Goal: Task Accomplishment & Management: Manage account settings

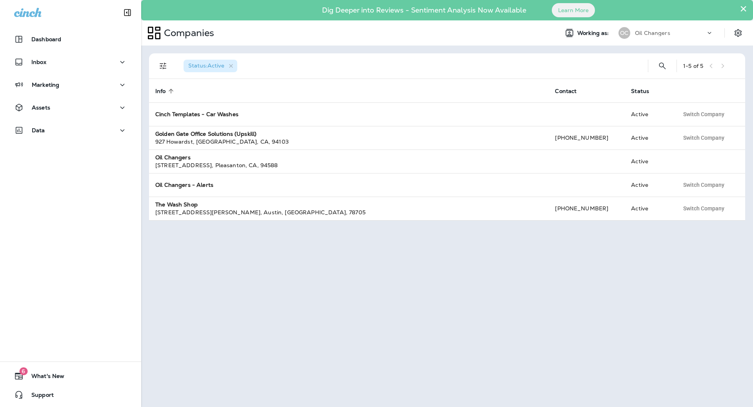
click at [746, 10] on button "×" at bounding box center [743, 8] width 7 height 13
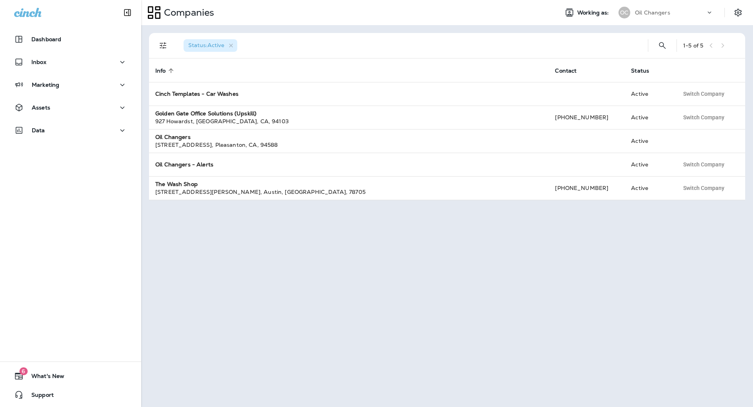
click at [747, 14] on div at bounding box center [742, 12] width 22 height 14
click at [740, 14] on icon "Settings" at bounding box center [738, 12] width 9 height 9
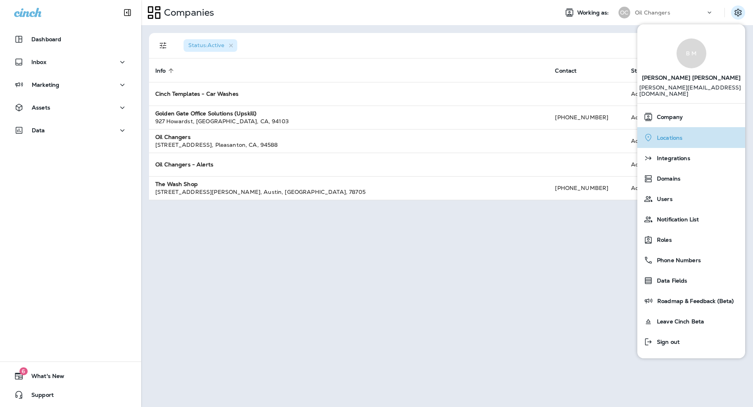
click at [679, 135] on span "Locations" at bounding box center [667, 138] width 29 height 7
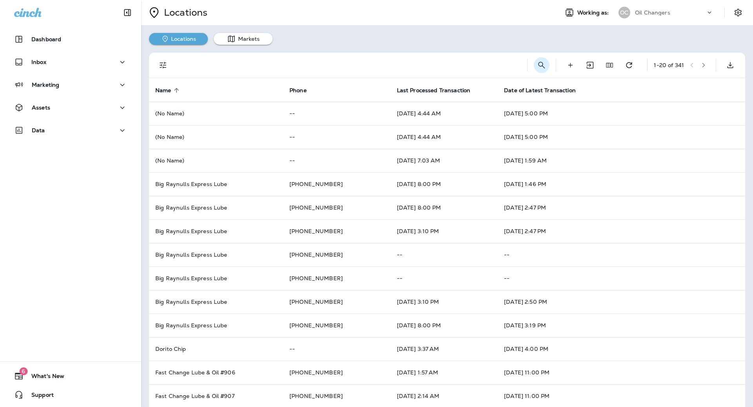
click at [537, 69] on icon "Search Locations" at bounding box center [541, 64] width 9 height 9
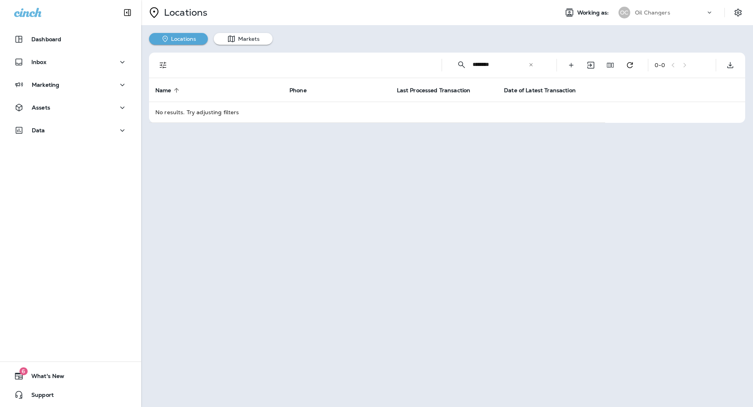
click at [500, 62] on input "********" at bounding box center [501, 64] width 56 height 21
type input "***"
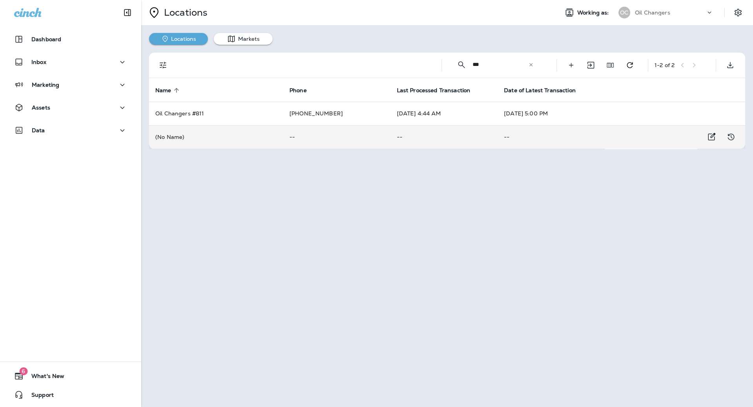
click at [500, 131] on td "--" at bounding box center [551, 137] width 107 height 24
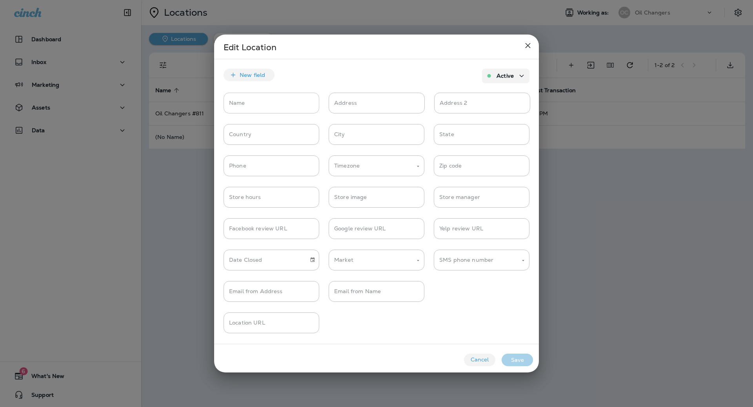
click at [252, 101] on input "Name" at bounding box center [272, 103] width 96 height 21
type input "**********"
click at [373, 106] on input "Address" at bounding box center [377, 103] width 96 height 21
paste input "**********"
type input "**********"
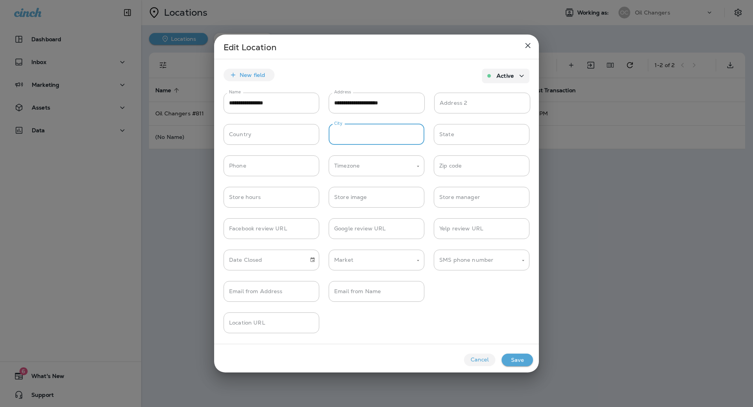
click at [369, 128] on input "City" at bounding box center [377, 134] width 96 height 21
type input "********"
type input "**"
type input "**********"
click at [466, 160] on input "Zip code" at bounding box center [482, 165] width 96 height 21
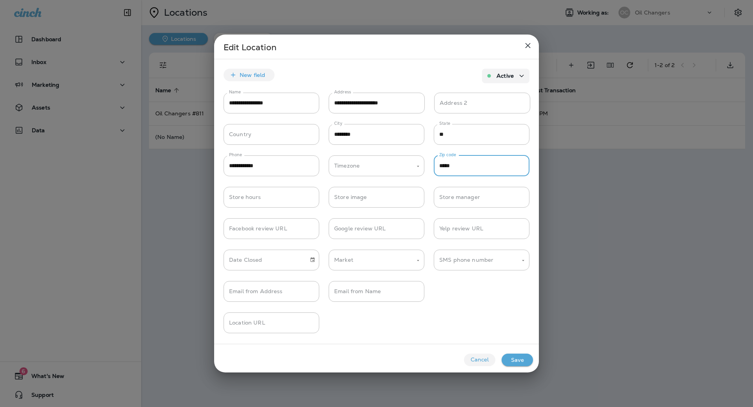
type input "*****"
click at [394, 262] on input "Market" at bounding box center [370, 260] width 77 height 14
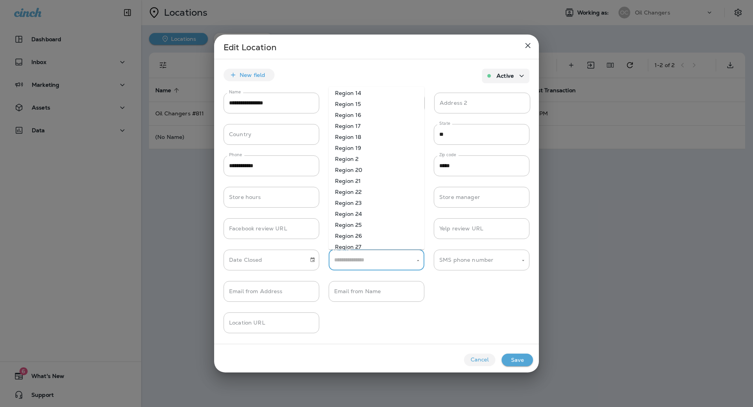
scroll to position [58, 0]
click at [386, 239] on li "Region 26" at bounding box center [377, 235] width 96 height 11
type input "*********"
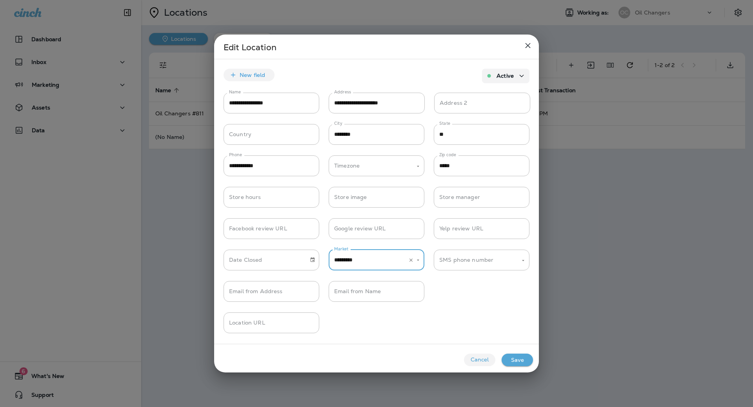
click at [458, 257] on div "SMS phone number SMS phone number" at bounding box center [482, 260] width 96 height 21
click at [455, 289] on li "45174" at bounding box center [482, 289] width 96 height 11
type input "*****"
click at [370, 288] on input "Email from Name" at bounding box center [377, 291] width 96 height 21
click at [390, 227] on input "Google review URL" at bounding box center [377, 228] width 96 height 21
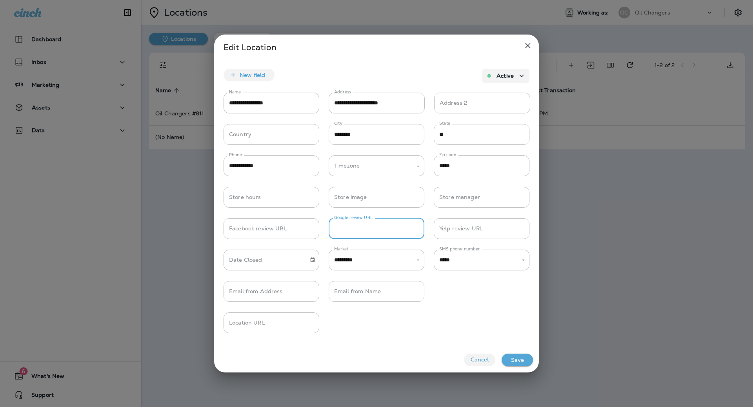
paste input "**********"
type input "**********"
click at [255, 332] on input "Location URL" at bounding box center [272, 322] width 96 height 21
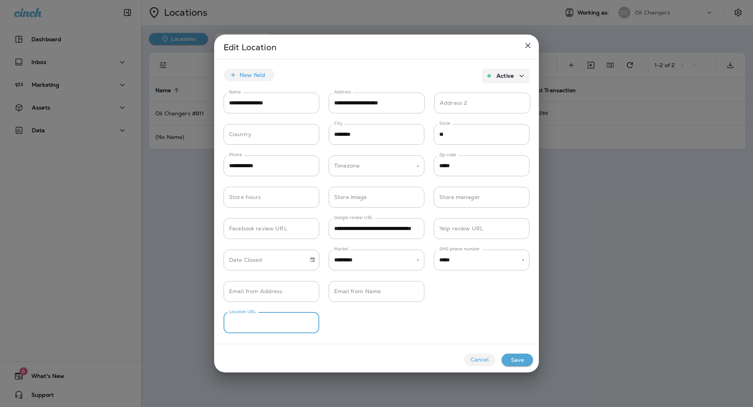
paste input "**********"
type input "**********"
click at [534, 366] on div "Cancel Save" at bounding box center [376, 358] width 325 height 28
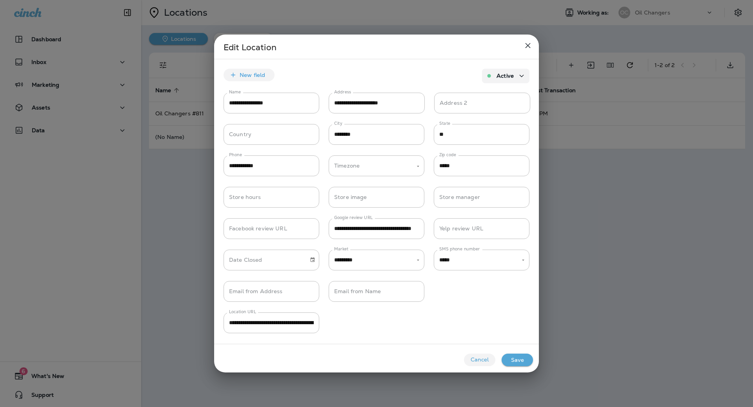
click at [526, 365] on button "Save" at bounding box center [517, 359] width 31 height 13
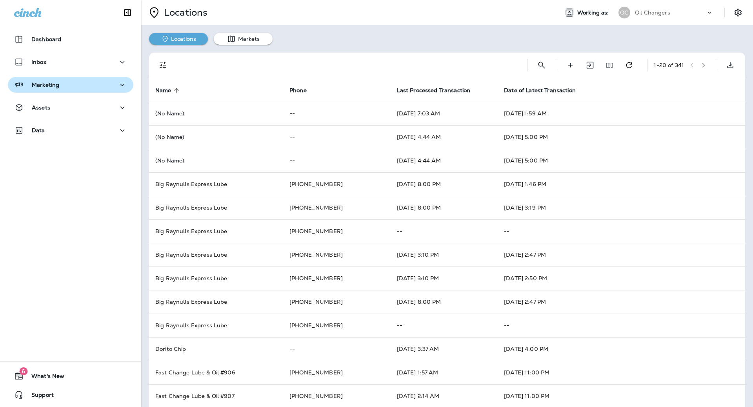
click at [60, 85] on div "Marketing" at bounding box center [70, 85] width 113 height 10
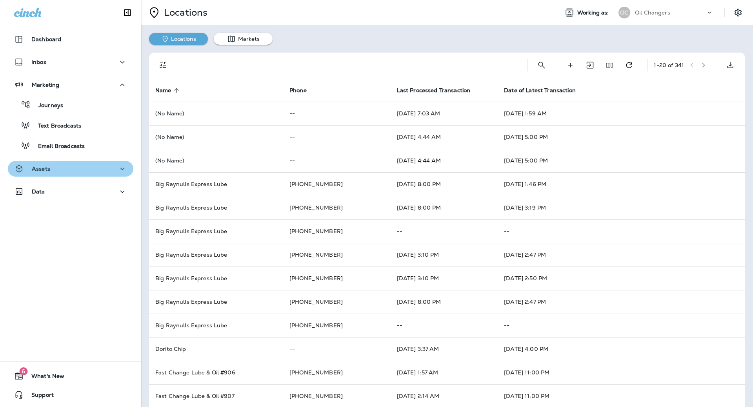
click at [62, 175] on button "Assets" at bounding box center [71, 169] width 126 height 16
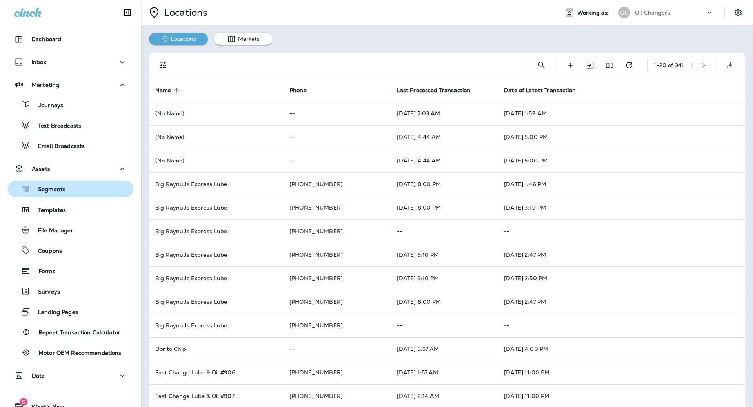
click at [61, 195] on button "Segments" at bounding box center [71, 188] width 126 height 17
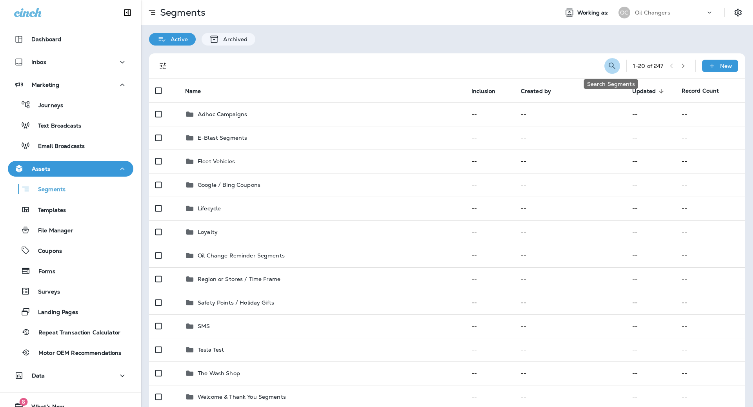
click at [616, 63] on button "Search Segments" at bounding box center [613, 66] width 16 height 16
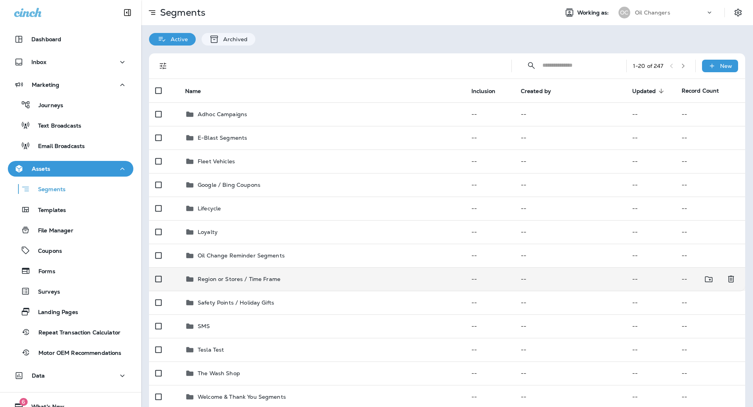
click at [243, 276] on p "Region or Stores / Time Frame" at bounding box center [239, 279] width 83 height 6
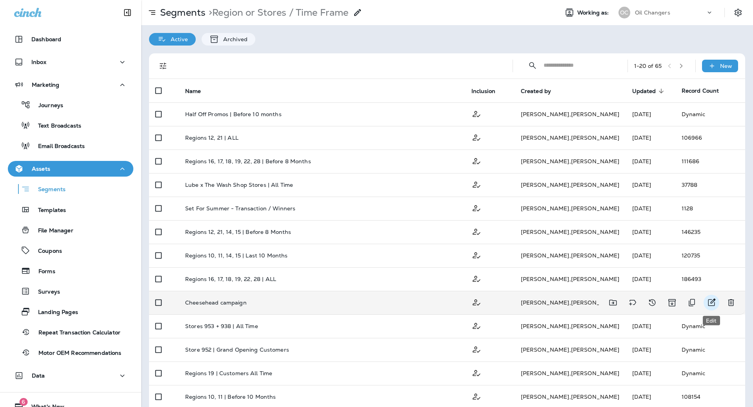
click at [710, 300] on icon "Edit" at bounding box center [711, 302] width 9 height 9
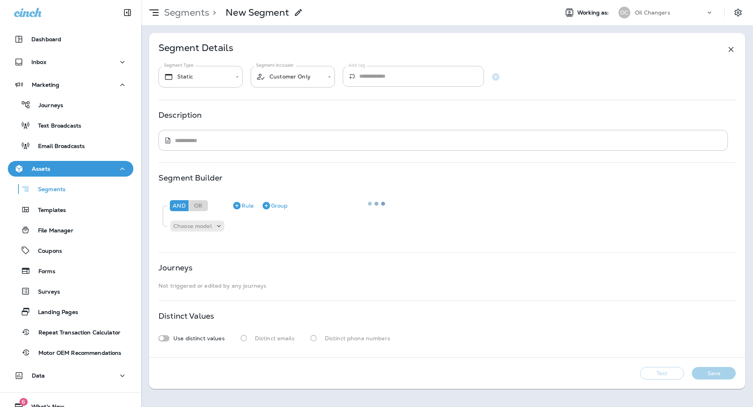
type input "*******"
type textarea "**********"
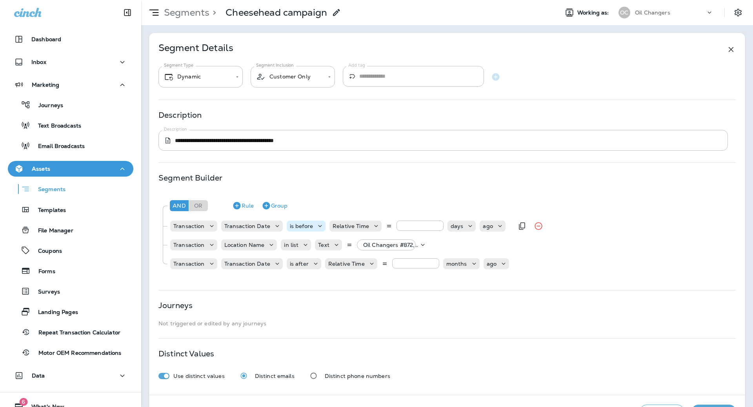
click at [306, 227] on p "is before" at bounding box center [301, 226] width 23 height 6
click at [308, 267] on p "is after" at bounding box center [300, 270] width 22 height 6
click at [408, 244] on p "Oil Changers #872, +7 more" at bounding box center [391, 245] width 56 height 6
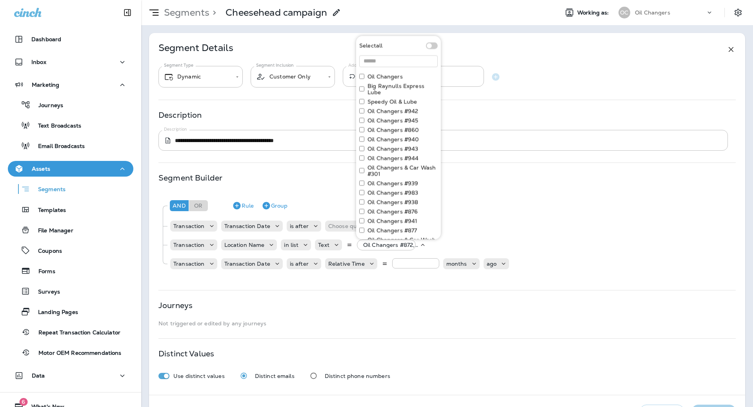
click at [428, 46] on span at bounding box center [432, 45] width 12 height 7
click at [399, 58] on input at bounding box center [398, 61] width 78 height 12
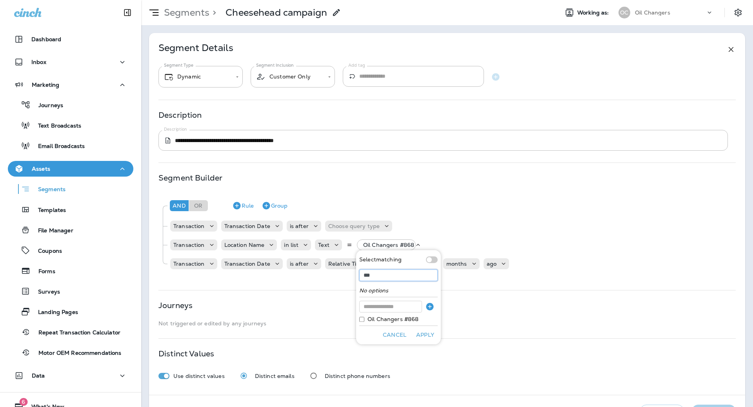
type input "***"
click at [359, 317] on div "Select matching *** No options Oil Changers #868 Cancel Apply" at bounding box center [398, 297] width 85 height 94
click at [380, 306] on input at bounding box center [390, 307] width 63 height 12
type input "**********"
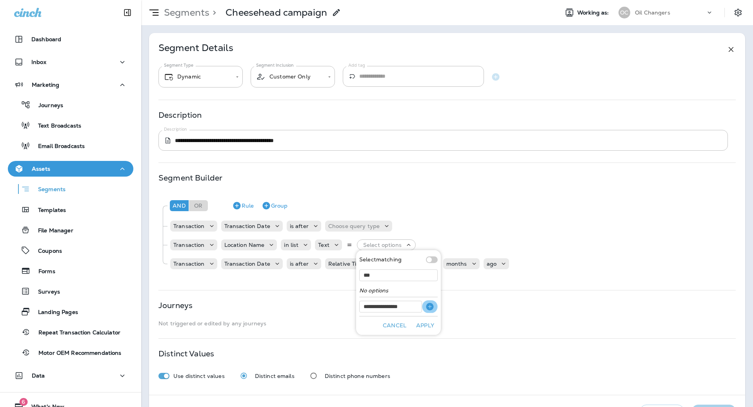
click at [432, 305] on icon "button" at bounding box center [429, 306] width 7 height 7
click at [430, 333] on button "Apply" at bounding box center [425, 335] width 25 height 12
click at [537, 264] on icon "Remove Rule" at bounding box center [541, 263] width 9 height 9
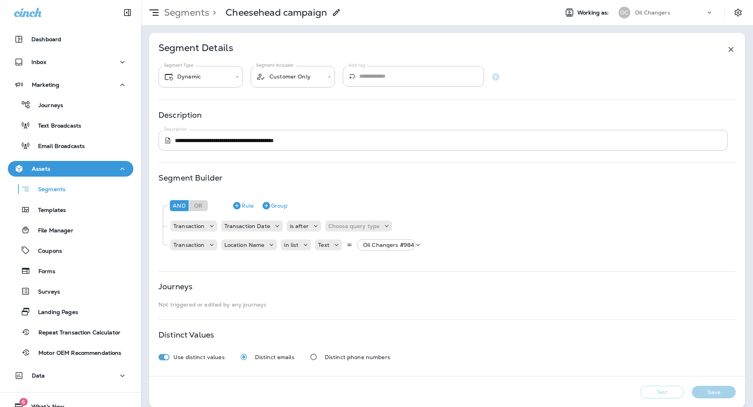
scroll to position [8, 0]
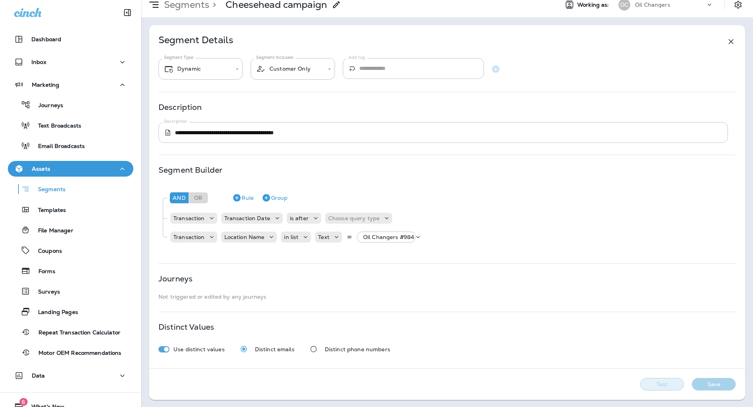
click at [676, 383] on button "Test" at bounding box center [662, 384] width 44 height 13
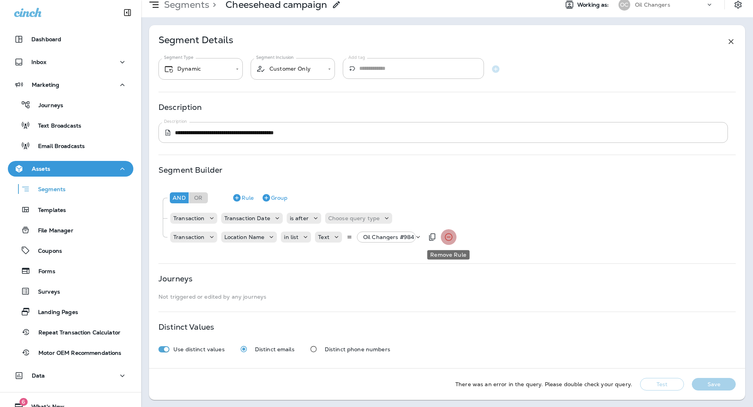
click at [448, 240] on icon "Remove Rule" at bounding box center [448, 236] width 7 height 7
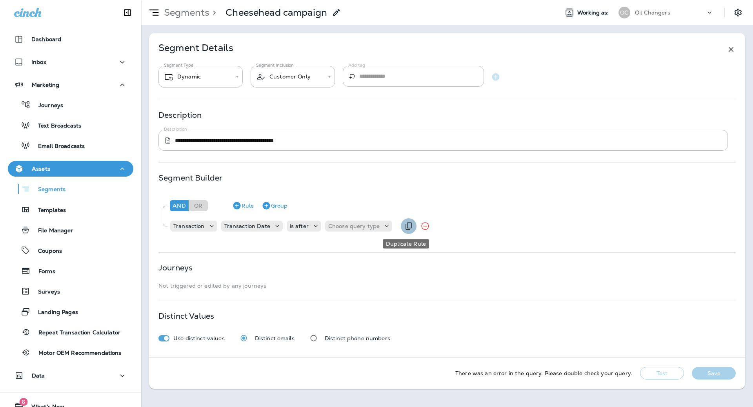
click at [410, 228] on icon "Duplicate Rule" at bounding box center [408, 225] width 9 height 9
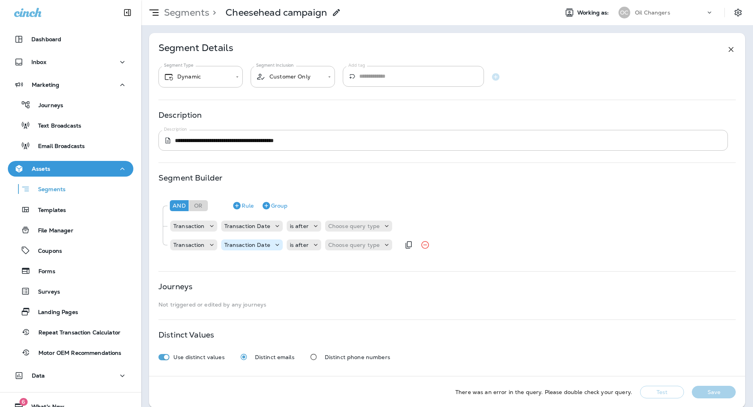
click at [248, 247] on p "Transaction Date" at bounding box center [247, 245] width 46 height 6
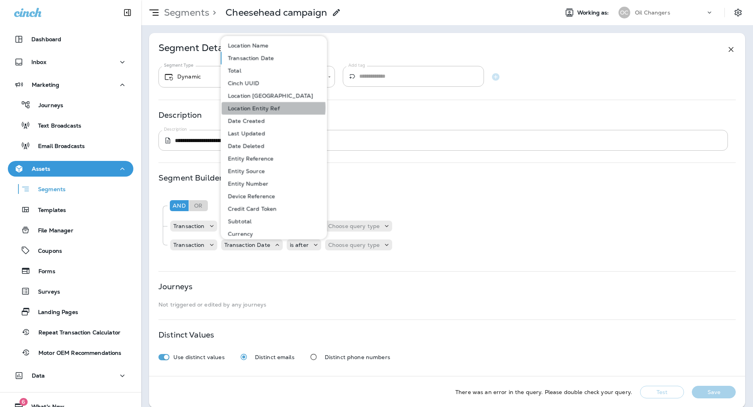
click at [273, 107] on p "Location Entity Ref" at bounding box center [252, 108] width 55 height 6
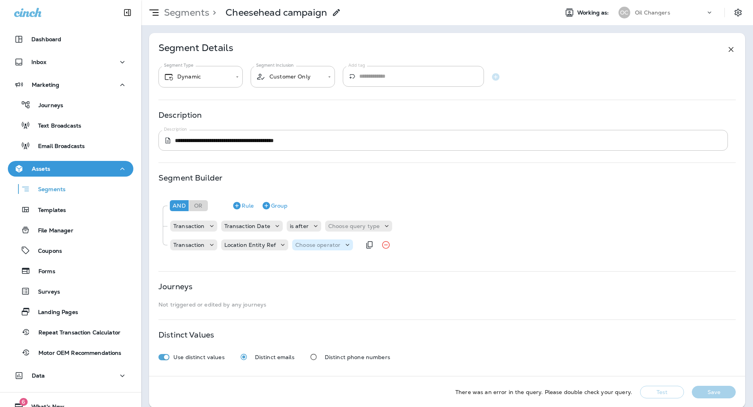
click at [329, 242] on p "Choose operator" at bounding box center [317, 245] width 45 height 6
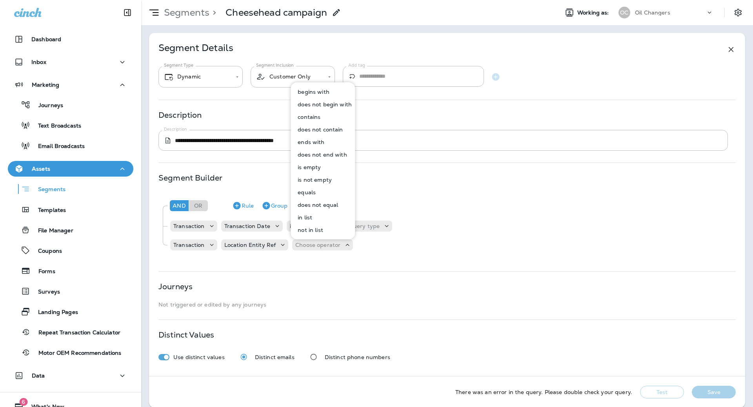
click at [321, 195] on button "equals" at bounding box center [323, 192] width 64 height 13
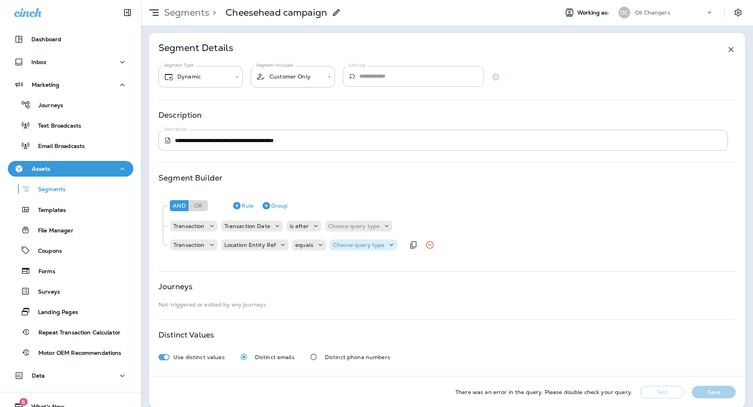
click at [355, 239] on div "Choose query type" at bounding box center [363, 244] width 67 height 11
click at [351, 266] on button "Text" at bounding box center [351, 264] width 45 height 13
click at [379, 246] on input "text" at bounding box center [411, 245] width 78 height 10
type input "***"
click at [386, 259] on div "**********" at bounding box center [447, 204] width 596 height 343
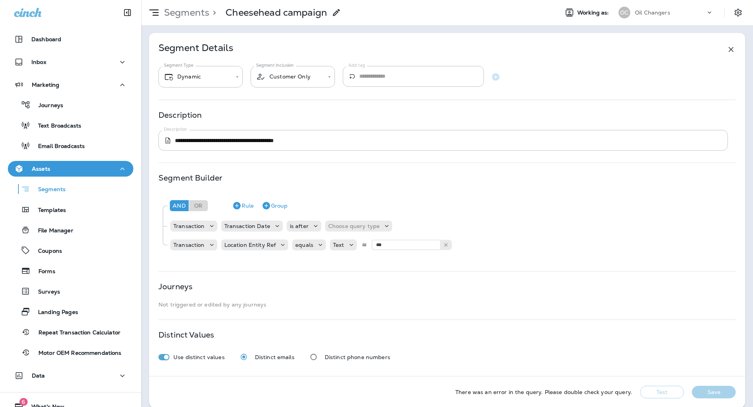
click at [663, 393] on button "Test" at bounding box center [662, 392] width 44 height 13
click at [471, 234] on div "And Or Rule Group Transaction Transaction Date is after Choose query type Trans…" at bounding box center [446, 224] width 577 height 63
click at [406, 249] on input "***" at bounding box center [411, 245] width 78 height 10
click at [399, 258] on div "And Or Rule Group Transaction Transaction Date is after Choose query type Trans…" at bounding box center [446, 226] width 577 height 67
click at [422, 225] on icon "Remove Rule" at bounding box center [425, 225] width 7 height 7
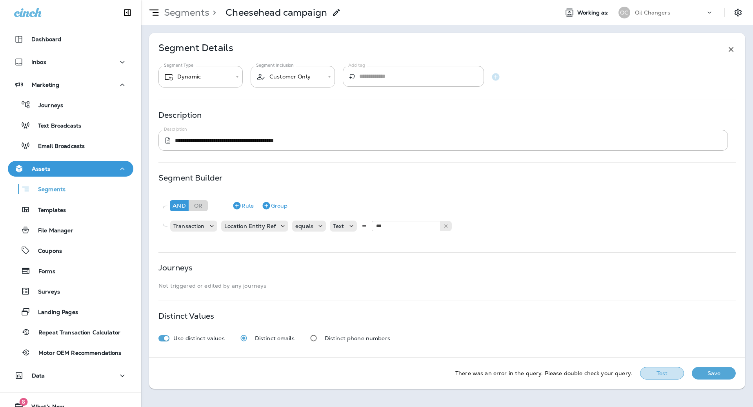
click at [662, 367] on button "Test" at bounding box center [662, 373] width 44 height 13
click at [590, 368] on button "View Sample" at bounding box center [607, 373] width 52 height 13
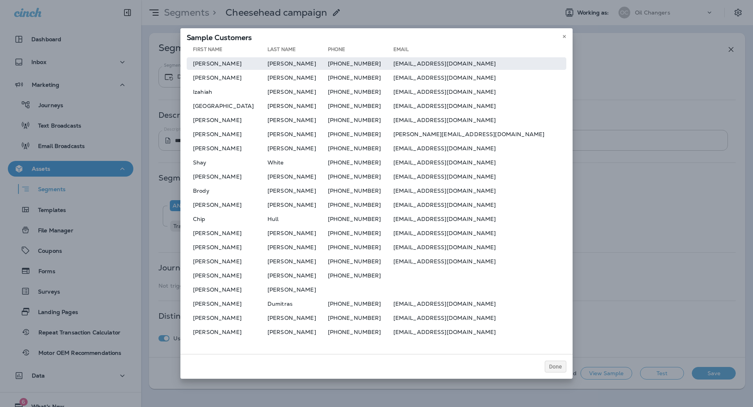
click at [443, 64] on td "sattlerman@gmail.com" at bounding box center [479, 63] width 173 height 13
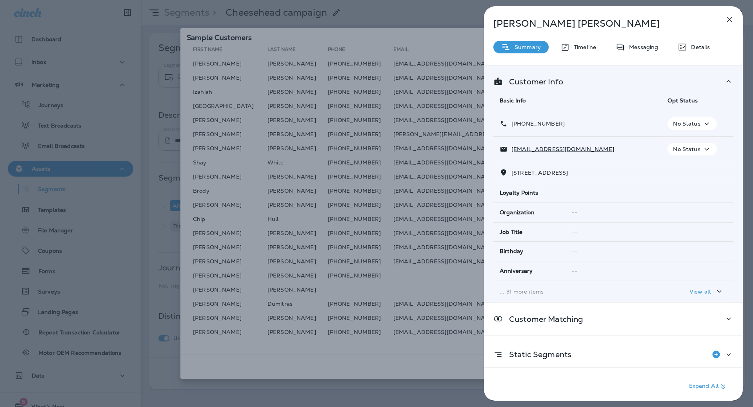
click at [641, 54] on div "David Sattler Summary Timeline Messaging Details Customer Info Basic Info Opt S…" at bounding box center [613, 205] width 259 height 399
click at [642, 48] on p "Messaging" at bounding box center [641, 47] width 33 height 6
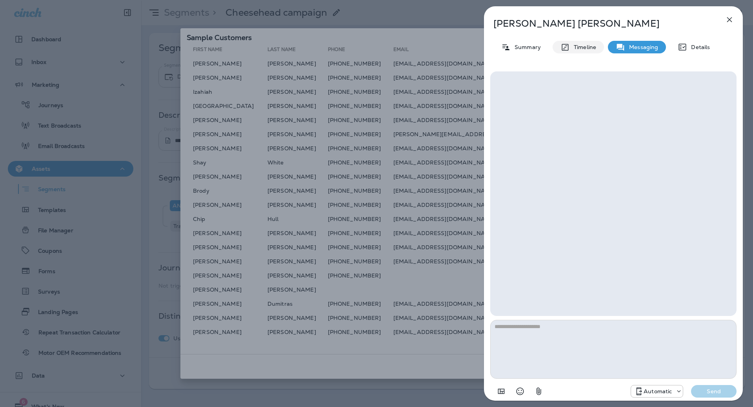
click at [580, 38] on div "David Sattler Summary Timeline Messaging Details Automatic Send" at bounding box center [613, 205] width 259 height 399
click at [579, 40] on div "David Sattler Summary Timeline Messaging Details Automatic Send" at bounding box center [613, 205] width 259 height 399
click at [566, 48] on icon at bounding box center [565, 47] width 9 height 10
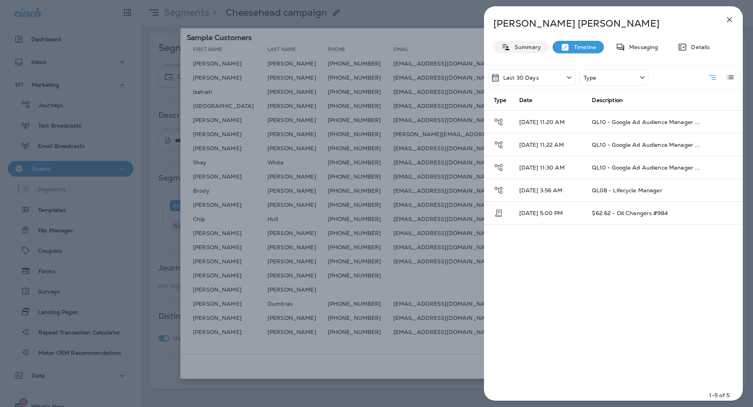
click at [531, 46] on p "Summary" at bounding box center [526, 47] width 30 height 6
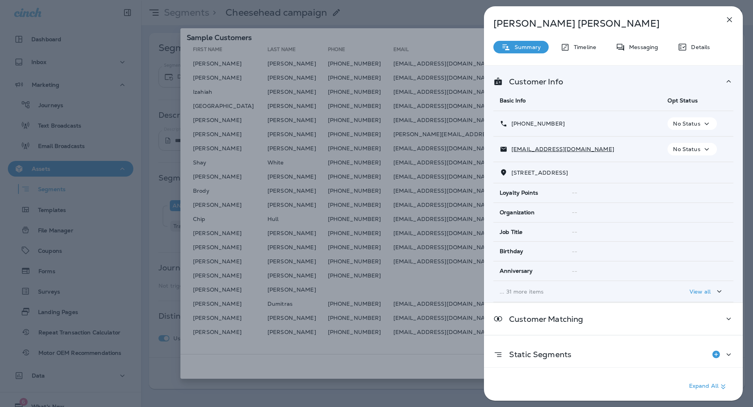
click at [727, 20] on icon "button" at bounding box center [729, 19] width 9 height 9
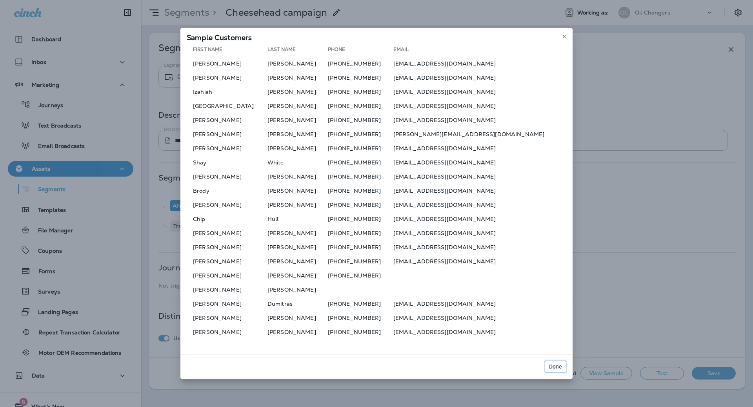
click at [557, 362] on button "Done" at bounding box center [556, 367] width 22 height 12
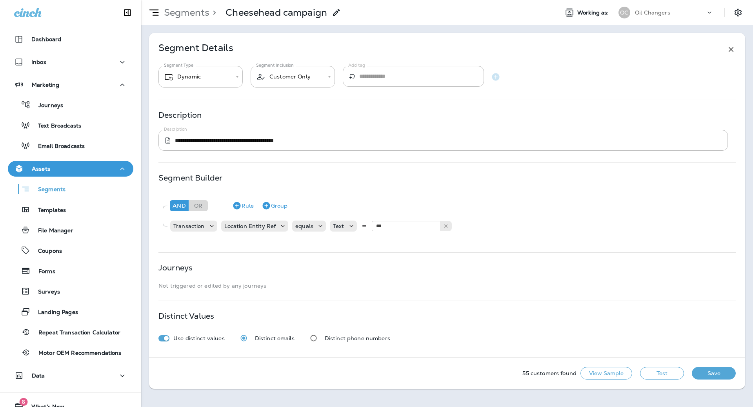
click at [337, 12] on icon at bounding box center [336, 12] width 9 height 9
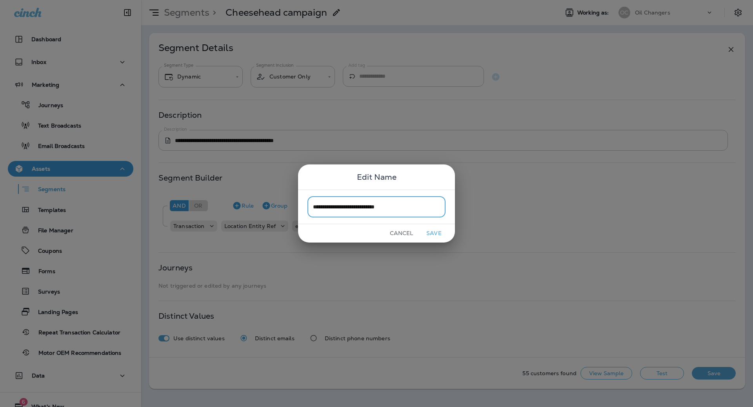
type input "**********"
click at [437, 230] on button "Save" at bounding box center [433, 233] width 29 height 12
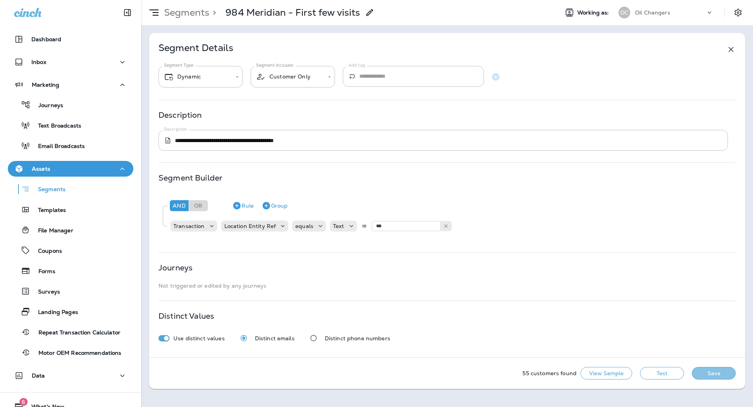
click at [728, 375] on button "Save" at bounding box center [714, 373] width 44 height 13
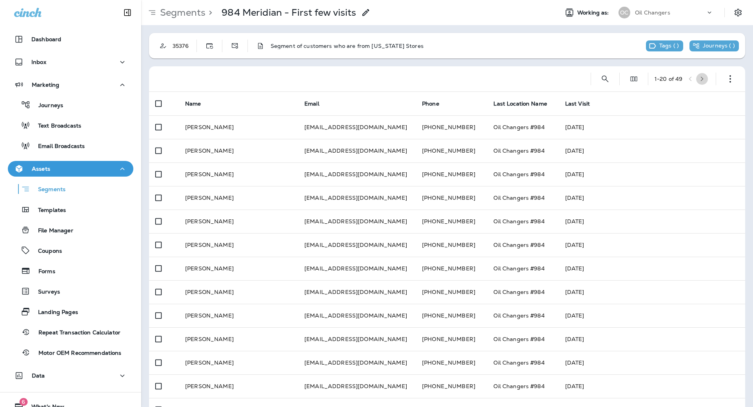
click at [704, 75] on button "button" at bounding box center [702, 79] width 12 height 12
click at [690, 75] on button "button" at bounding box center [692, 79] width 12 height 12
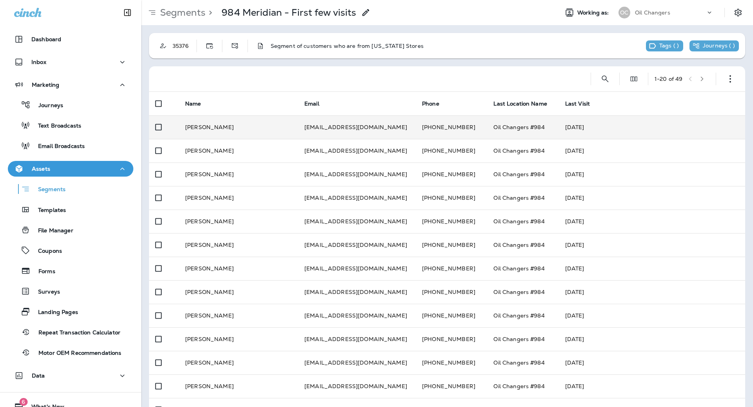
click at [268, 124] on td "Anne Wilson" at bounding box center [238, 127] width 119 height 24
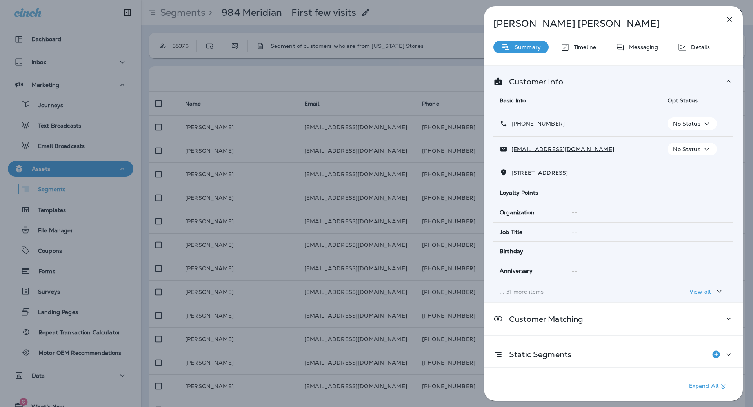
click at [629, 288] on p "... 31 more items" at bounding box center [577, 291] width 155 height 6
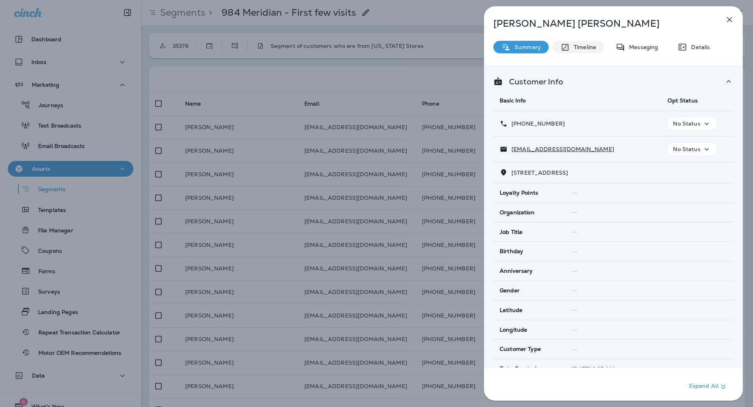
click at [579, 52] on div "Timeline" at bounding box center [578, 47] width 51 height 13
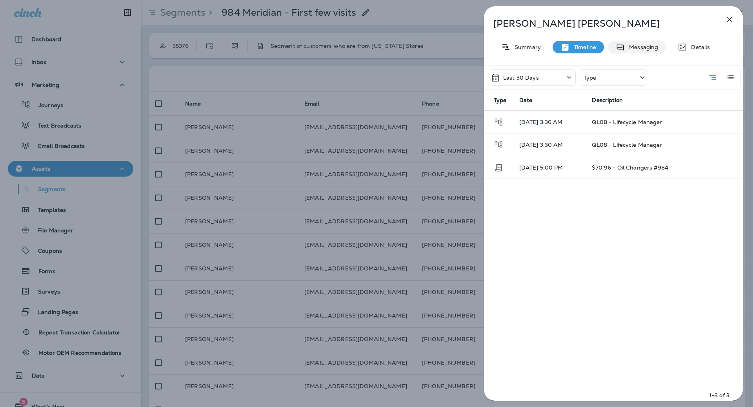
click at [630, 49] on p "Messaging" at bounding box center [641, 47] width 33 height 6
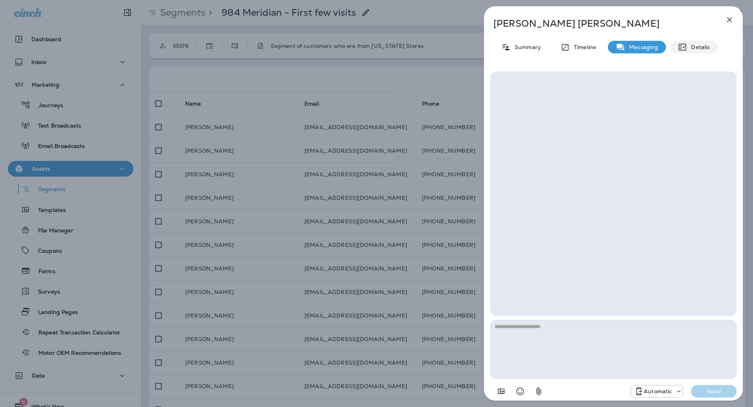
click at [679, 44] on icon at bounding box center [682, 47] width 7 height 7
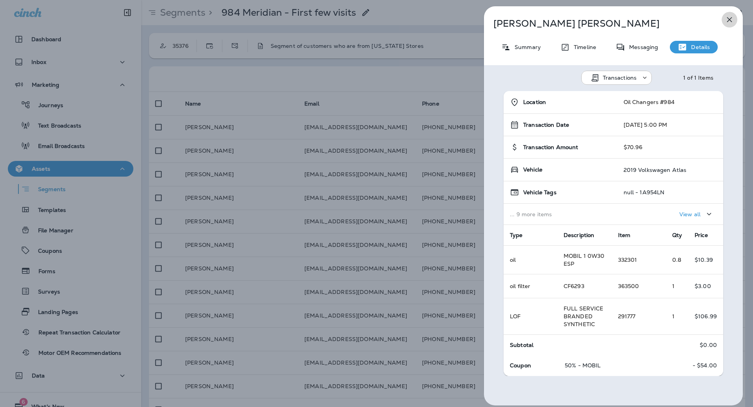
click at [726, 24] on icon "button" at bounding box center [729, 19] width 9 height 9
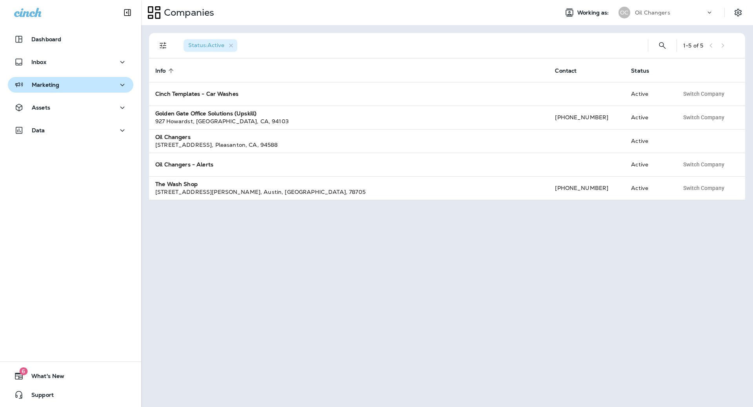
click at [79, 83] on div "Marketing" at bounding box center [70, 85] width 113 height 10
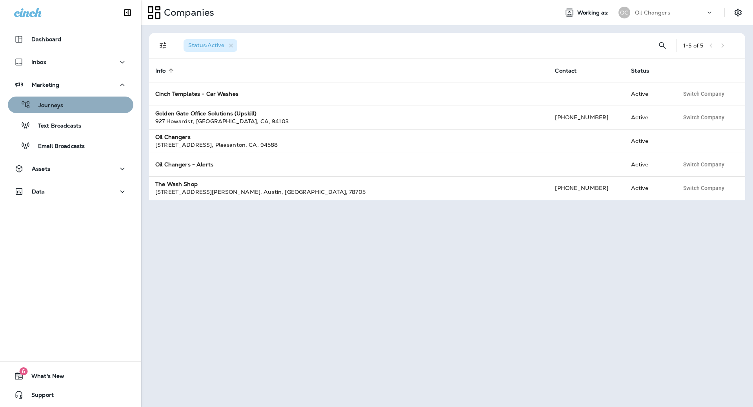
drag, startPoint x: 73, startPoint y: 103, endPoint x: 80, endPoint y: 102, distance: 6.7
click at [80, 102] on div "Journeys" at bounding box center [70, 105] width 119 height 12
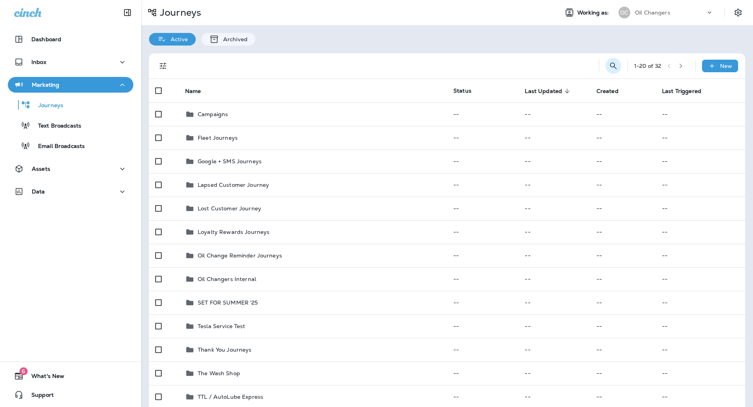
click at [611, 66] on icon "Search Journeys" at bounding box center [613, 65] width 7 height 7
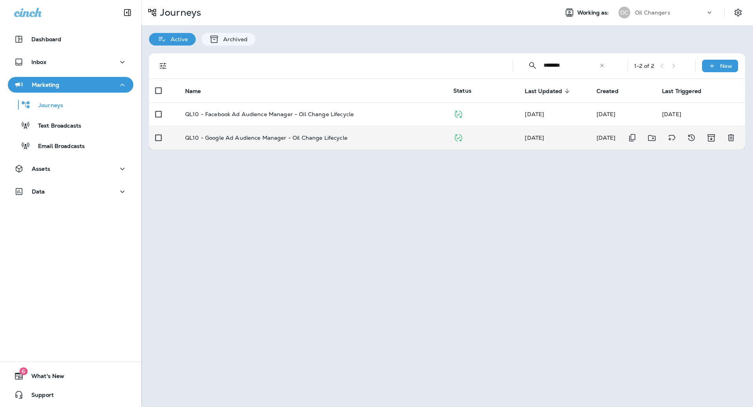
type input "********"
click at [327, 132] on td "QL10 - Google Ad Audience Manager - Oil Change Lifecycle" at bounding box center [313, 138] width 268 height 24
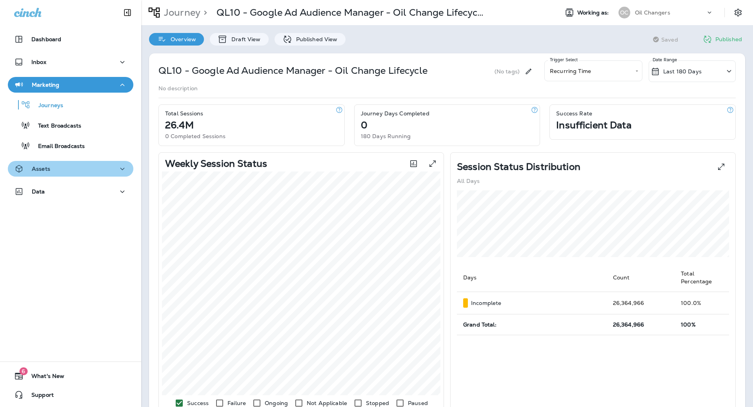
click at [88, 167] on div "Assets" at bounding box center [70, 169] width 113 height 10
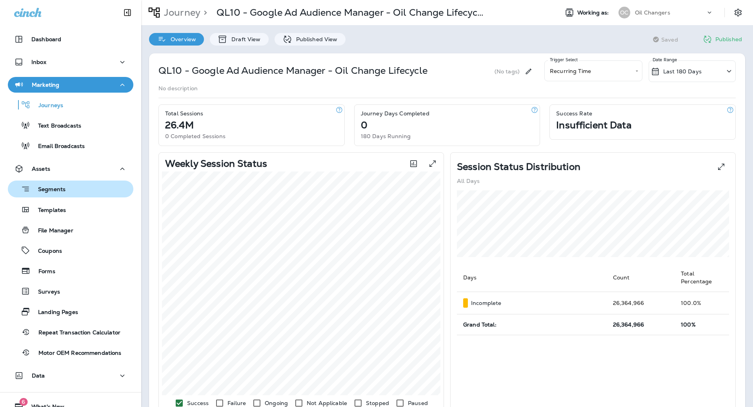
click at [86, 191] on div "Segments" at bounding box center [70, 189] width 119 height 12
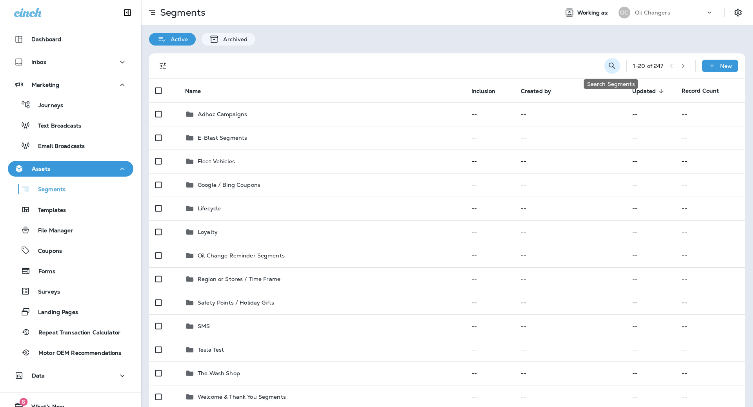
click at [610, 62] on icon "Search Segments" at bounding box center [612, 65] width 9 height 9
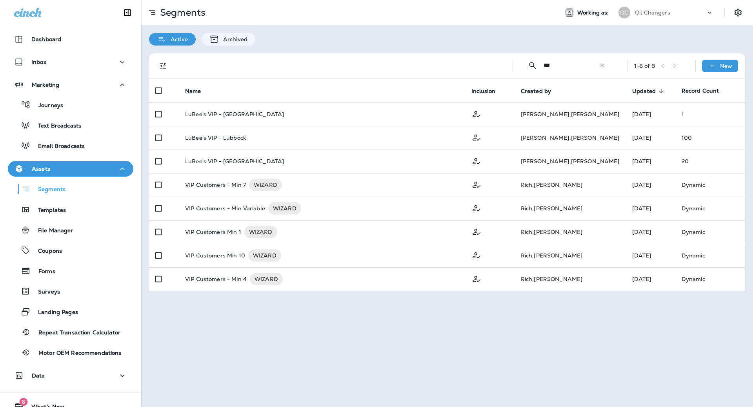
type input "***"
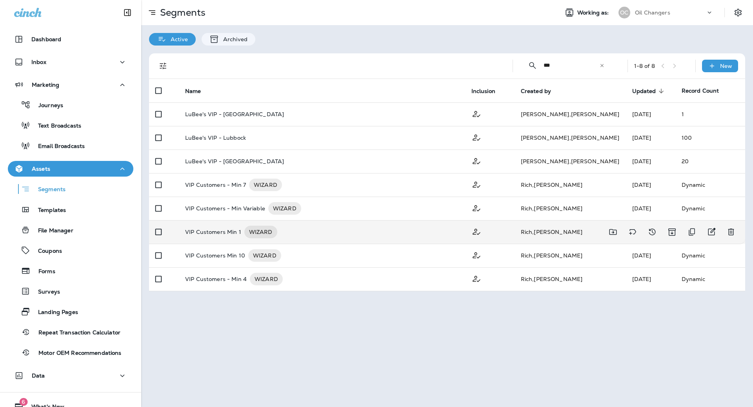
click at [288, 235] on div "VIP Customers Min 1 WIZARD" at bounding box center [322, 232] width 274 height 13
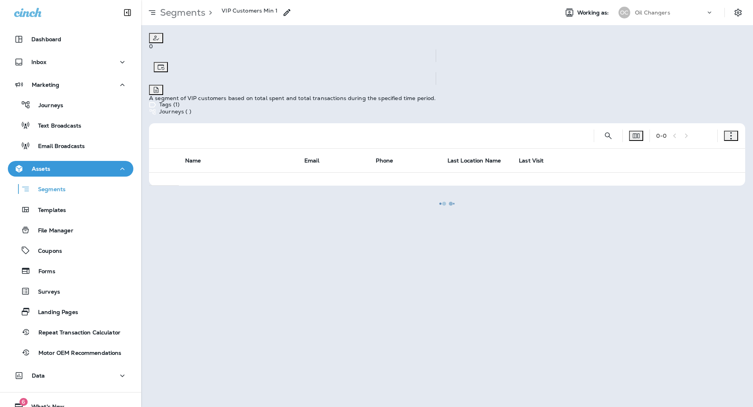
click at [734, 132] on icon "button" at bounding box center [731, 136] width 8 height 8
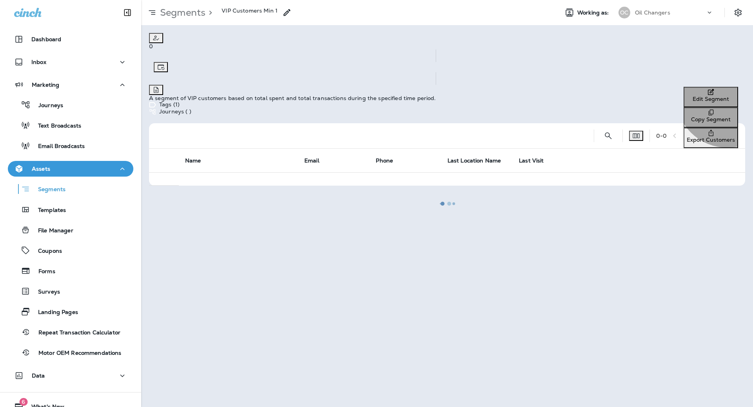
click at [688, 99] on p "Edit Segment" at bounding box center [711, 99] width 48 height 6
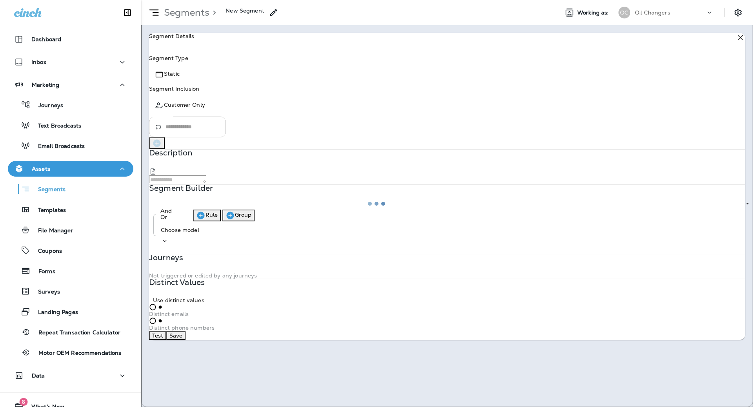
type input "*******"
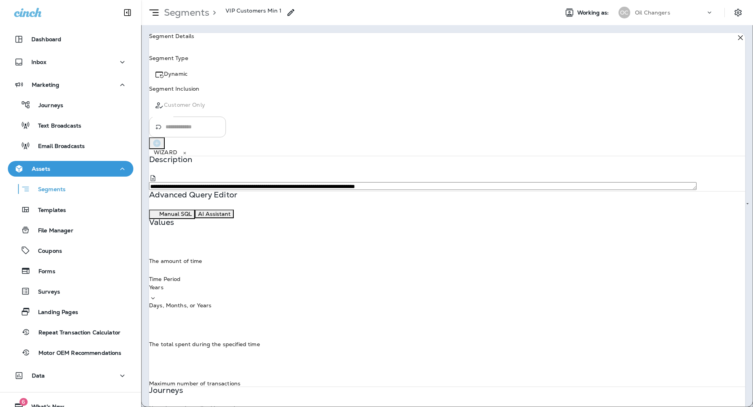
scroll to position [114, 0]
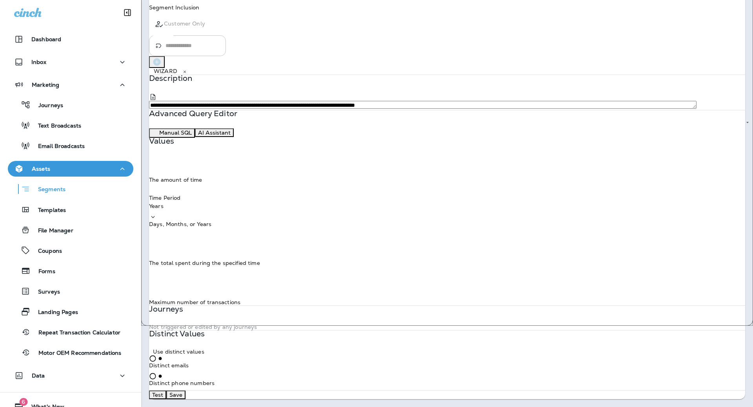
click at [166, 390] on button "Test" at bounding box center [157, 394] width 17 height 9
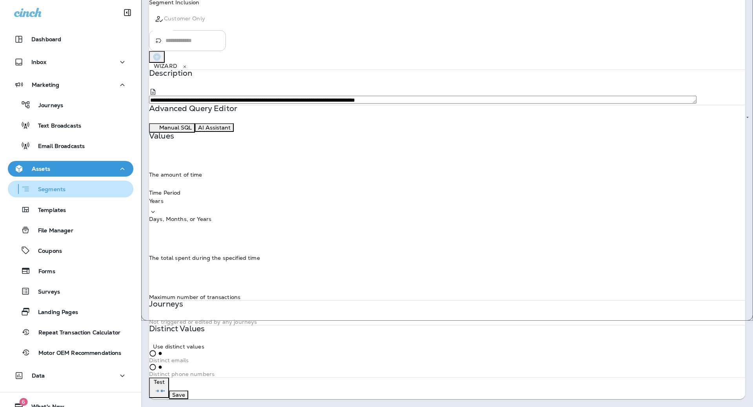
click at [72, 187] on div "Segments" at bounding box center [70, 189] width 119 height 12
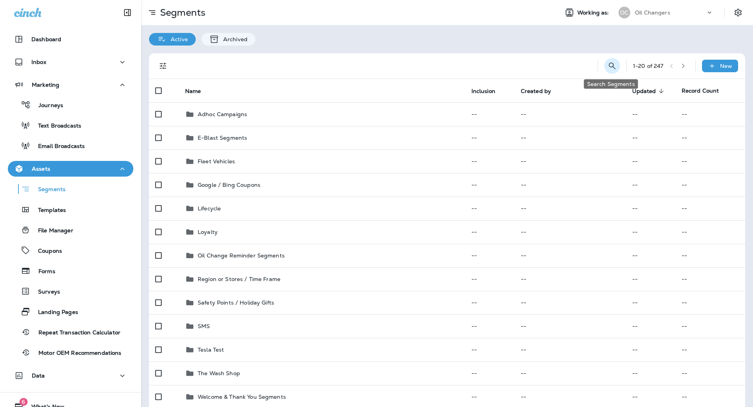
click at [613, 67] on icon "Search Segments" at bounding box center [612, 65] width 9 height 9
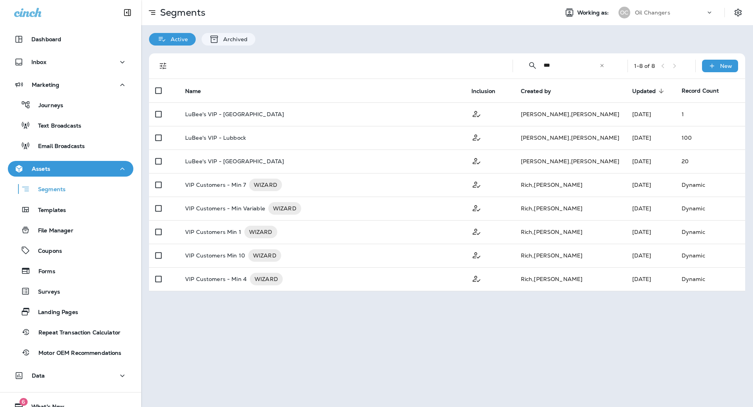
type input "***"
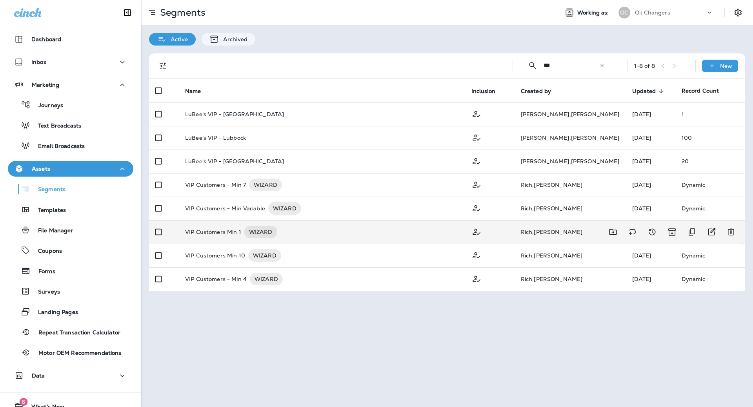
click at [537, 229] on td "Rich , Jared" at bounding box center [570, 232] width 111 height 24
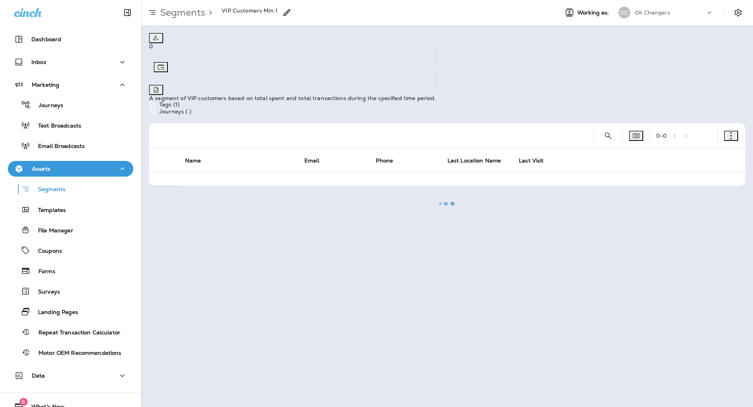
click at [730, 132] on icon "button" at bounding box center [731, 136] width 8 height 8
click at [687, 138] on p "Export Customers" at bounding box center [711, 140] width 48 height 6
click at [732, 132] on icon "button" at bounding box center [731, 136] width 8 height 8
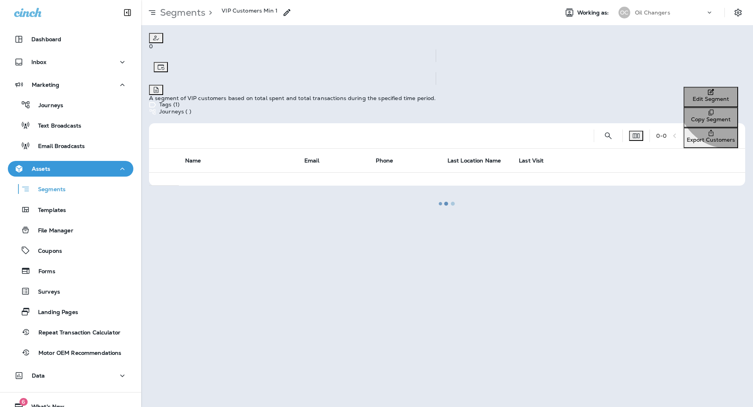
click at [689, 100] on p "Edit Segment" at bounding box center [711, 99] width 48 height 6
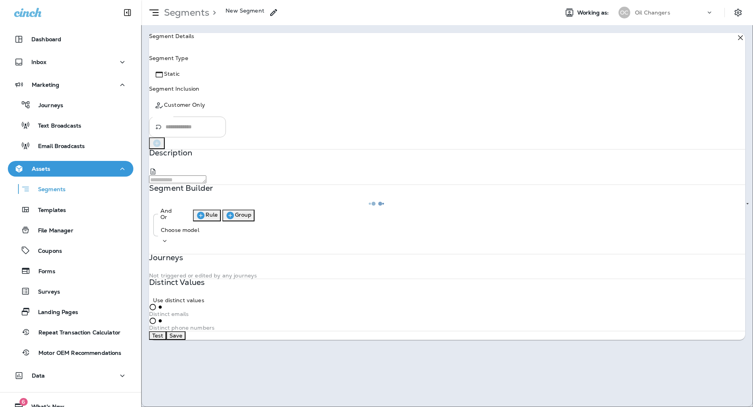
type input "*******"
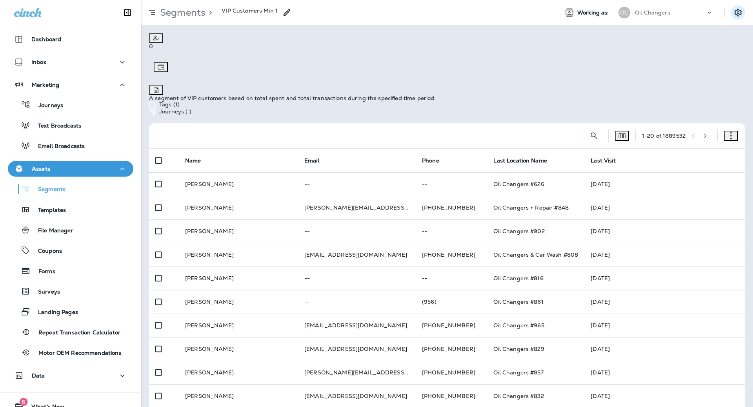
click at [741, 11] on icon "Settings" at bounding box center [738, 12] width 7 height 7
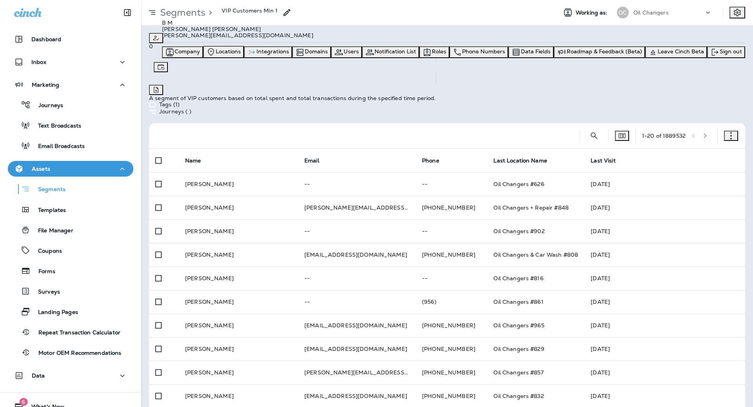
click at [289, 57] on div "Integrations" at bounding box center [268, 51] width 42 height 9
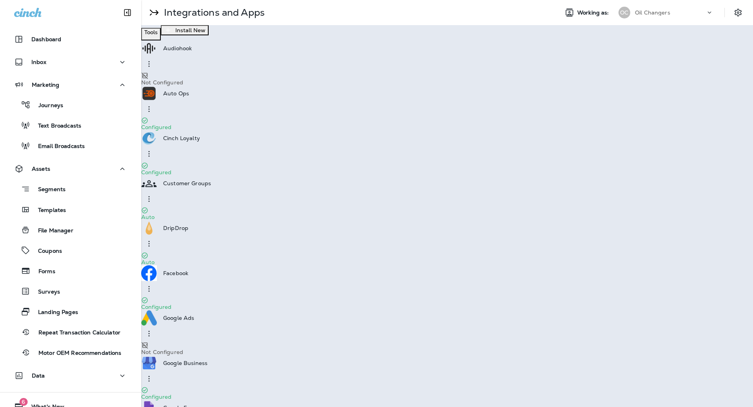
click at [503, 310] on div "Google Ads" at bounding box center [447, 325] width 612 height 31
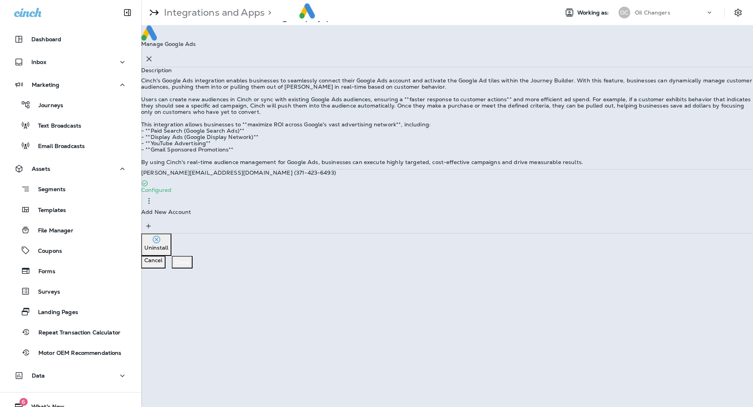
click at [545, 209] on div "brookelynn.miller@oilchangers.com (371-423-6493) Configured" at bounding box center [447, 188] width 612 height 39
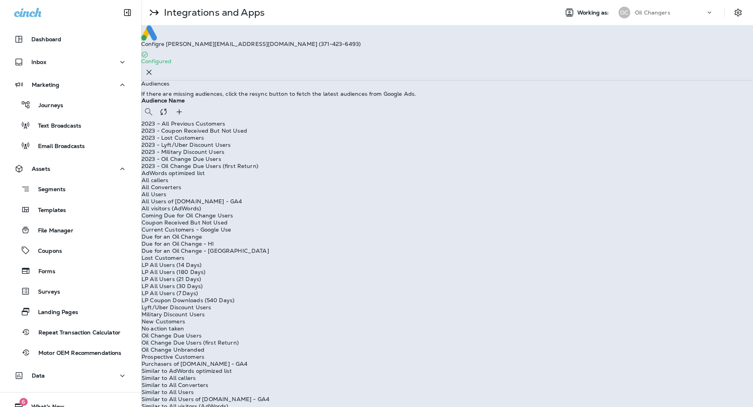
click at [171, 120] on button "Click to resync audiences with Google" at bounding box center [164, 112] width 16 height 16
click at [168, 116] on icon "Click to resync audiences with Google" at bounding box center [163, 111] width 9 height 9
click at [182, 114] on icon "Click to add a new audience" at bounding box center [179, 111] width 5 height 5
click at [21, 89] on p "Cancel" at bounding box center [12, 86] width 18 height 6
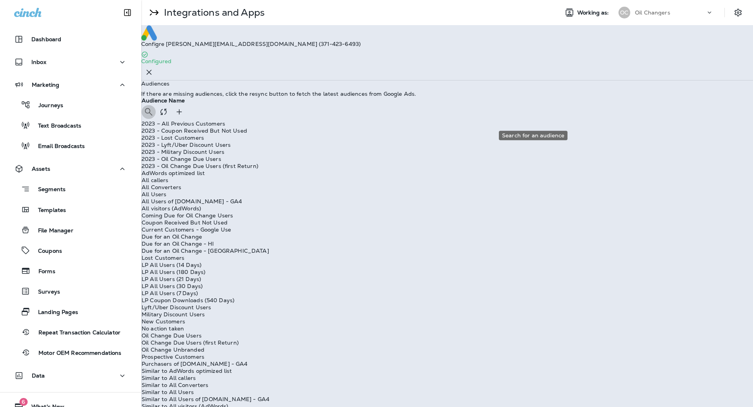
click at [156, 111] on button "Search for an audience" at bounding box center [149, 112] width 14 height 14
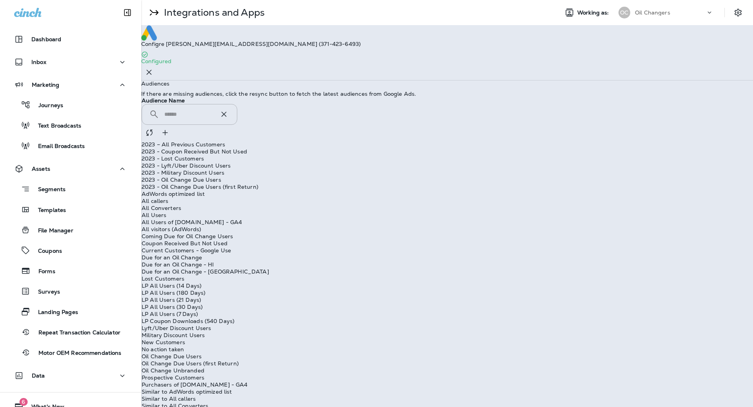
click at [219, 117] on input "text" at bounding box center [191, 114] width 55 height 21
type input "***"
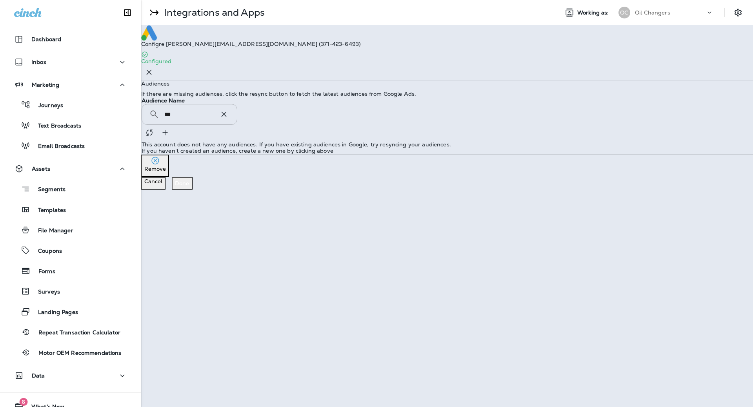
click at [477, 154] on p "If you haven't created an audience, create a new one by clicking above" at bounding box center [447, 151] width 611 height 6
click at [154, 128] on icon "Click to resync audiences with Google" at bounding box center [149, 132] width 9 height 9
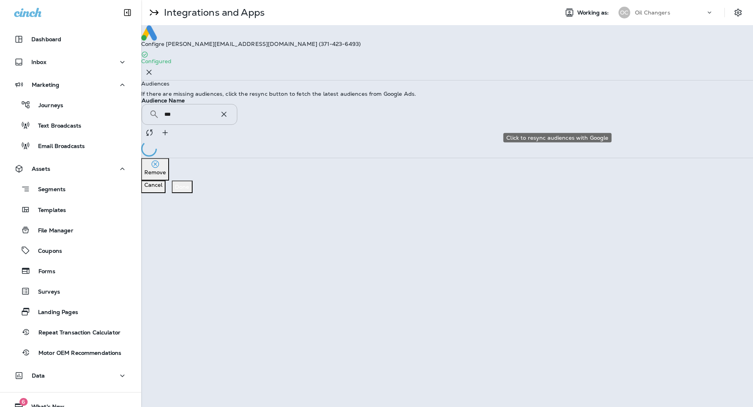
click at [557, 119] on div "​ *** ​ ​" at bounding box center [447, 122] width 611 height 36
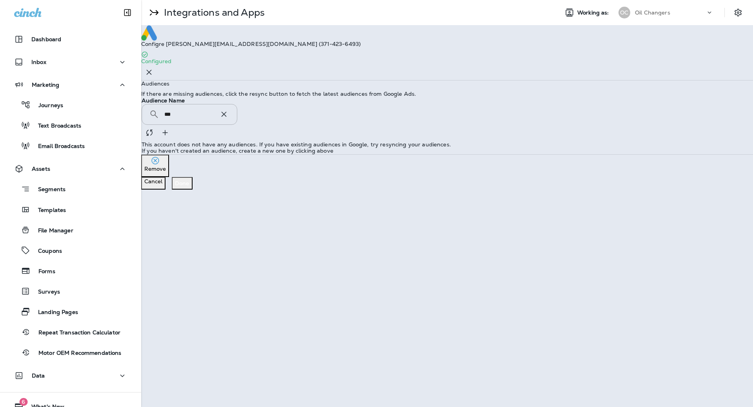
click at [229, 118] on icon at bounding box center [223, 113] width 9 height 9
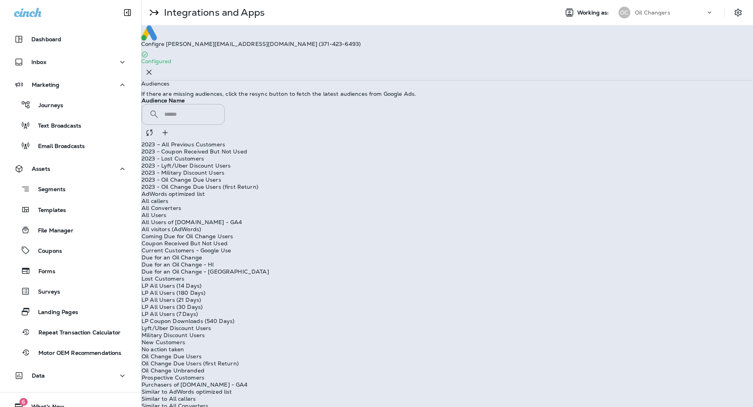
click at [442, 95] on p "If there are missing audiences, click the resync button to fetch the latest aud…" at bounding box center [447, 94] width 612 height 6
click at [154, 128] on icon "Click to resync audiences with Google" at bounding box center [149, 132] width 9 height 9
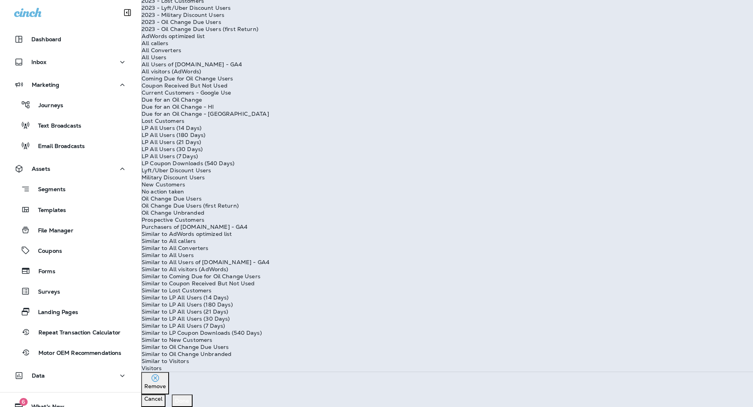
scroll to position [916, 0]
click at [378, 357] on td "Similar to Visitors" at bounding box center [447, 360] width 612 height 7
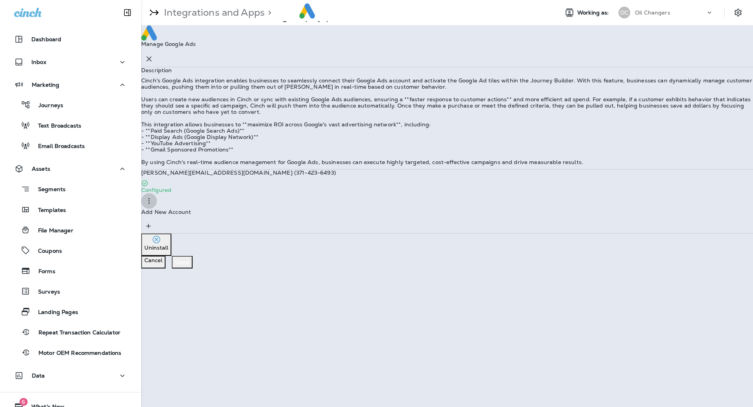
click at [154, 206] on icon "button" at bounding box center [148, 200] width 9 height 9
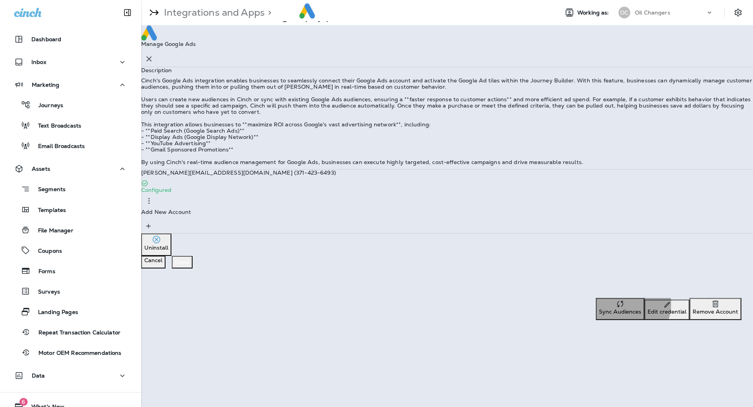
click at [621, 308] on p "Sync Audiences" at bounding box center [620, 311] width 42 height 6
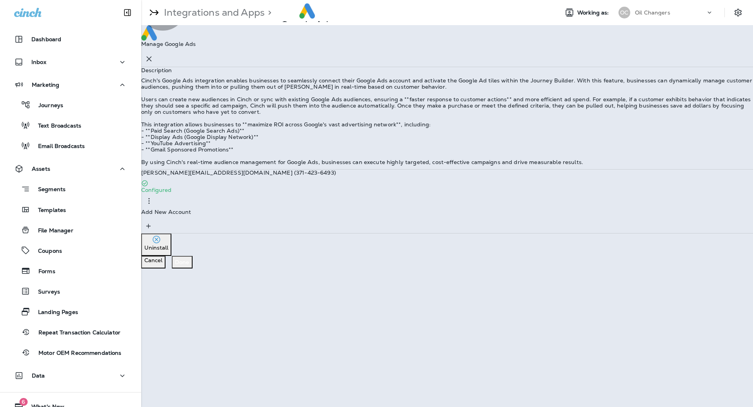
click at [189, 265] on p "Done" at bounding box center [182, 262] width 15 height 6
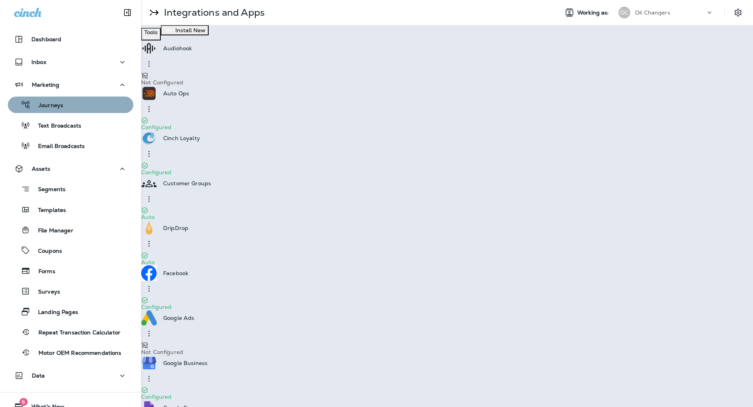
click at [53, 99] on div "Journeys" at bounding box center [37, 105] width 52 height 12
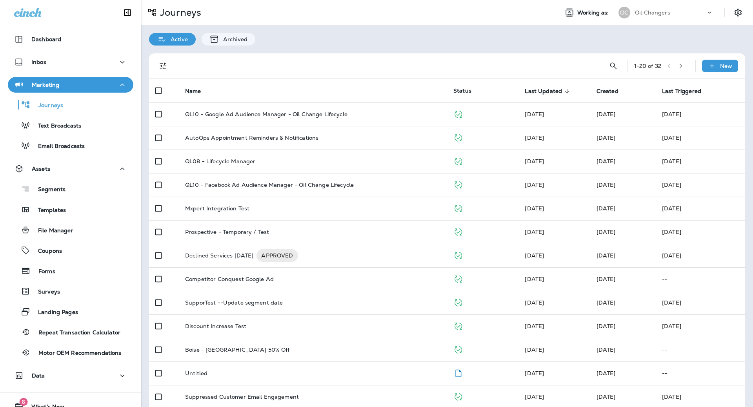
click at [621, 60] on div "1 - 20 of 32 New" at bounding box center [448, 65] width 587 height 25
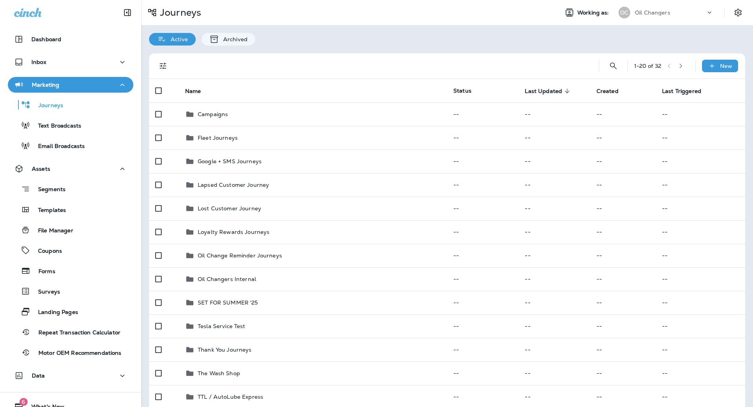
click at [605, 64] on div "1 - 20 of 32 New" at bounding box center [448, 65] width 587 height 25
click at [613, 67] on icon "Search Journeys" at bounding box center [613, 65] width 9 height 9
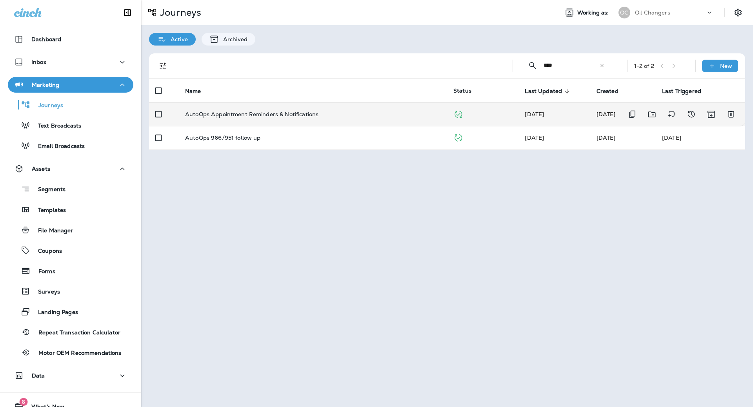
type input "****"
click at [419, 117] on td "AutoOps Appointment Reminders & Notifications" at bounding box center [313, 114] width 268 height 24
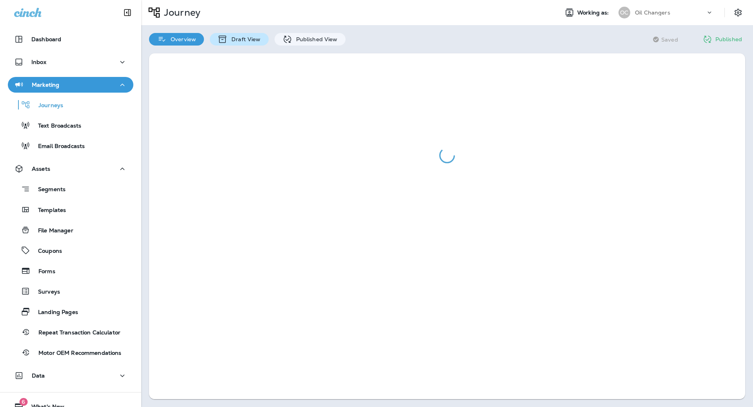
click at [241, 42] on p "Draft View" at bounding box center [244, 39] width 33 height 6
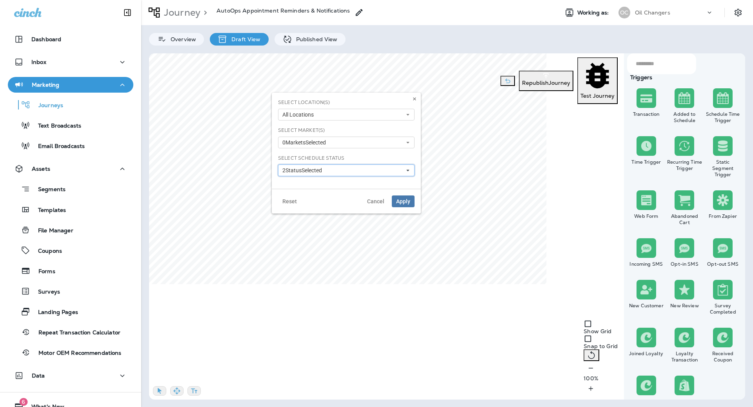
click at [352, 169] on button "2 Status Selected" at bounding box center [346, 170] width 137 height 12
click at [352, 139] on button "0 Market s Selected" at bounding box center [346, 143] width 137 height 12
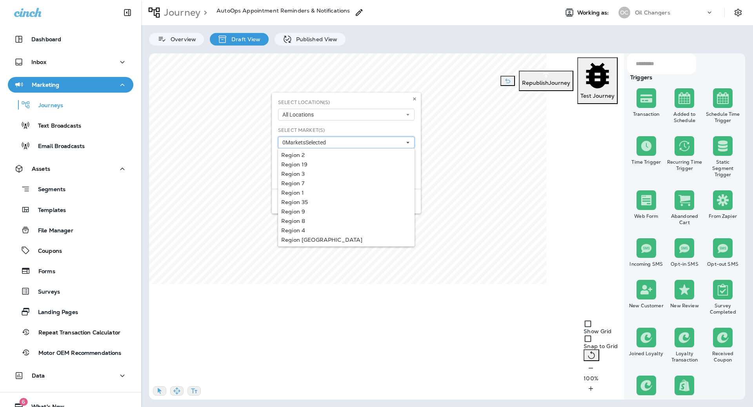
click at [352, 139] on button "0 Market s Selected" at bounding box center [346, 143] width 137 height 12
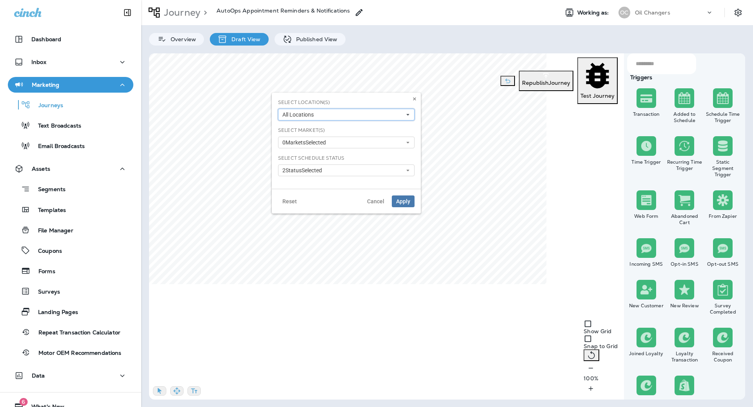
click at [357, 115] on button "All Locations" at bounding box center [346, 115] width 137 height 12
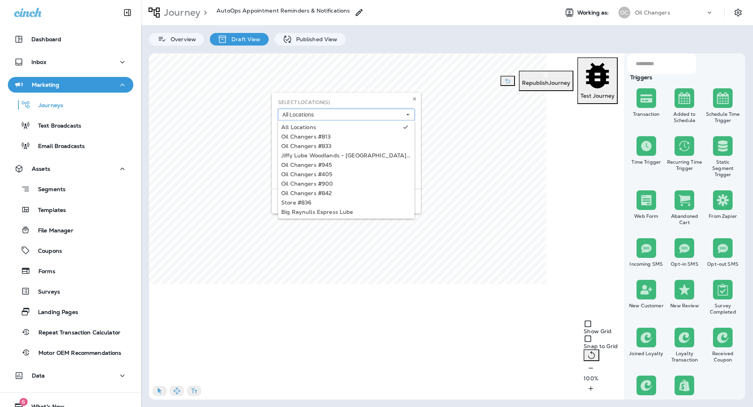
click at [357, 115] on button "All Locations" at bounding box center [346, 115] width 137 height 12
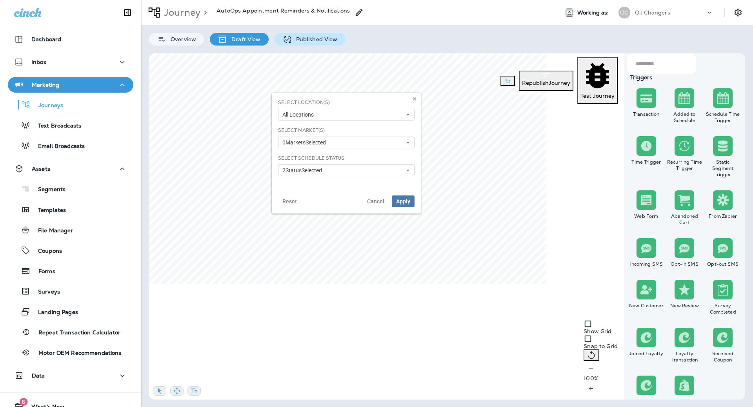
click at [332, 39] on p "Published View" at bounding box center [315, 39] width 46 height 6
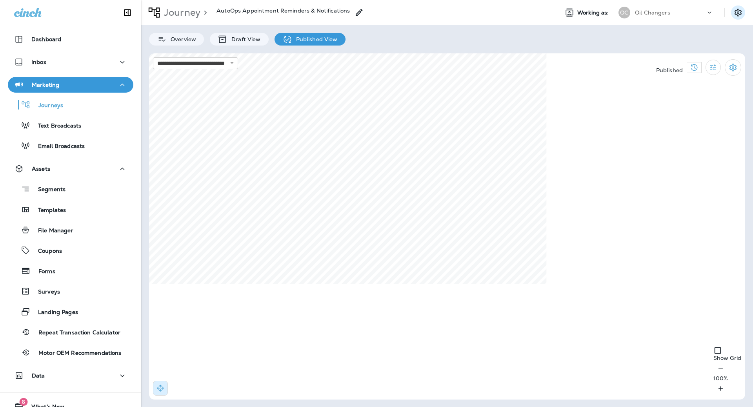
click at [744, 11] on button "Settings" at bounding box center [738, 12] width 14 height 14
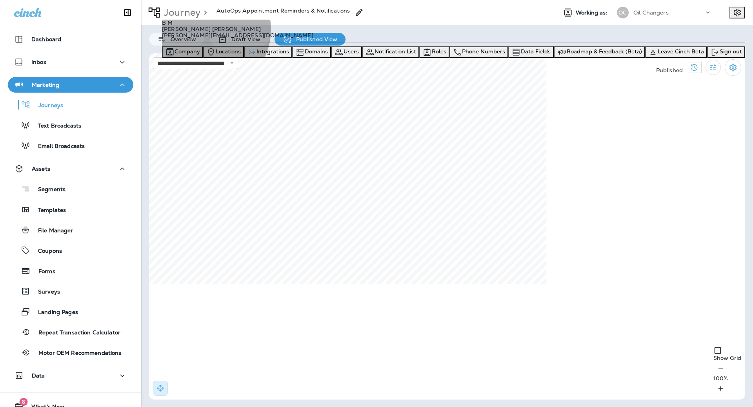
click at [289, 55] on span "Integrations" at bounding box center [273, 51] width 33 height 7
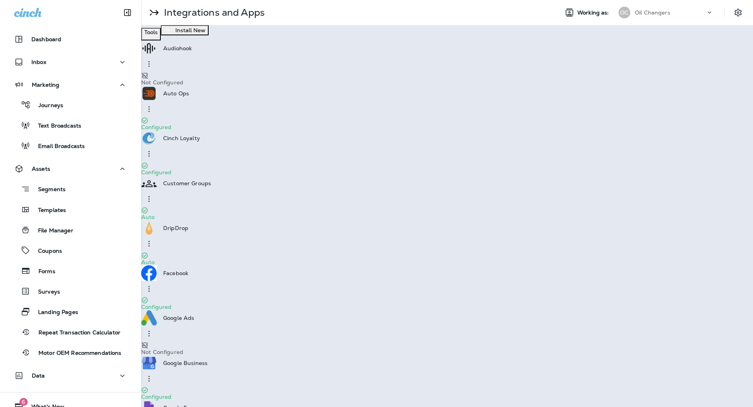
click at [339, 93] on div "Auto Ops Configured" at bounding box center [447, 108] width 612 height 45
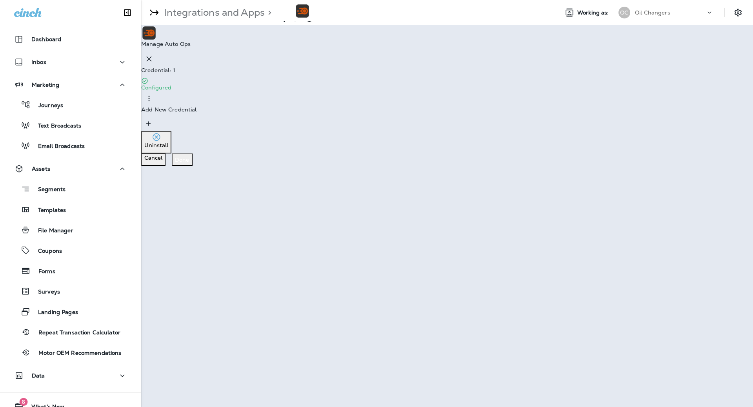
click at [457, 81] on div "Credential: 1 Configured" at bounding box center [447, 86] width 612 height 39
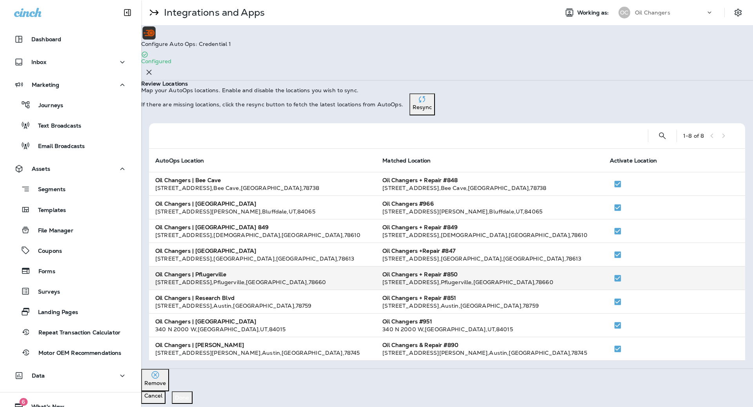
scroll to position [25, 0]
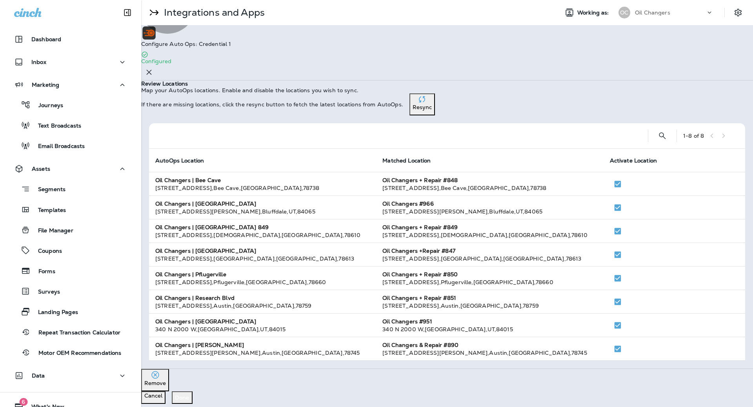
click at [432, 104] on p "Resync" at bounding box center [422, 107] width 19 height 6
click at [432, 104] on div "Resync" at bounding box center [422, 107] width 19 height 6
click at [617, 204] on div "Configure Auto Ops: Credential 1 Configured Review Locations Map your AutoOps l…" at bounding box center [447, 214] width 612 height 379
click at [435, 93] on button "Resync" at bounding box center [423, 104] width 26 height 22
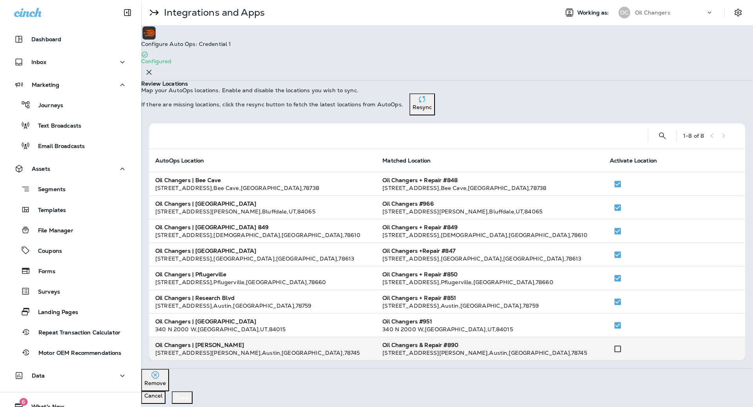
click at [459, 341] on strong "Oil Changers & Repair #890" at bounding box center [421, 344] width 76 height 7
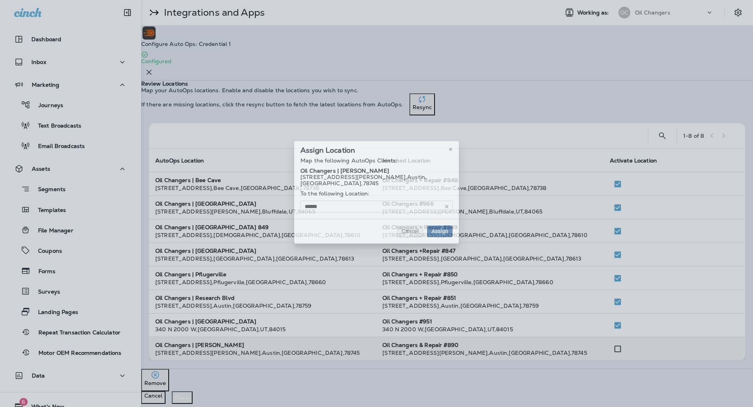
type input "**********"
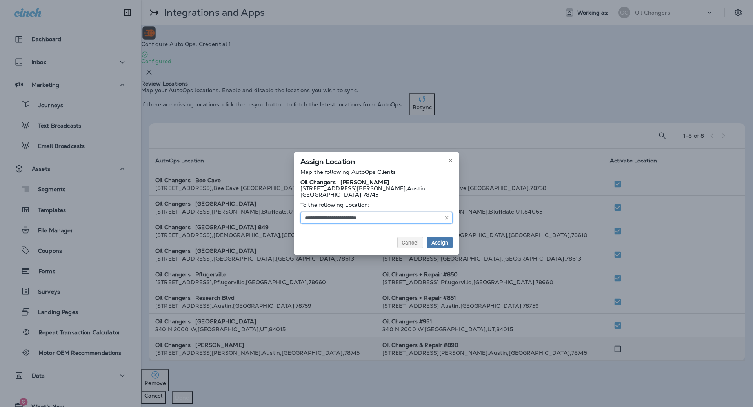
click at [428, 215] on input "**********" at bounding box center [377, 218] width 152 height 12
click at [426, 207] on div "**********" at bounding box center [376, 199] width 165 height 61
click at [415, 240] on span "Cancel" at bounding box center [410, 242] width 17 height 5
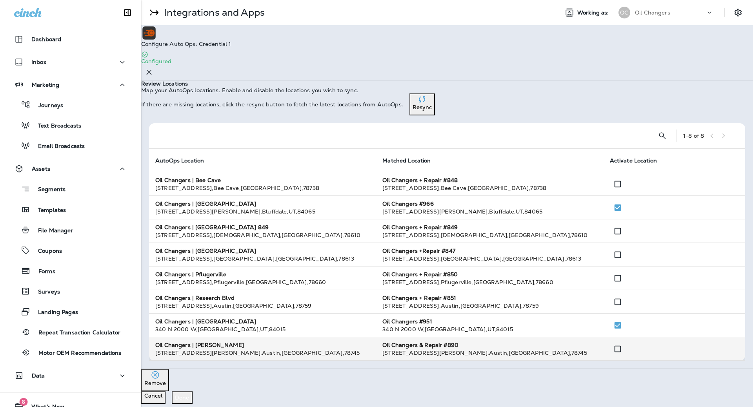
click at [189, 394] on p "Done" at bounding box center [182, 397] width 15 height 6
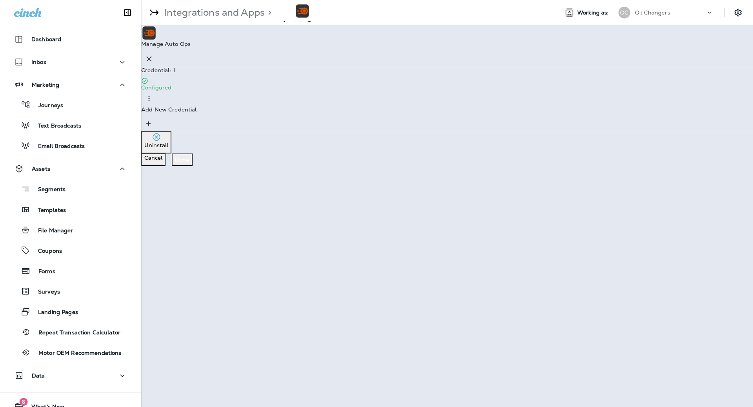
click at [528, 67] on div "Credential: 1 Configured" at bounding box center [447, 86] width 612 height 39
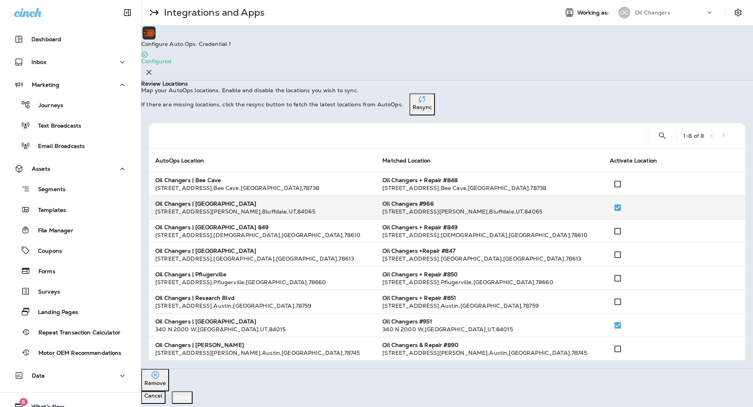
scroll to position [25, 0]
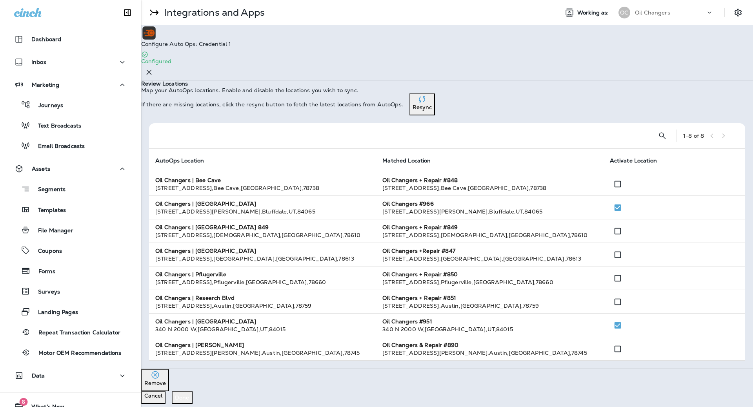
click at [435, 93] on button "Resync" at bounding box center [423, 104] width 26 height 22
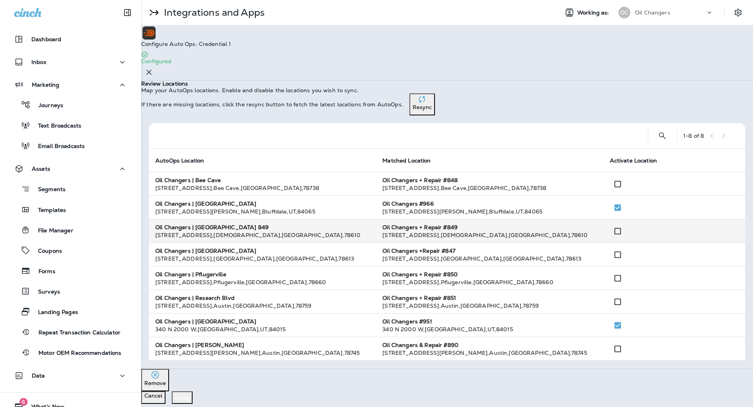
scroll to position [0, 0]
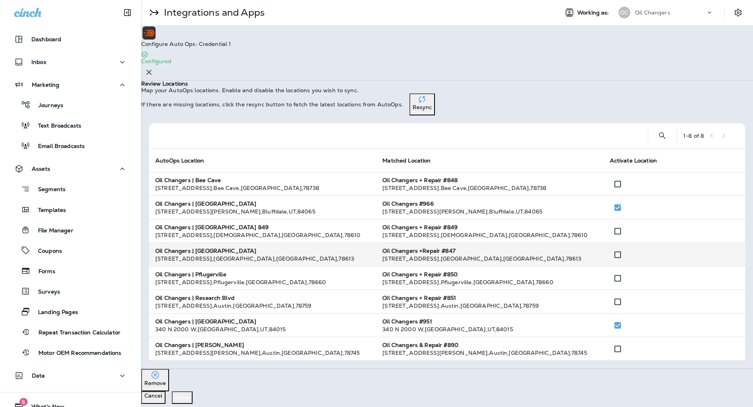
click at [490, 262] on div "3115 E Whitestone Blvd , Cedar Park , TX , 78613" at bounding box center [490, 259] width 215 height 8
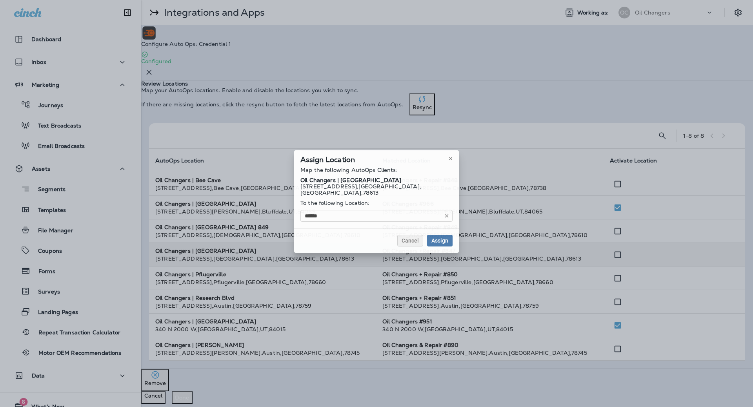
type input "**********"
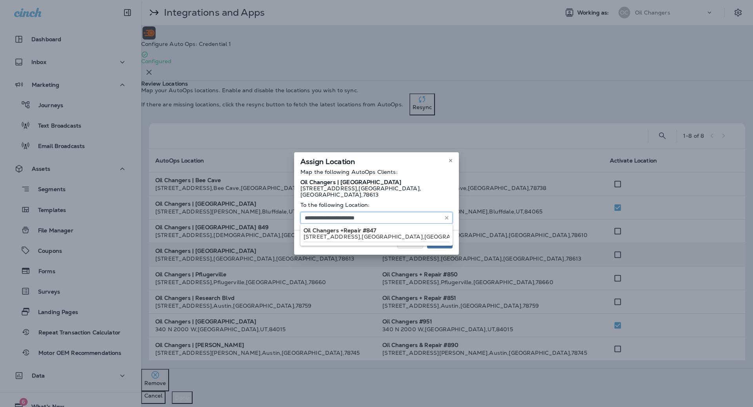
click at [389, 214] on input "**********" at bounding box center [377, 218] width 152 height 12
click at [451, 163] on icon at bounding box center [450, 160] width 5 height 5
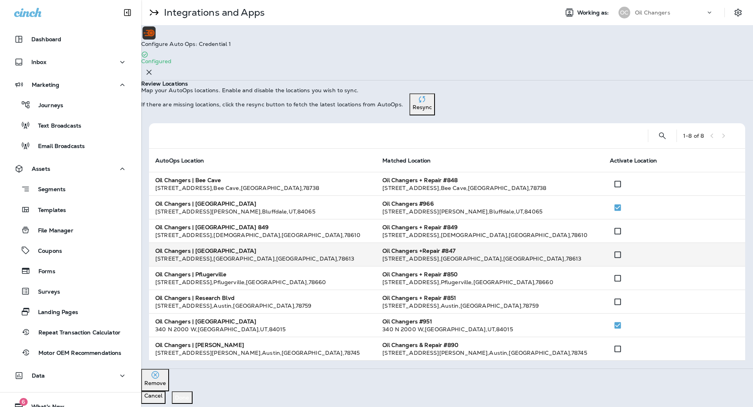
click at [432, 110] on div "Resync" at bounding box center [422, 107] width 19 height 6
click at [432, 110] on p "Resync" at bounding box center [422, 107] width 19 height 6
click at [189, 394] on div "Done" at bounding box center [182, 397] width 15 height 6
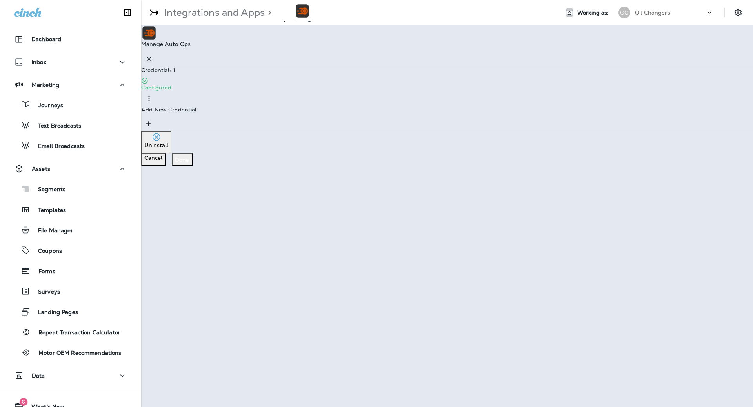
click at [497, 75] on div "Credential: 1 Configured" at bounding box center [447, 86] width 612 height 39
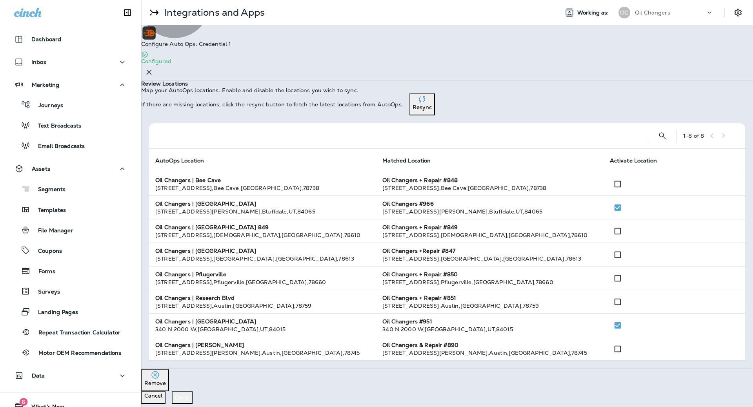
click at [435, 107] on button "Resync" at bounding box center [423, 104] width 26 height 22
click at [432, 110] on p "Resync" at bounding box center [422, 107] width 19 height 6
click at [73, 197] on div "Segments Templates File Manager Coupons Forms Surveys Landing Pages Repeat Tran…" at bounding box center [71, 269] width 126 height 184
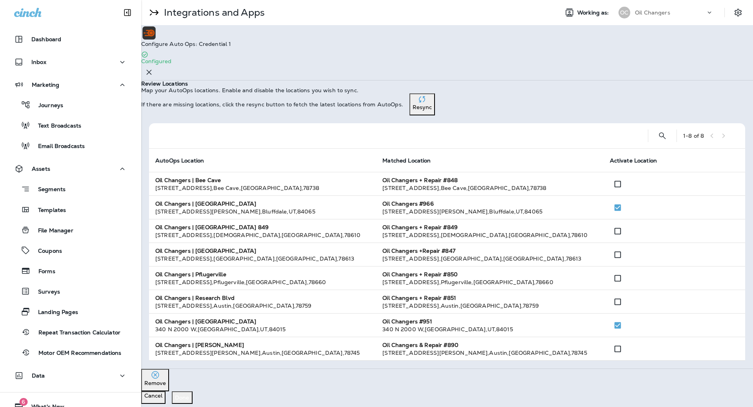
drag, startPoint x: 75, startPoint y: 195, endPoint x: 72, endPoint y: 198, distance: 5.0
click at [75, 195] on div "Segments" at bounding box center [70, 189] width 119 height 12
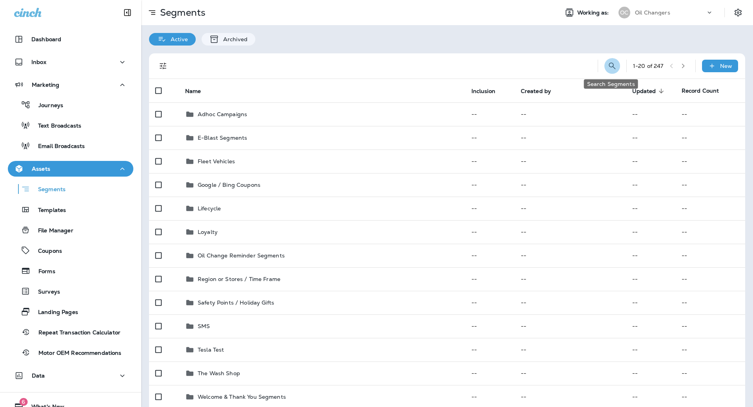
click at [608, 62] on icon "Search Segments" at bounding box center [612, 65] width 9 height 9
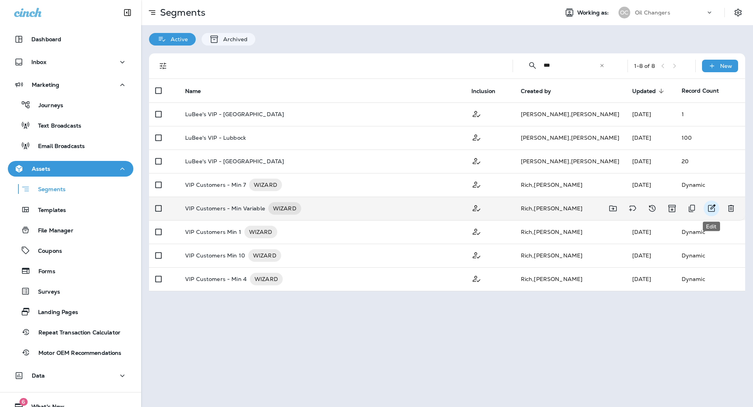
type input "***"
click at [708, 207] on icon "Edit" at bounding box center [711, 208] width 9 height 9
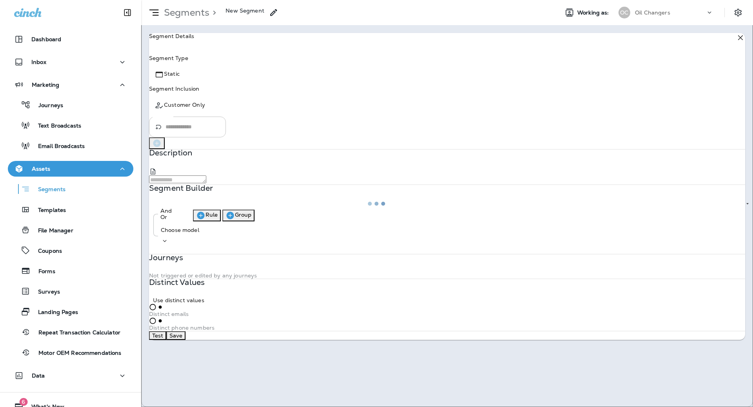
type input "*******"
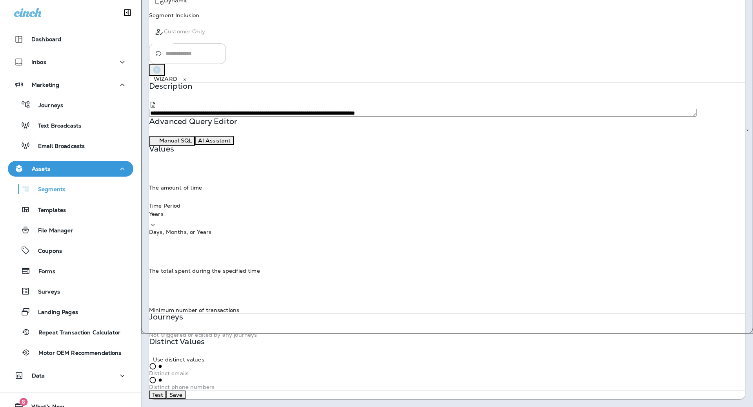
scroll to position [88, 0]
click at [232, 286] on input "**" at bounding box center [452, 296] width 607 height 21
drag, startPoint x: 192, startPoint y: 268, endPoint x: 164, endPoint y: 268, distance: 27.9
click at [164, 286] on div "Minimum Transactions ** Minimum Transactions Minimum number of transactions" at bounding box center [447, 299] width 596 height 27
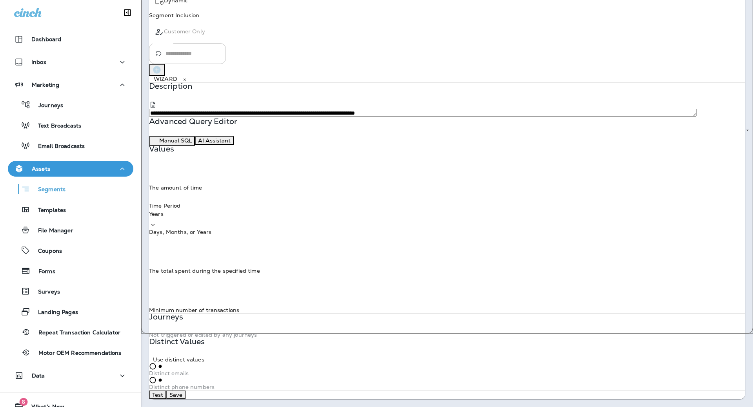
type input "*"
click at [448, 175] on div "Time Amount * Time Amount The amount of time" at bounding box center [447, 177] width 596 height 27
type input "*"
click at [244, 170] on input "*" at bounding box center [452, 174] width 607 height 21
click at [406, 156] on div "Values Time Amount * Time Amount The amount of time Time Period Years Time Peri…" at bounding box center [447, 229] width 596 height 167
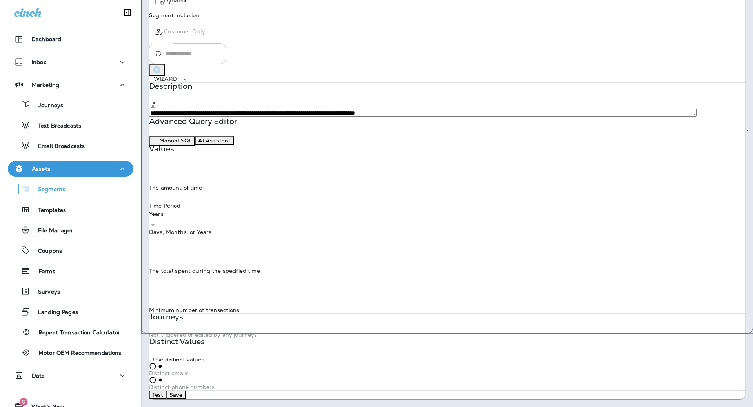
scroll to position [114, 0]
click at [166, 390] on button "Test" at bounding box center [157, 394] width 17 height 9
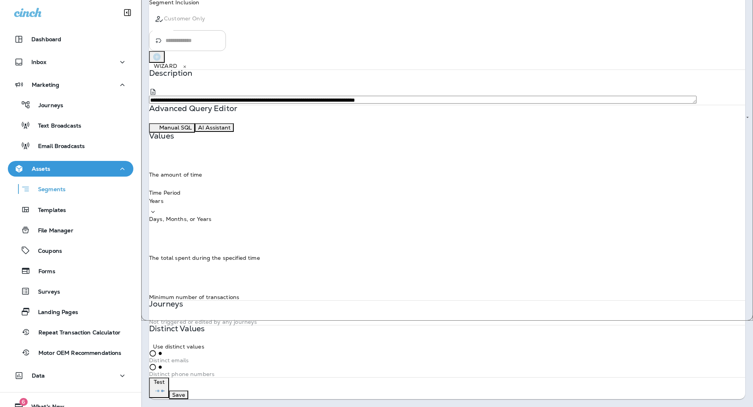
scroll to position [0, 0]
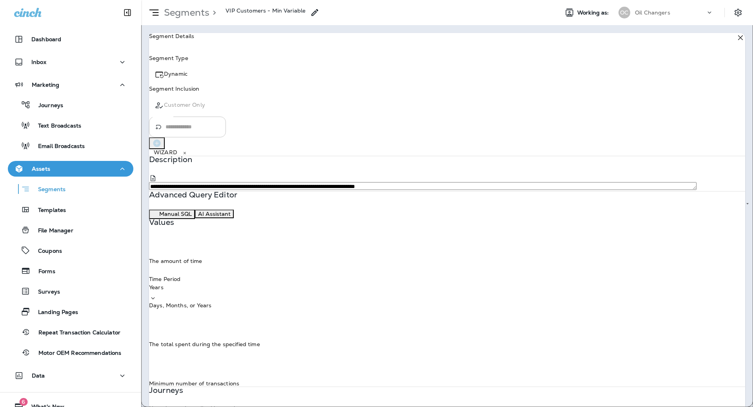
click at [320, 15] on div "> VIP Customers - Min Variable" at bounding box center [264, 13] width 110 height 20
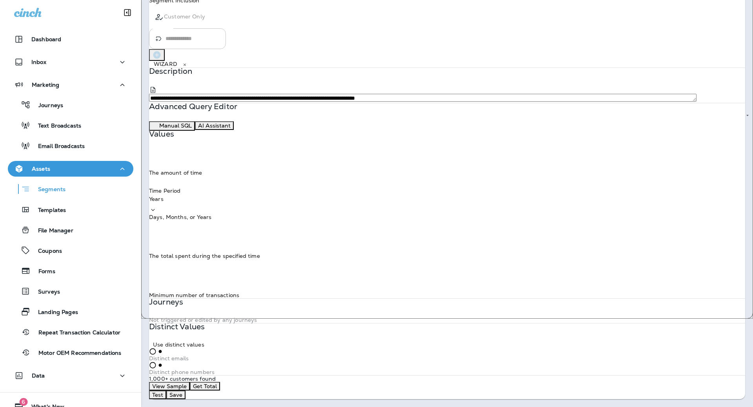
scroll to position [102, 0]
click at [186, 392] on button "Save" at bounding box center [175, 394] width 19 height 9
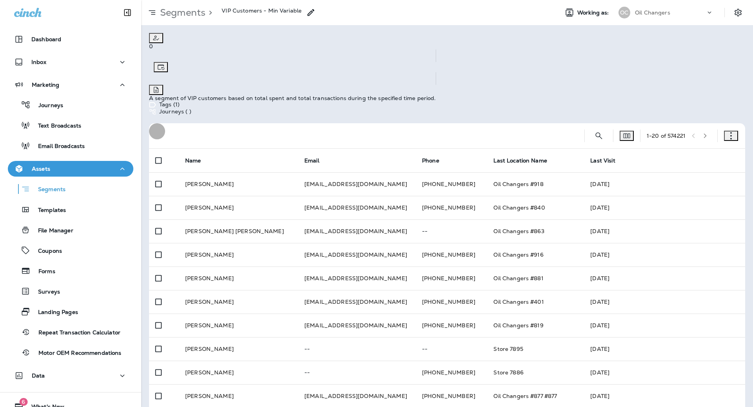
click at [736, 131] on button "button" at bounding box center [731, 136] width 14 height 10
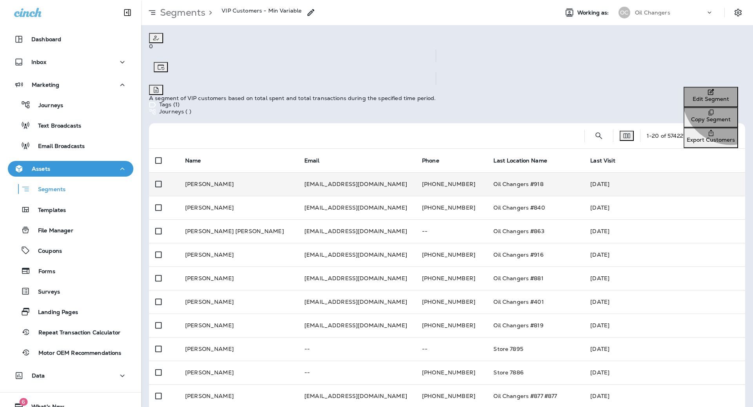
click at [692, 137] on p "Export Customers" at bounding box center [711, 140] width 48 height 6
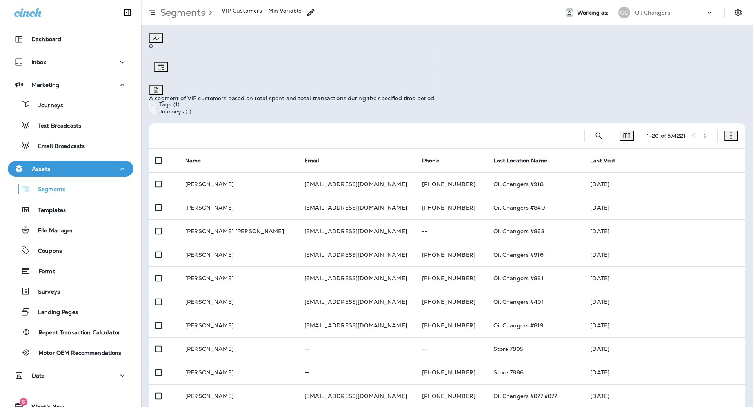
click at [733, 132] on icon "button" at bounding box center [731, 136] width 8 height 8
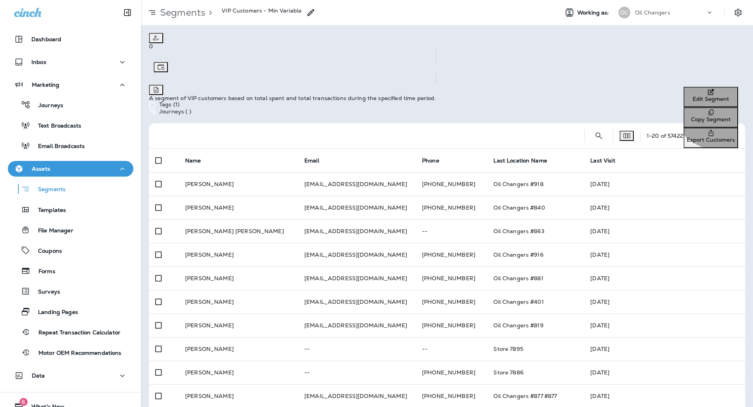
click at [687, 137] on p "Export Customers" at bounding box center [711, 140] width 48 height 6
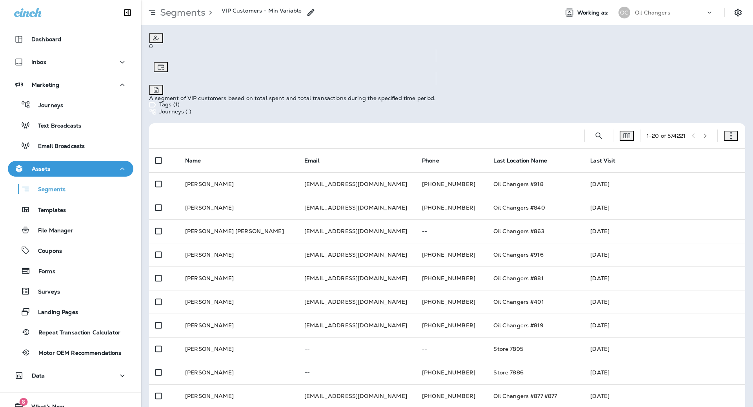
click at [316, 13] on icon at bounding box center [310, 12] width 9 height 9
click at [168, 30] on input "**********" at bounding box center [84, 19] width 168 height 21
drag, startPoint x: 357, startPoint y: 209, endPoint x: 404, endPoint y: 209, distance: 47.1
click at [168, 30] on input "**********" at bounding box center [84, 19] width 168 height 21
type input "**********"
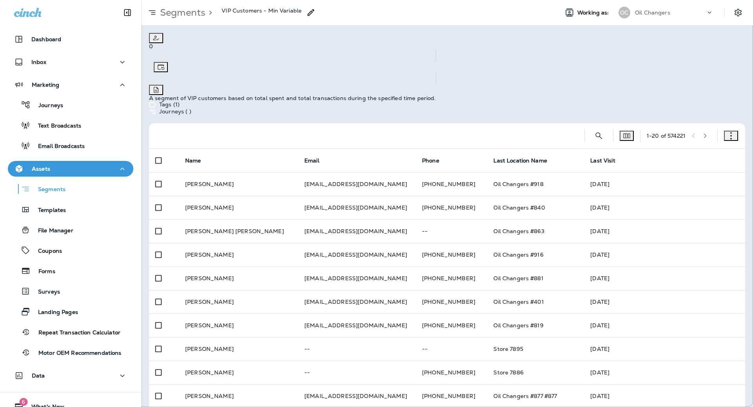
drag, startPoint x: 437, startPoint y: 234, endPoint x: 431, endPoint y: 234, distance: 5.9
click at [44, 43] on button "Save" at bounding box center [33, 38] width 19 height 9
click at [732, 132] on icon "button" at bounding box center [731, 136] width 8 height 8
click at [698, 116] on p "Copy Segment" at bounding box center [711, 119] width 48 height 6
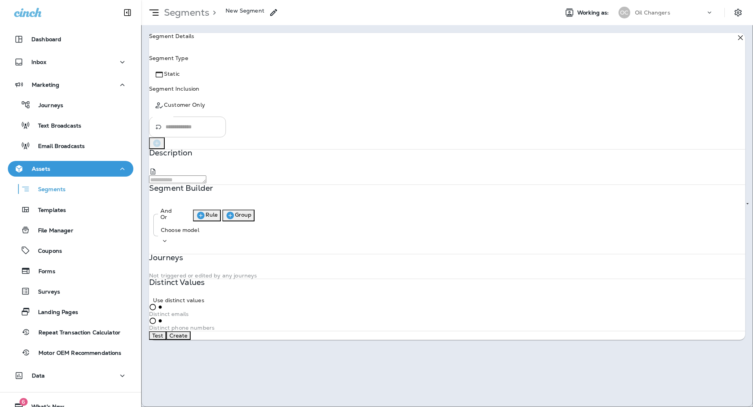
type input "*******"
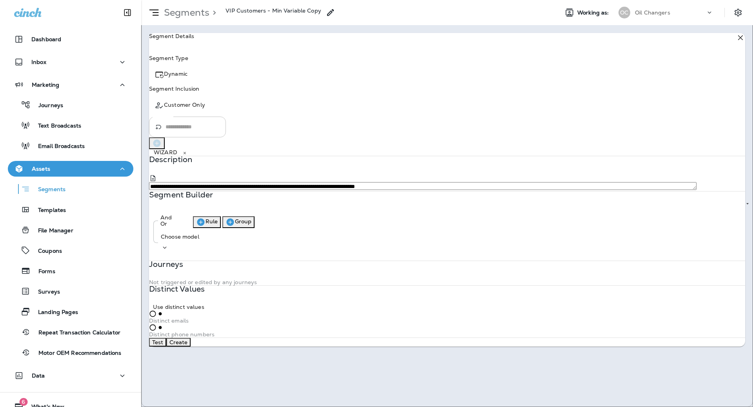
click at [736, 42] on icon at bounding box center [740, 37] width 9 height 9
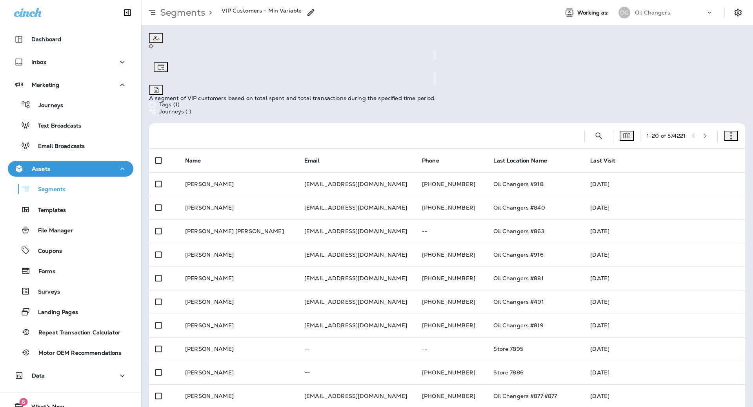
click at [734, 132] on icon "button" at bounding box center [731, 136] width 8 height 8
click at [705, 102] on button "Edit Segment" at bounding box center [711, 97] width 55 height 20
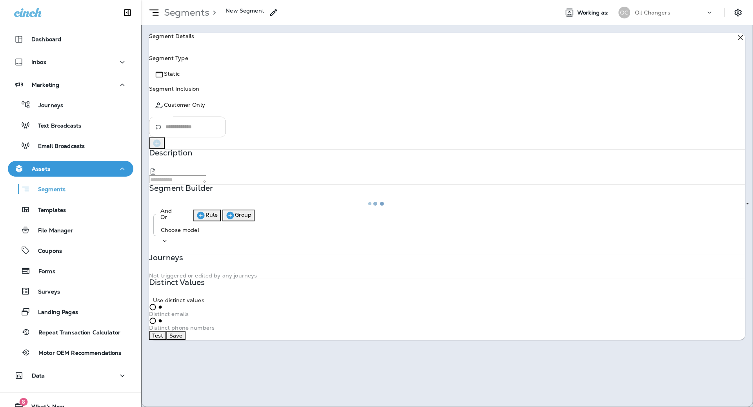
type input "*******"
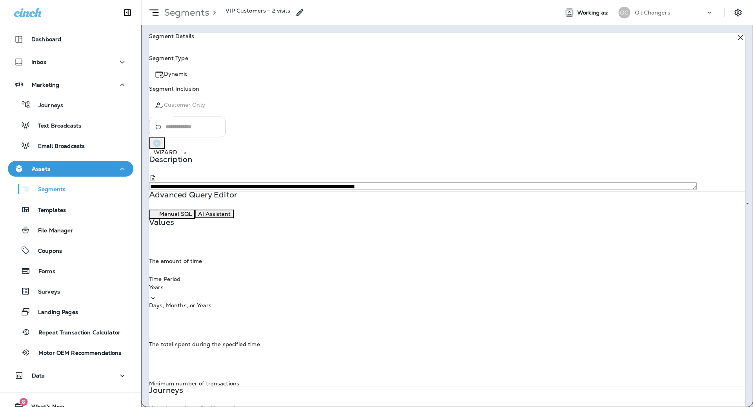
click at [726, 43] on div "Segment Details" at bounding box center [447, 38] width 596 height 10
click at [736, 42] on icon at bounding box center [740, 37] width 9 height 9
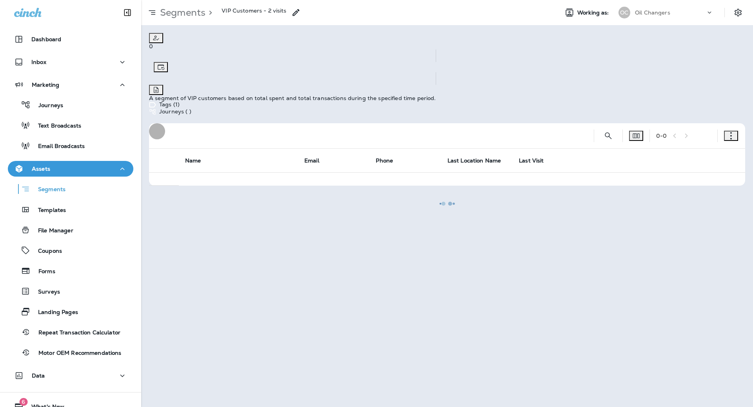
click at [734, 132] on icon "button" at bounding box center [731, 136] width 8 height 8
click at [707, 144] on button "Export Customers" at bounding box center [711, 138] width 55 height 20
click at [729, 132] on icon "button" at bounding box center [731, 136] width 8 height 8
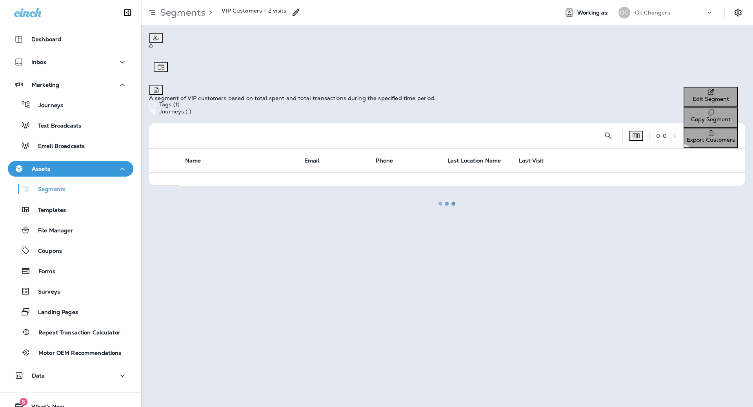
click at [684, 132] on button "Export Customers" at bounding box center [711, 138] width 55 height 20
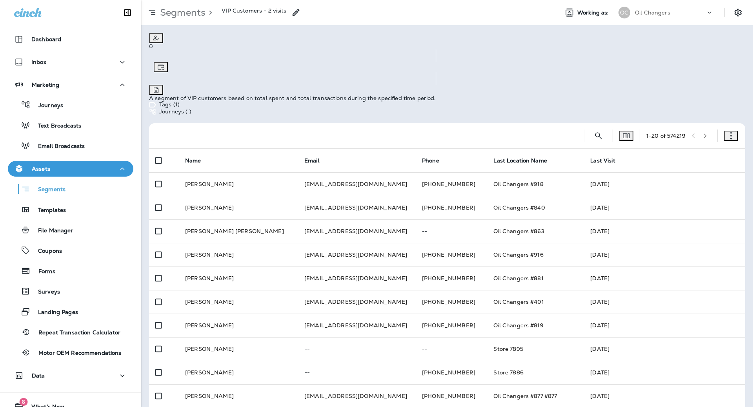
click at [28, 34] on button "Confirm" at bounding box center [14, 30] width 28 height 9
click at [80, 73] on div "First Name" at bounding box center [40, 68] width 80 height 10
click at [80, 73] on div "Last Name" at bounding box center [40, 68] width 80 height 10
click at [80, 83] on div "Phone" at bounding box center [40, 78] width 80 height 10
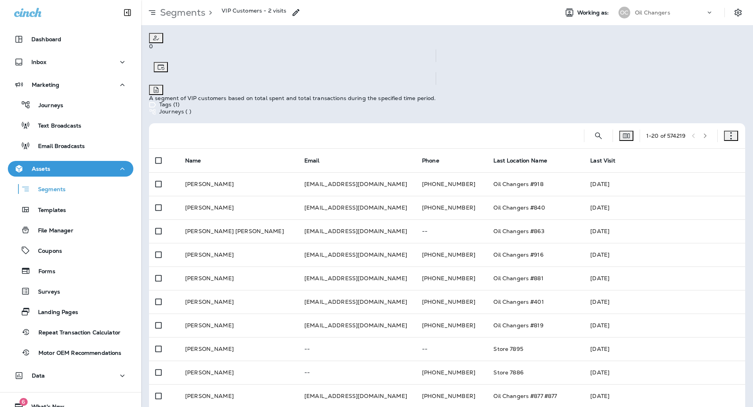
click at [80, 73] on div "Email" at bounding box center [40, 68] width 80 height 10
click at [80, 73] on div "Address 1" at bounding box center [40, 68] width 80 height 10
click at [80, 83] on div "Address 2" at bounding box center [40, 78] width 80 height 10
click at [80, 73] on div "City" at bounding box center [40, 68] width 80 height 10
click at [80, 83] on div "State" at bounding box center [40, 78] width 80 height 10
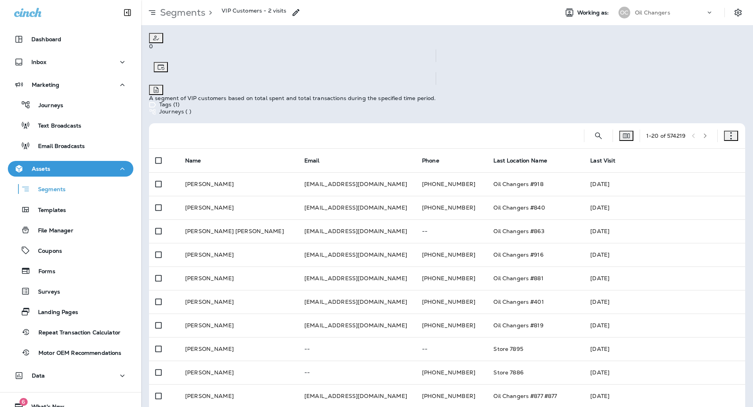
click at [80, 73] on div "Zip Code" at bounding box center [40, 68] width 80 height 10
click at [48, 80] on span "Loyalty Points" at bounding box center [29, 76] width 38 height 7
click at [41, 73] on div "Cinch UUID" at bounding box center [25, 68] width 31 height 10
click at [52, 69] on span "Company UUID" at bounding box center [31, 65] width 42 height 7
click at [45, 69] on span "Organization" at bounding box center [27, 65] width 35 height 7
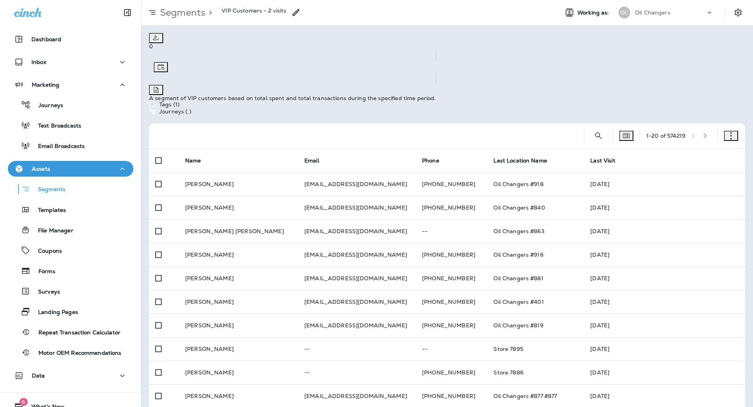
click at [80, 83] on div "Job Title" at bounding box center [40, 78] width 80 height 10
click at [80, 73] on div "Birthday" at bounding box center [40, 68] width 80 height 10
click at [43, 73] on div "Anniversary" at bounding box center [26, 68] width 33 height 10
click at [80, 83] on div "Gender" at bounding box center [40, 78] width 80 height 10
click at [80, 73] on div "Latitude" at bounding box center [40, 68] width 80 height 10
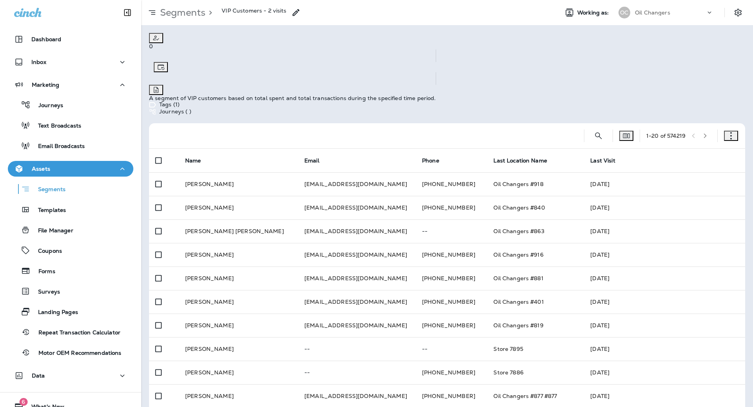
click at [80, 83] on div "Longitude" at bounding box center [40, 78] width 80 height 10
click at [51, 69] on span "Customer Type" at bounding box center [30, 65] width 41 height 7
click at [47, 69] on span "Date Created" at bounding box center [28, 65] width 37 height 7
click at [47, 80] on span "Last Updated" at bounding box center [28, 76] width 37 height 7
click at [46, 69] on span "Date Deleted" at bounding box center [28, 65] width 36 height 7
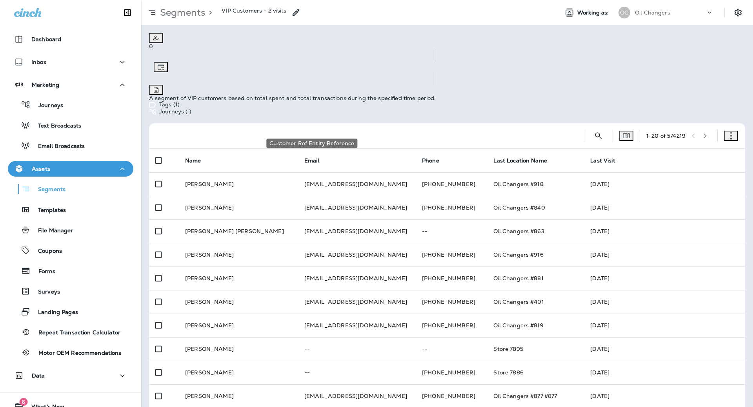
click at [79, 69] on span "Customer Ref Entity Re..." at bounding box center [44, 65] width 69 height 7
click at [79, 80] on span "Customer Ref Entity So..." at bounding box center [44, 76] width 69 height 7
click at [80, 69] on span "Customer Ref Entity Nu..." at bounding box center [45, 65] width 70 height 7
click at [80, 83] on div "Country" at bounding box center [40, 78] width 80 height 10
click at [80, 73] on div "Index Rank" at bounding box center [39, 68] width 79 height 10
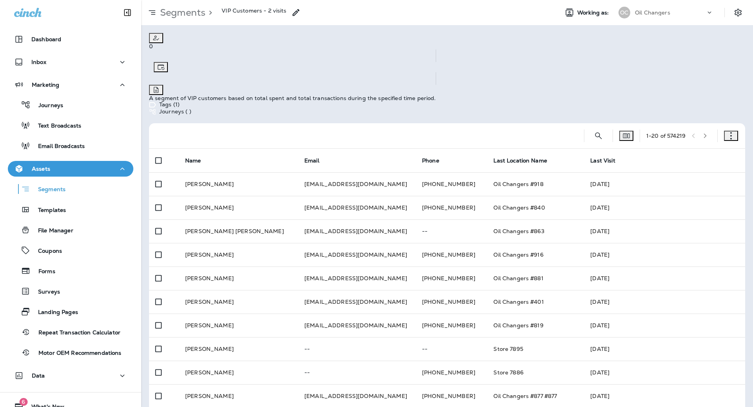
click at [53, 69] on span "Customer Value" at bounding box center [32, 65] width 44 height 7
click at [80, 80] on span "Customer Value Segment" at bounding box center [45, 76] width 70 height 7
click at [54, 69] on span "Visit Trend Days" at bounding box center [32, 65] width 44 height 7
click at [69, 80] on span "Last Transaction Date" at bounding box center [39, 76] width 59 height 7
click at [69, 69] on span "First Transaction Date" at bounding box center [40, 65] width 60 height 7
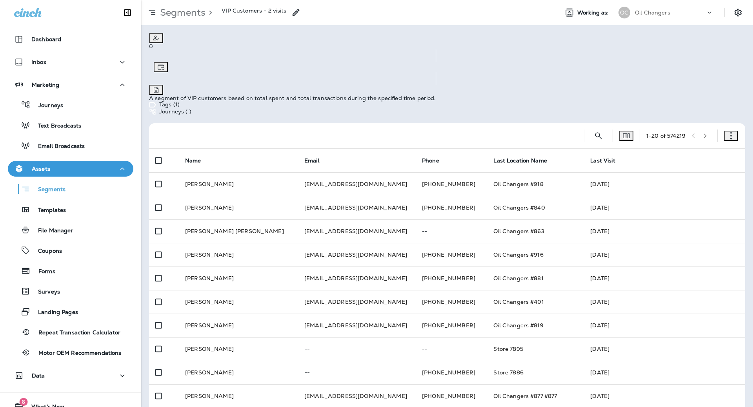
click at [62, 69] on span "Last Location UUID" at bounding box center [36, 65] width 53 height 7
click at [64, 80] on span "Last Location Name" at bounding box center [37, 76] width 54 height 7
click at [75, 69] on span "Last Location Entity R..." at bounding box center [42, 65] width 65 height 7
click at [74, 80] on span "SMS Service Reminders" at bounding box center [42, 76] width 64 height 7
click at [48, 69] on span "SMS Coupons" at bounding box center [29, 65] width 38 height 7
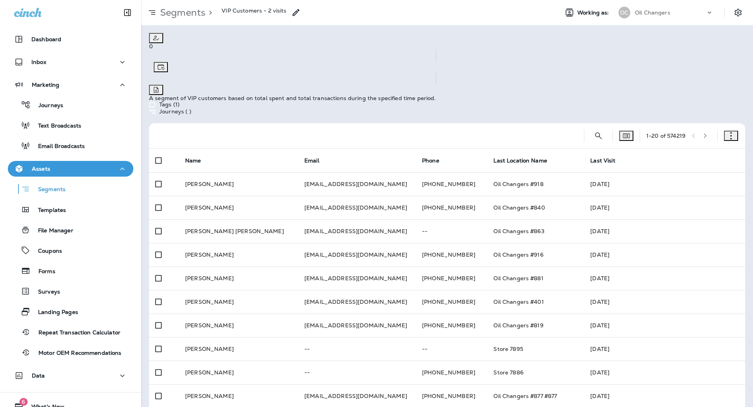
click at [39, 73] on div "Fleet Code" at bounding box center [24, 68] width 29 height 10
click at [64, 80] on span "Actually Fleet Code" at bounding box center [37, 76] width 54 height 7
click at [65, 69] on span "Entity Data > Source" at bounding box center [37, 65] width 55 height 7
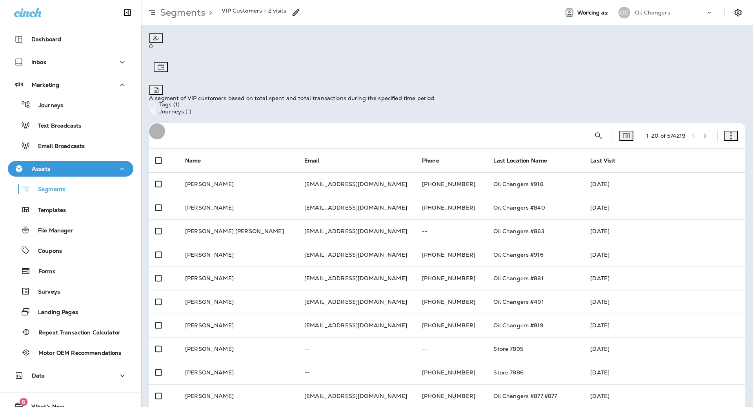
click at [735, 131] on button "button" at bounding box center [731, 136] width 14 height 10
click at [687, 102] on p "Edit Segment" at bounding box center [711, 99] width 48 height 6
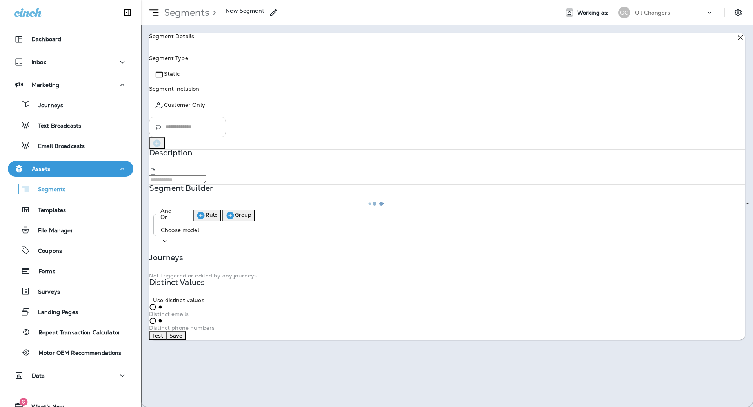
type input "*******"
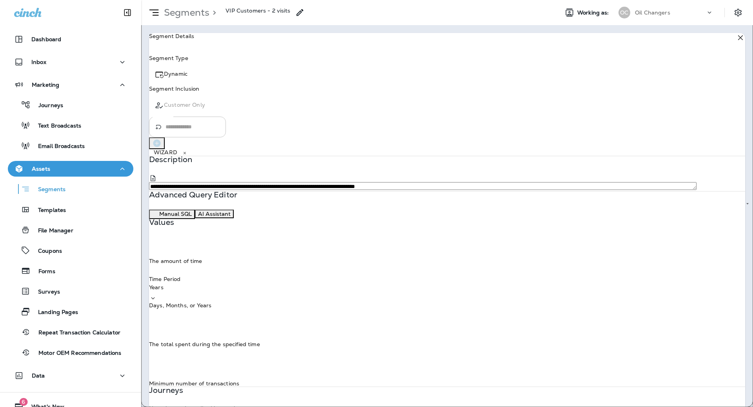
click at [244, 359] on input "*" at bounding box center [452, 369] width 607 height 21
type input "*"
click at [245, 359] on input "*" at bounding box center [452, 369] width 607 height 21
type input "*"
click at [245, 252] on input "*" at bounding box center [452, 247] width 607 height 21
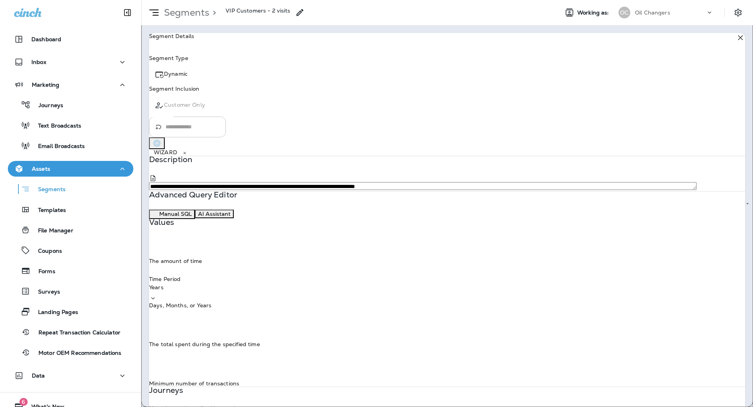
click at [303, 11] on use at bounding box center [300, 12] width 7 height 7
click at [168, 30] on input "**********" at bounding box center [84, 19] width 168 height 21
type input "**********"
drag, startPoint x: 439, startPoint y: 231, endPoint x: 595, endPoint y: 278, distance: 163.3
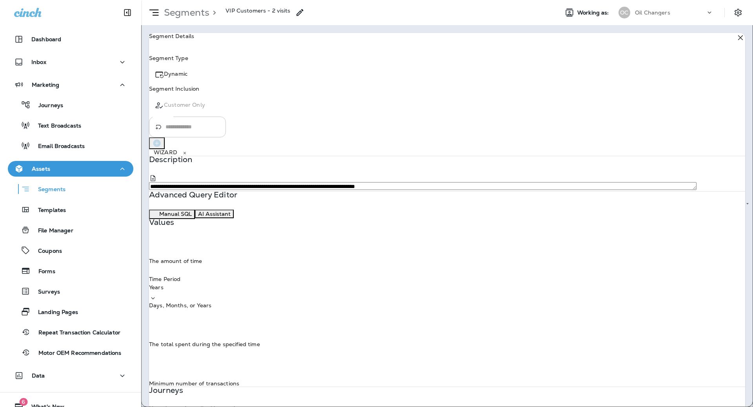
click at [44, 43] on button "Save" at bounding box center [33, 38] width 19 height 9
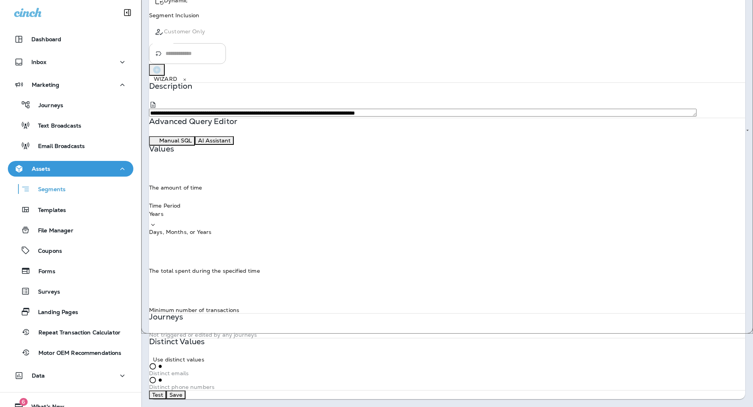
click at [186, 390] on button "Save" at bounding box center [175, 394] width 19 height 9
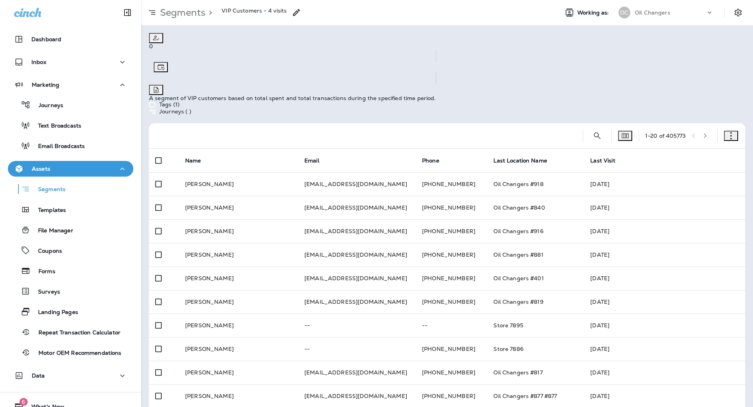
click at [722, 123] on div "1 - 20 of 405773" at bounding box center [448, 135] width 587 height 25
click at [727, 132] on icon "button" at bounding box center [731, 136] width 8 height 8
click at [702, 100] on button "Edit Segment" at bounding box center [711, 97] width 55 height 20
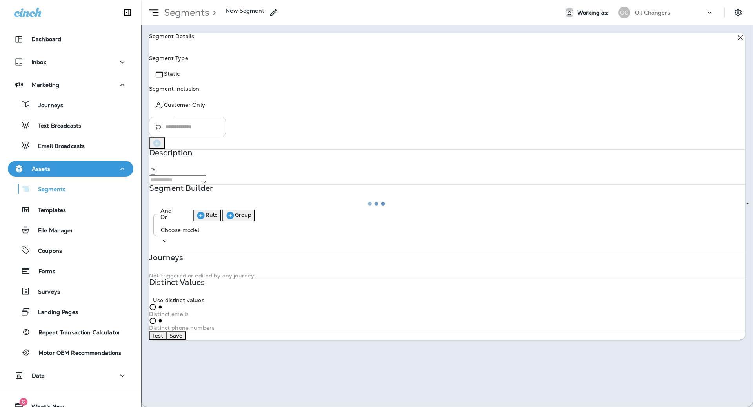
type input "*******"
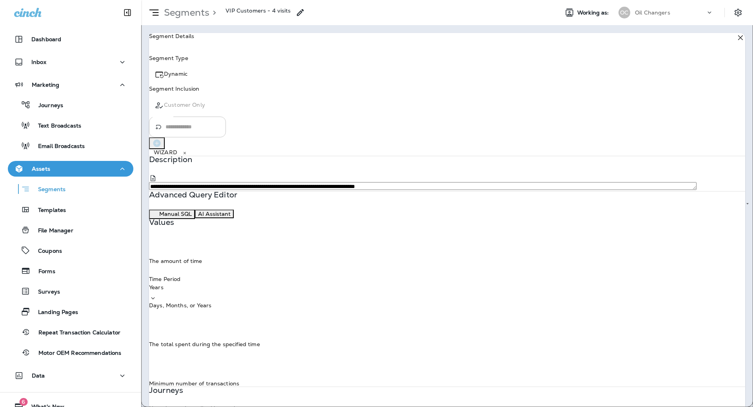
click at [736, 42] on icon at bounding box center [740, 37] width 9 height 9
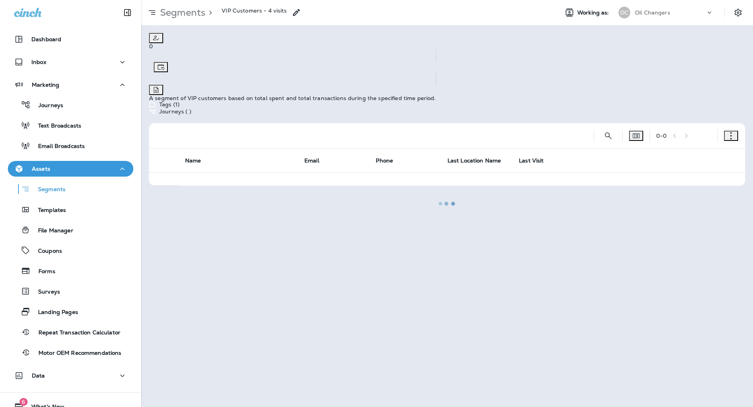
click at [729, 132] on icon "button" at bounding box center [731, 136] width 8 height 8
click at [712, 141] on button "Export Customers" at bounding box center [711, 138] width 55 height 20
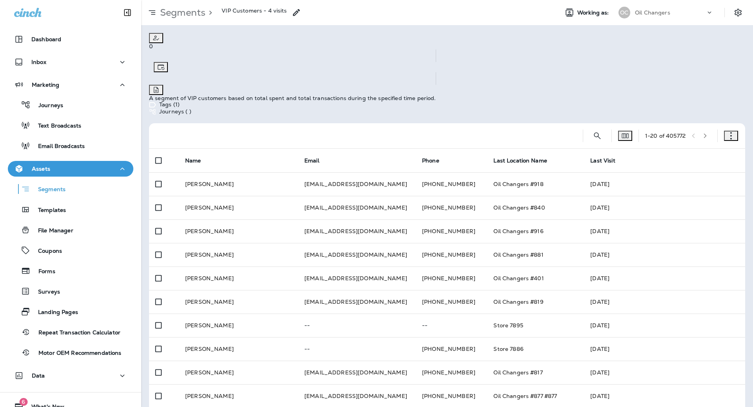
click at [28, 34] on button "Confirm" at bounding box center [14, 30] width 28 height 9
click at [80, 73] on div "First Name" at bounding box center [40, 68] width 80 height 10
click at [80, 73] on div "Last Name" at bounding box center [40, 68] width 80 height 10
click at [80, 73] on div "Phone" at bounding box center [40, 68] width 80 height 10
click at [80, 73] on div "Email" at bounding box center [40, 68] width 80 height 10
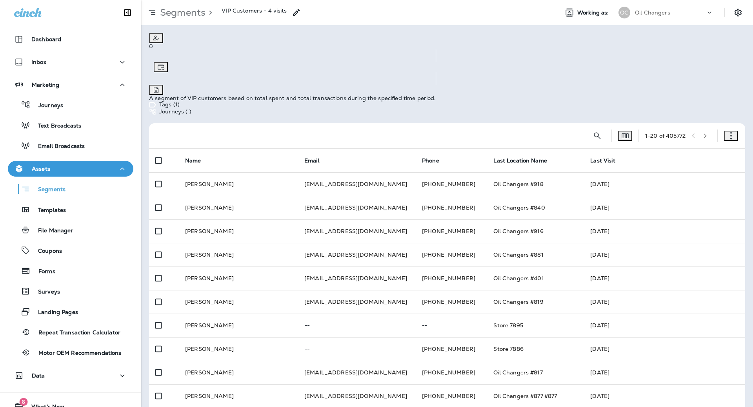
click at [33, 112] on span "Zip Code" at bounding box center [22, 108] width 24 height 7
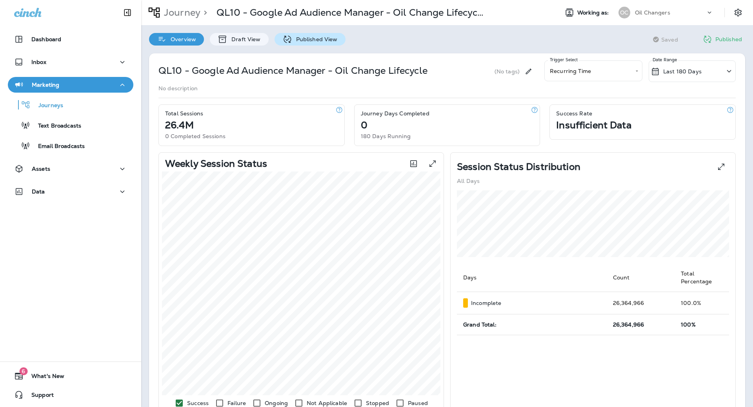
click at [325, 40] on p "Published View" at bounding box center [315, 39] width 46 height 6
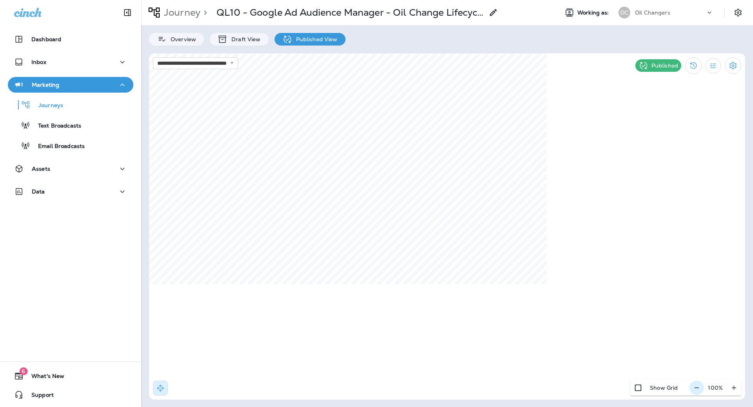
click at [700, 384] on icon "button" at bounding box center [697, 388] width 8 height 8
click at [700, 384] on icon "button" at bounding box center [700, 388] width 8 height 8
click at [700, 384] on icon "button" at bounding box center [701, 388] width 8 height 8
click at [700, 384] on icon "button" at bounding box center [700, 388] width 8 height 8
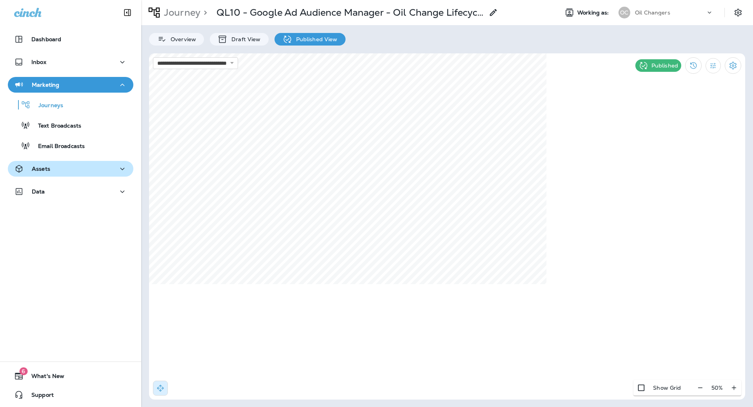
click at [71, 164] on div "Assets" at bounding box center [70, 169] width 113 height 10
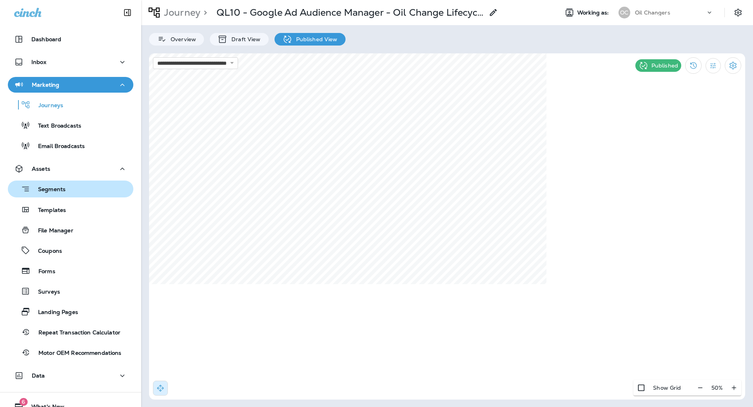
click at [74, 195] on div "Segments" at bounding box center [70, 189] width 119 height 12
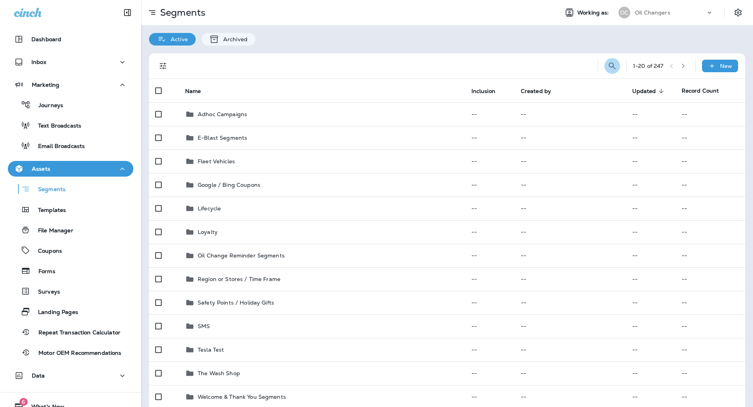
click at [609, 65] on icon "Search Segments" at bounding box center [612, 65] width 7 height 7
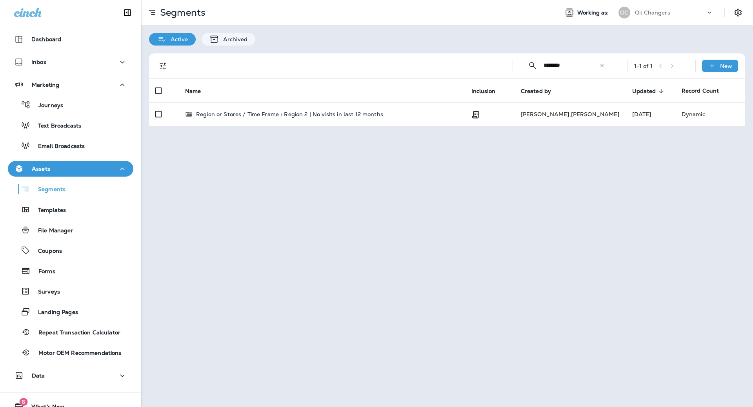
click at [565, 67] on input "********" at bounding box center [572, 65] width 56 height 21
type input "*"
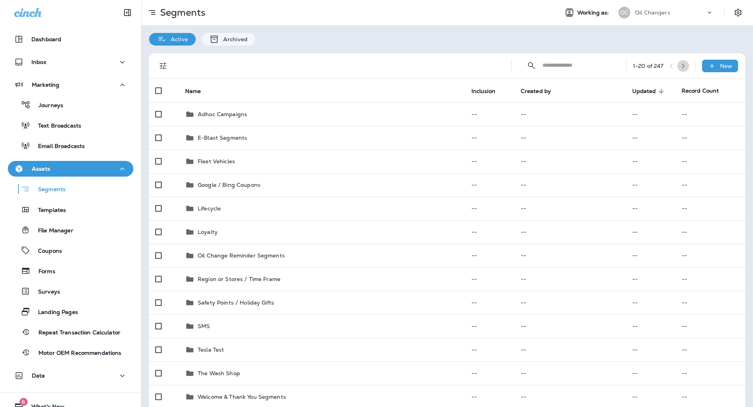
click at [682, 66] on icon "button" at bounding box center [683, 65] width 5 height 5
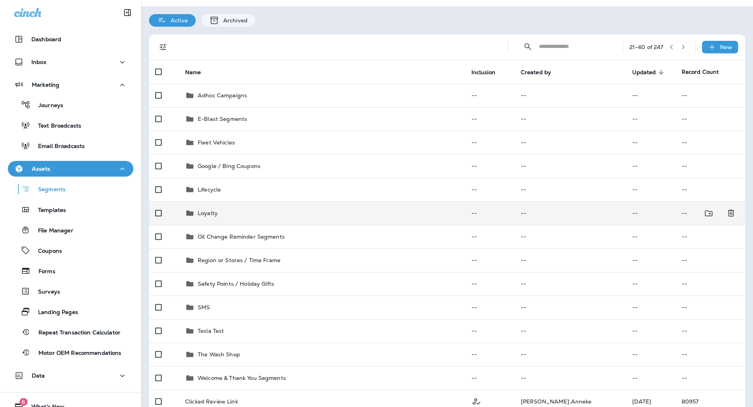
scroll to position [21, 0]
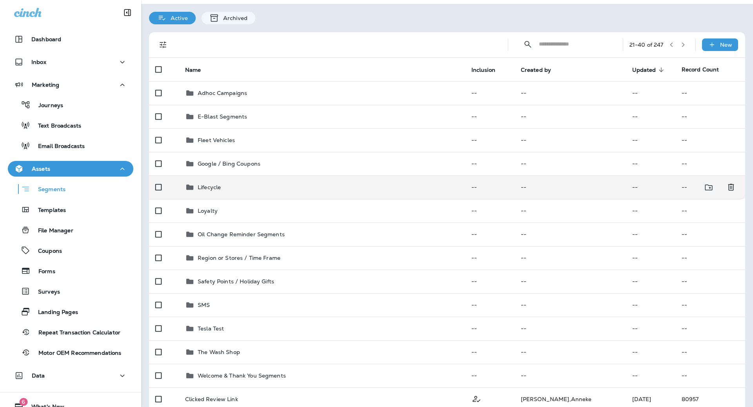
click at [503, 187] on td "--" at bounding box center [489, 187] width 49 height 24
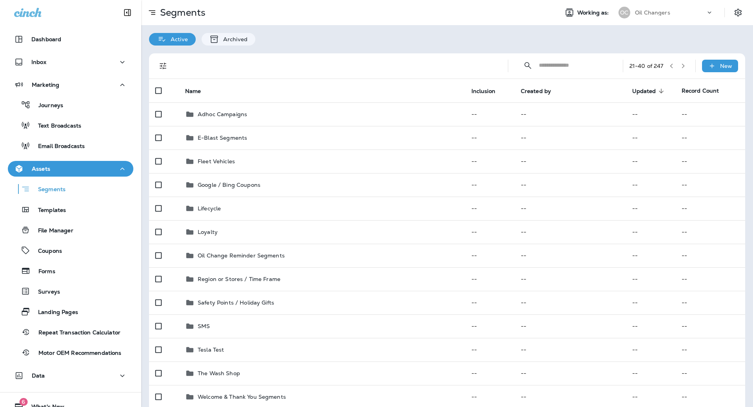
click at [686, 68] on icon "button" at bounding box center [683, 65] width 5 height 5
click at [686, 66] on icon "button" at bounding box center [683, 65] width 5 height 5
click at [685, 64] on icon "button" at bounding box center [683, 65] width 5 height 5
click at [685, 65] on icon "button" at bounding box center [683, 65] width 5 height 5
click at [678, 69] on div "101 - 120 of 247" at bounding box center [657, 66] width 65 height 12
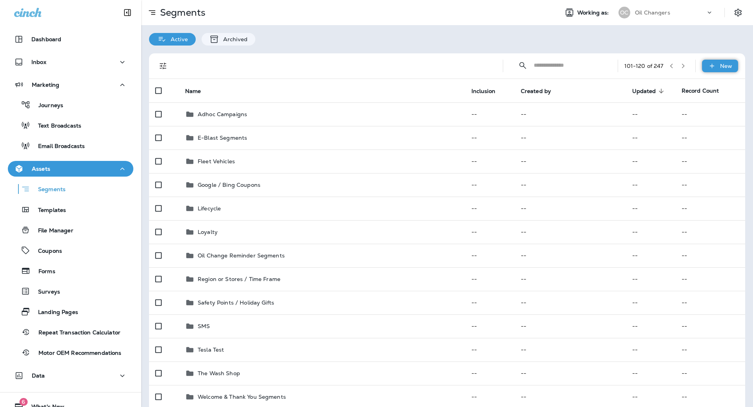
click at [718, 61] on div "New" at bounding box center [720, 66] width 36 height 13
click at [678, 90] on button "New Segment" at bounding box center [699, 84] width 78 height 19
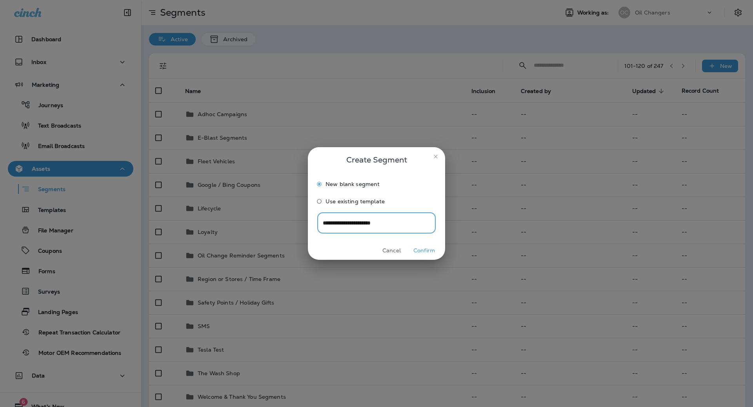
type input "**********"
click at [434, 250] on button "Confirm" at bounding box center [424, 250] width 29 height 12
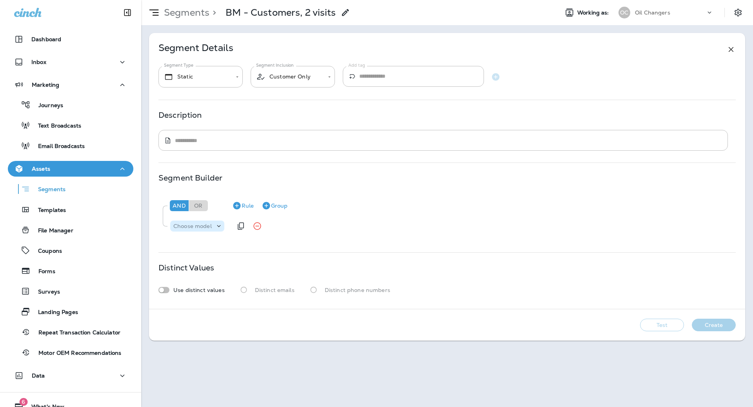
click at [182, 224] on p "Choose model" at bounding box center [192, 226] width 38 height 6
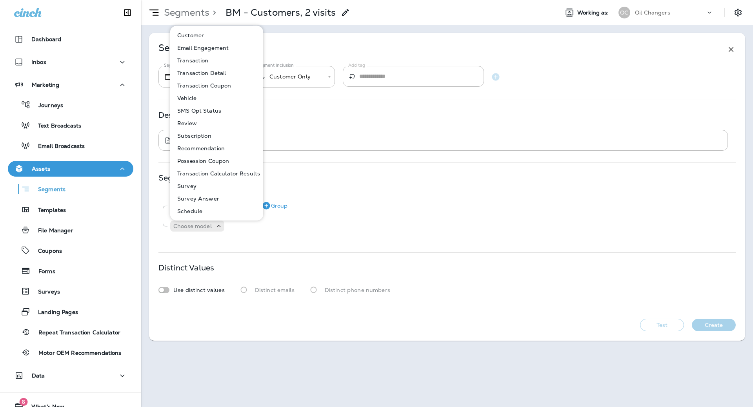
click at [221, 31] on button "Customer" at bounding box center [217, 35] width 92 height 13
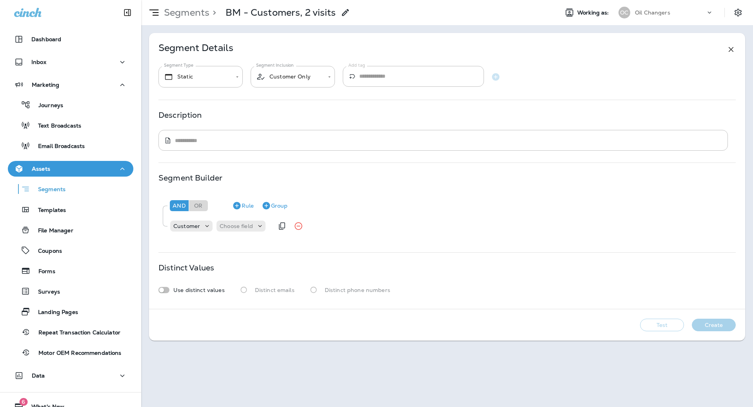
click at [238, 232] on div "Customer Choose field" at bounding box center [221, 226] width 104 height 16
click at [239, 223] on p "Choose field" at bounding box center [236, 226] width 33 height 6
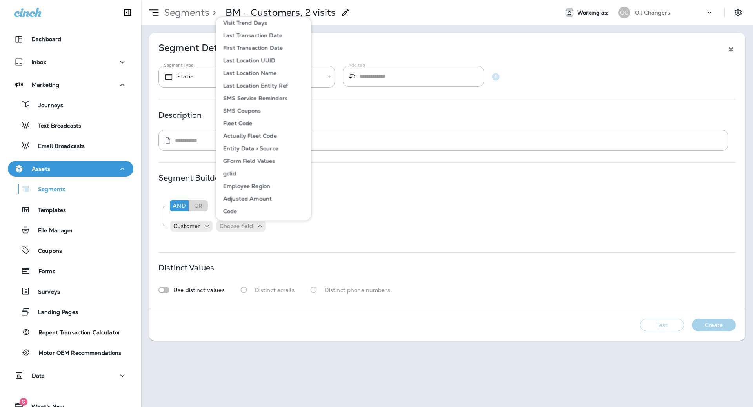
scroll to position [379, 0]
click at [257, 38] on p "Last Transaction Date" at bounding box center [251, 36] width 62 height 6
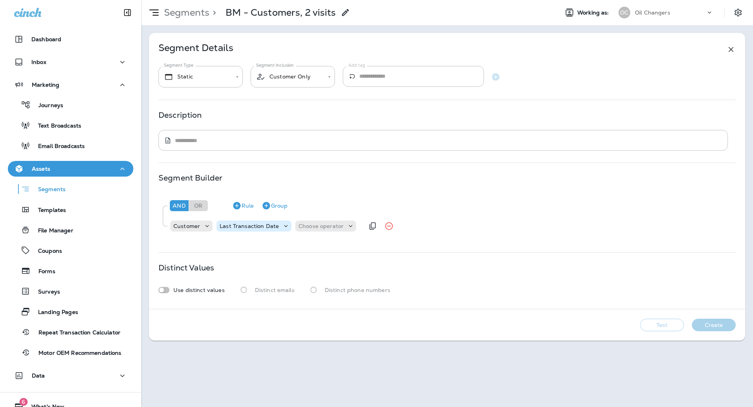
click at [274, 228] on p "Last Transaction Date" at bounding box center [249, 226] width 59 height 6
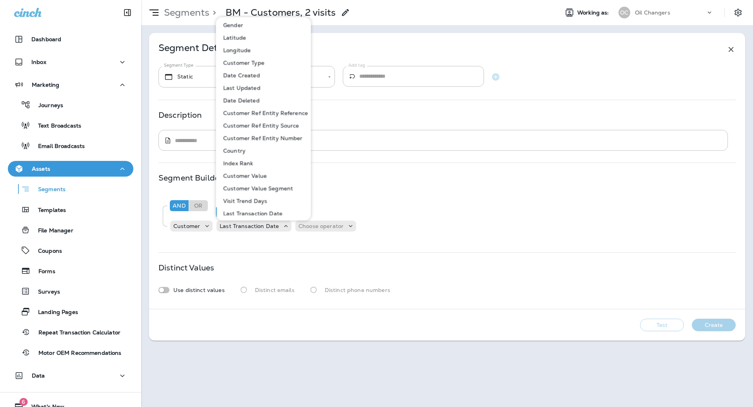
scroll to position [0, 0]
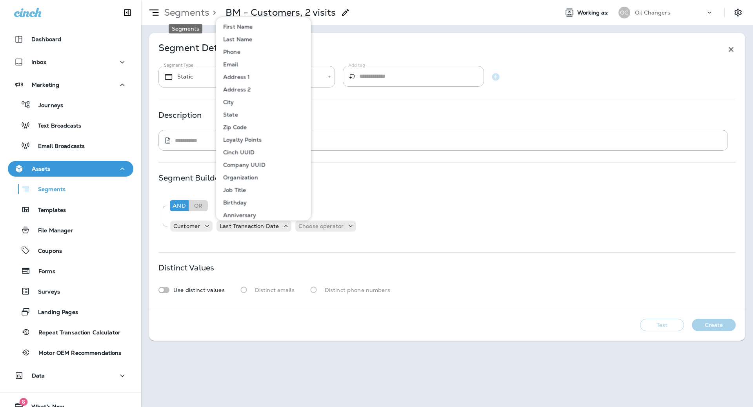
click at [181, 11] on p "Segments" at bounding box center [185, 13] width 49 height 12
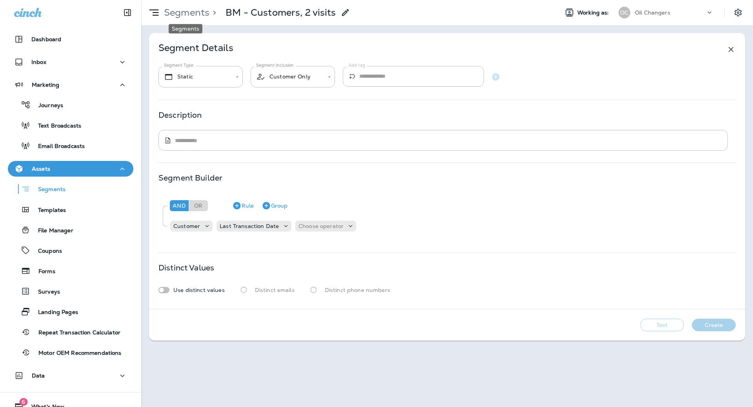
click at [175, 6] on div "Segments > BM - Customers, 2 visits" at bounding box center [245, 13] width 209 height 20
click at [56, 199] on div "Segments Templates File Manager Coupons Forms Surveys Landing Pages Repeat Tran…" at bounding box center [71, 269] width 126 height 184
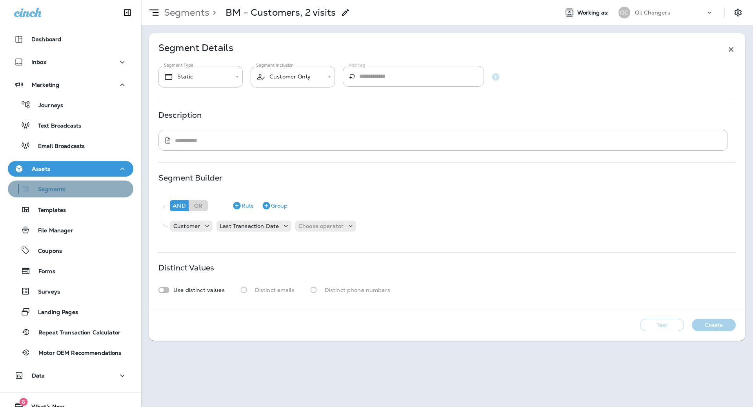
click at [56, 197] on button "Segments" at bounding box center [71, 188] width 126 height 17
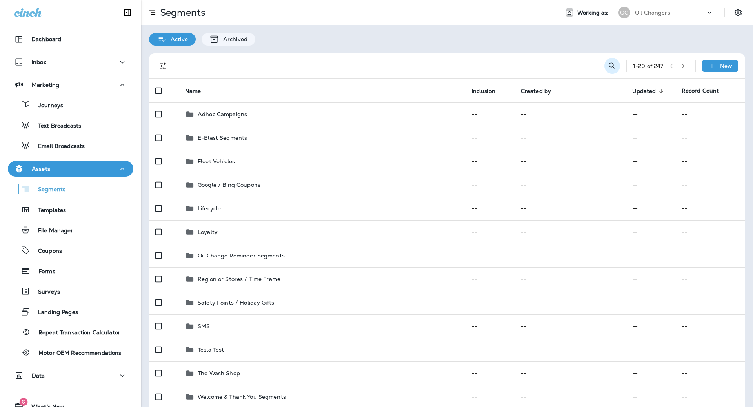
click at [611, 66] on icon "Search Segments" at bounding box center [612, 65] width 9 height 9
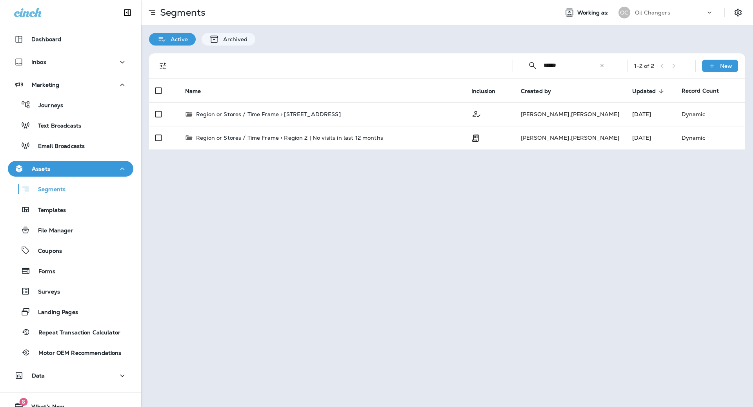
click at [607, 65] on div "​ ****** ​ ​" at bounding box center [566, 65] width 94 height 21
click at [606, 65] on div "​ ****** ​ ​" at bounding box center [566, 65] width 94 height 21
click at [576, 66] on input "******" at bounding box center [572, 65] width 56 height 21
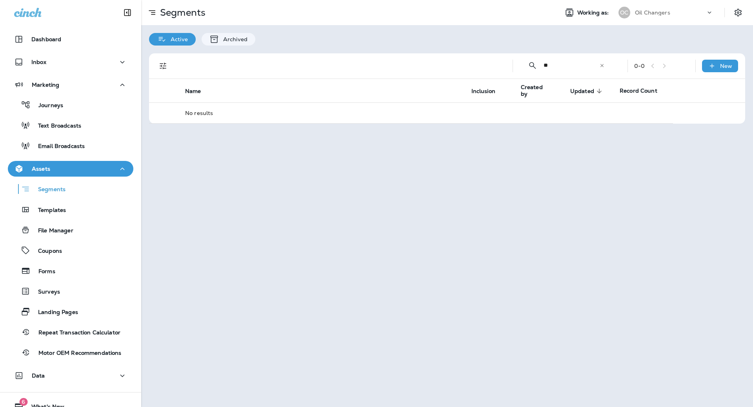
type input "*"
click at [560, 65] on input "**" at bounding box center [572, 65] width 56 height 21
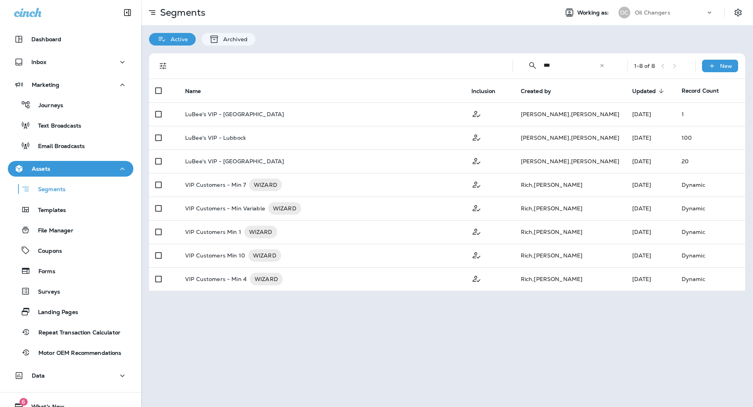
click at [574, 62] on input "***" at bounding box center [572, 65] width 56 height 21
type input "*"
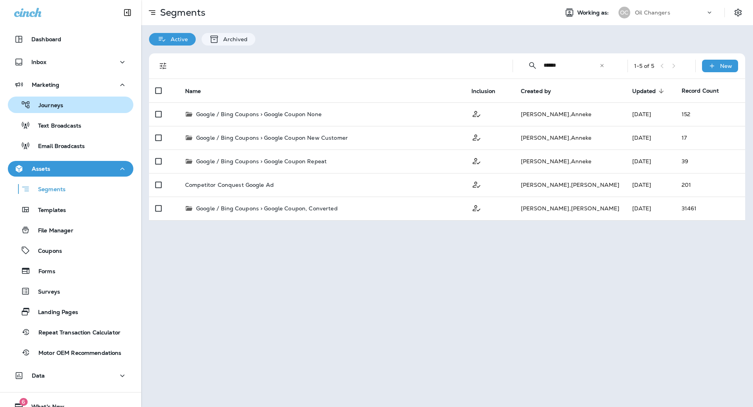
type input "******"
click at [100, 110] on div "Journeys" at bounding box center [70, 105] width 119 height 12
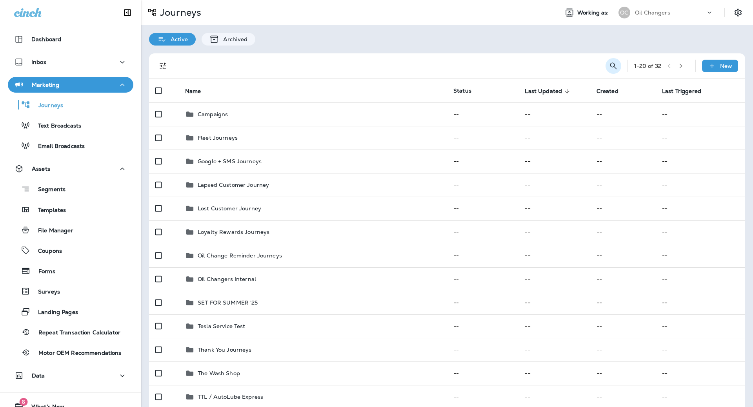
click at [607, 64] on button "Search Journeys" at bounding box center [614, 66] width 16 height 16
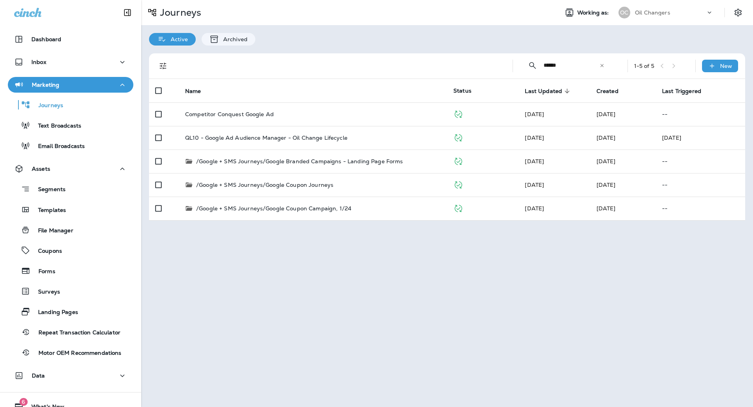
type input "******"
click at [591, 64] on input "******" at bounding box center [572, 65] width 56 height 21
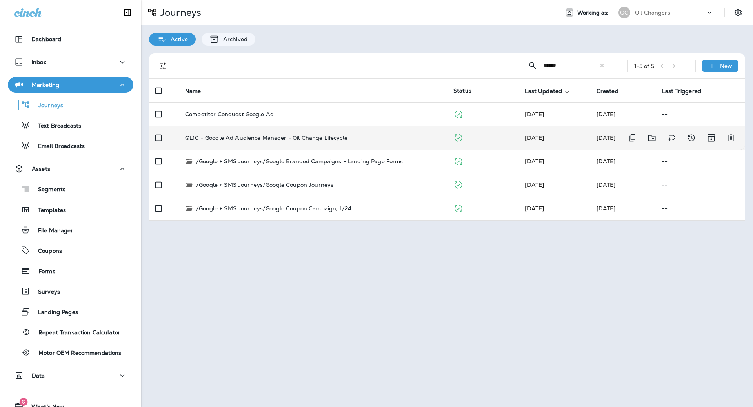
click at [348, 141] on td "QL10 - Google Ad Audience Manager - Oil Change Lifecycle" at bounding box center [313, 138] width 268 height 24
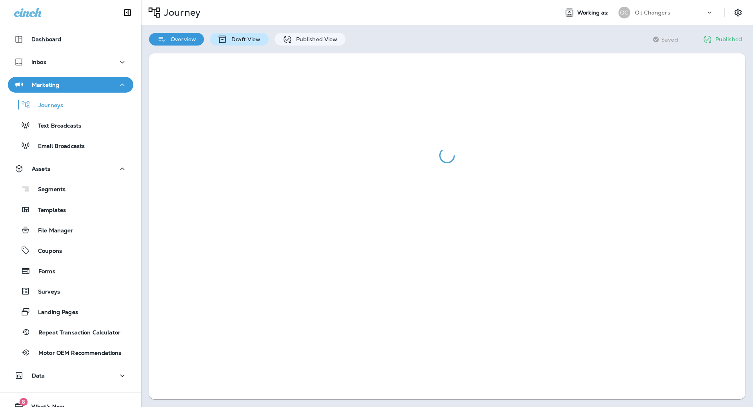
click at [259, 42] on p "Draft View" at bounding box center [244, 39] width 33 height 6
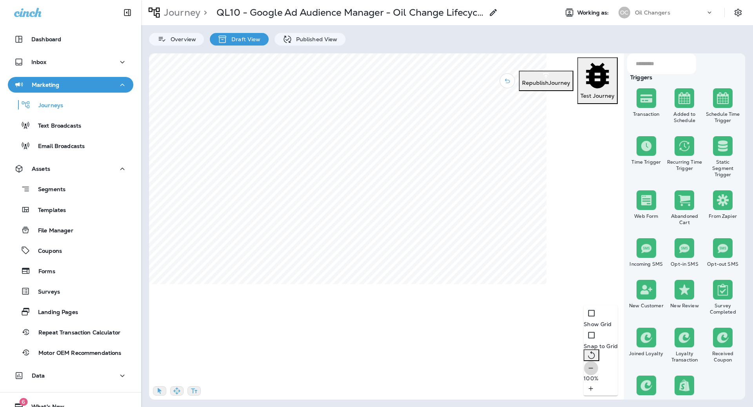
click at [587, 372] on icon "button" at bounding box center [591, 368] width 8 height 8
click at [589, 368] on icon "button" at bounding box center [591, 368] width 4 height 0
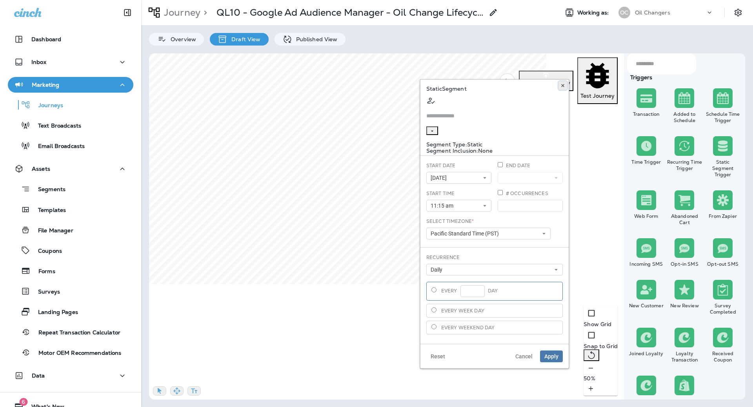
click at [560, 84] on button at bounding box center [563, 85] width 9 height 9
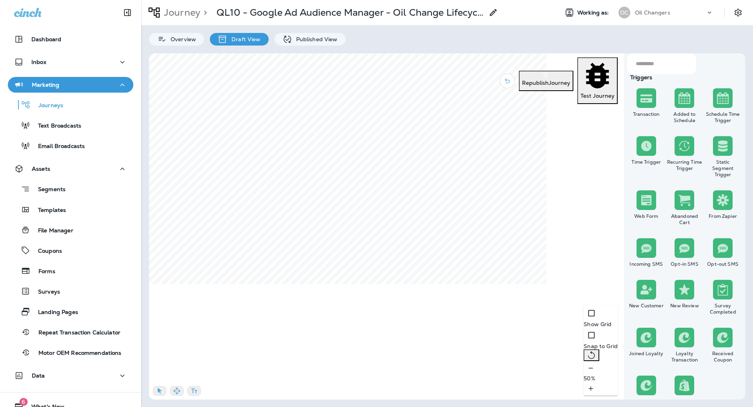
click at [641, 73] on input "text" at bounding box center [663, 63] width 55 height 21
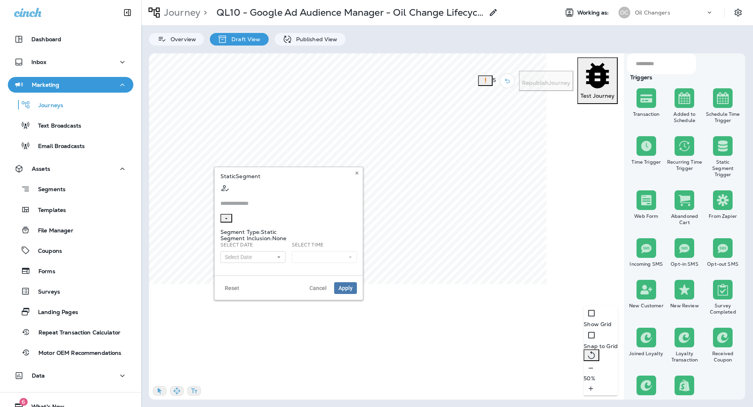
click at [319, 193] on input "text" at bounding box center [288, 203] width 137 height 21
click at [290, 237] on span "VIP Customers Min 1" at bounding box center [277, 233] width 56 height 6
type input "**********"
click at [267, 251] on button "Select Date" at bounding box center [252, 257] width 65 height 12
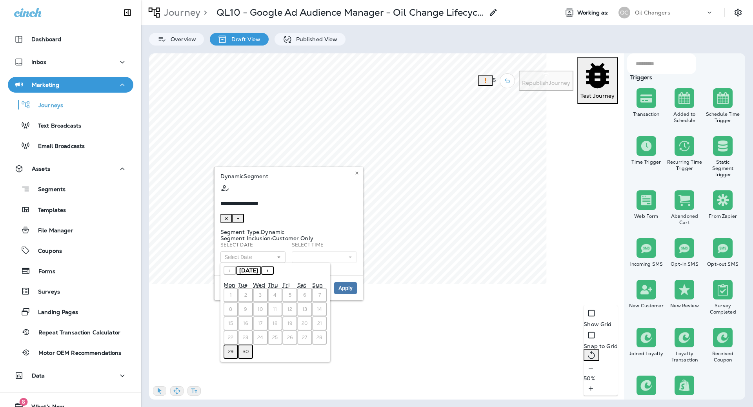
click at [233, 348] on abbr "29" at bounding box center [231, 351] width 6 height 6
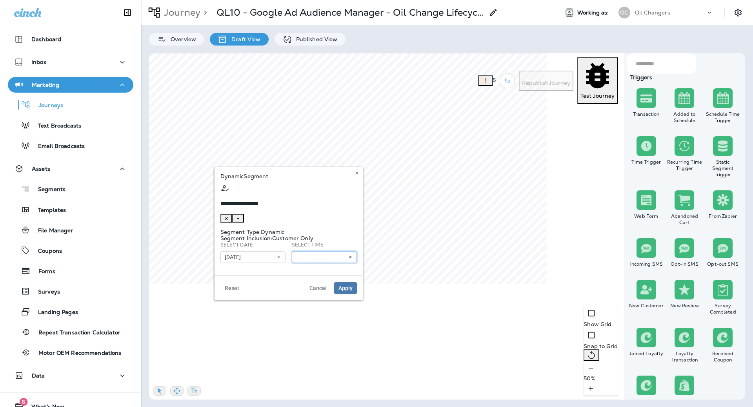
click at [314, 251] on button at bounding box center [324, 257] width 65 height 12
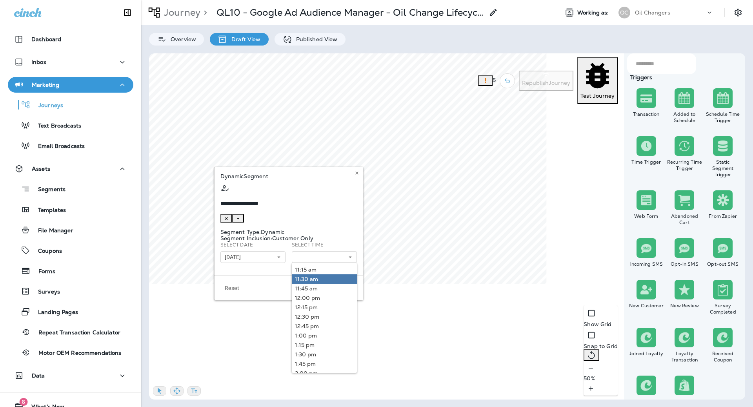
click at [314, 274] on link "11:30 am" at bounding box center [324, 278] width 65 height 9
click at [344, 229] on div "Segment Type: Dynamic Segment Inclusion: Customer Only" at bounding box center [288, 235] width 137 height 13
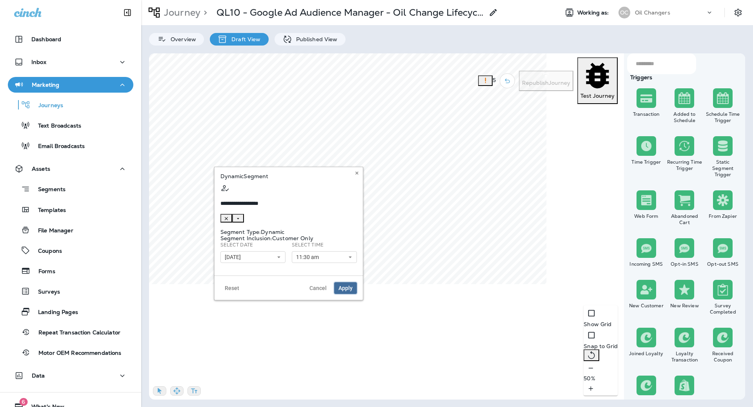
click at [350, 285] on span "Apply" at bounding box center [346, 287] width 14 height 5
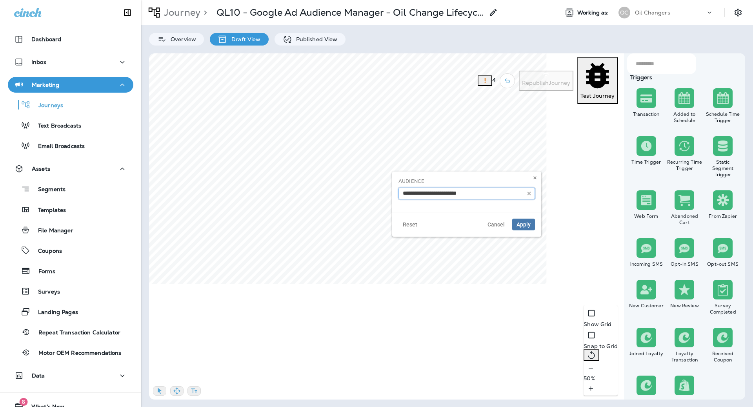
click at [439, 191] on input "text" at bounding box center [467, 194] width 137 height 12
click at [530, 191] on icon "button" at bounding box center [528, 193] width 5 height 5
click at [509, 191] on input "text" at bounding box center [467, 194] width 137 height 12
type input "***"
click at [533, 178] on icon at bounding box center [535, 177] width 5 height 5
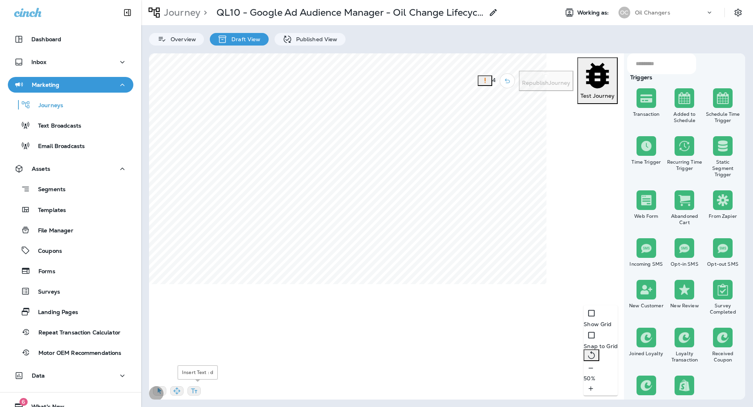
click at [193, 388] on icon "button" at bounding box center [194, 391] width 8 height 8
click at [435, 159] on div "rdw-editor" at bounding box center [454, 157] width 128 height 5
click at [514, 186] on button "Apply" at bounding box center [510, 192] width 23 height 12
click at [584, 388] on div "50 %" at bounding box center [601, 378] width 34 height 35
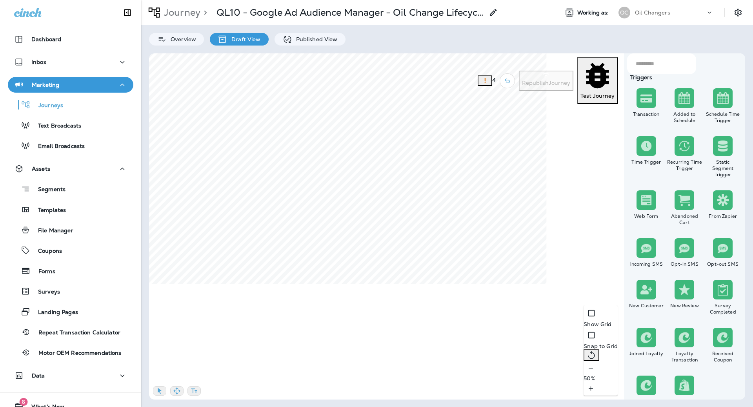
click at [584, 388] on div "50 %" at bounding box center [601, 378] width 34 height 35
click at [397, 246] on button "Cancel" at bounding box center [388, 252] width 26 height 12
click at [435, 157] on input "text" at bounding box center [463, 167] width 137 height 21
click at [458, 157] on input "*********" at bounding box center [463, 167] width 137 height 21
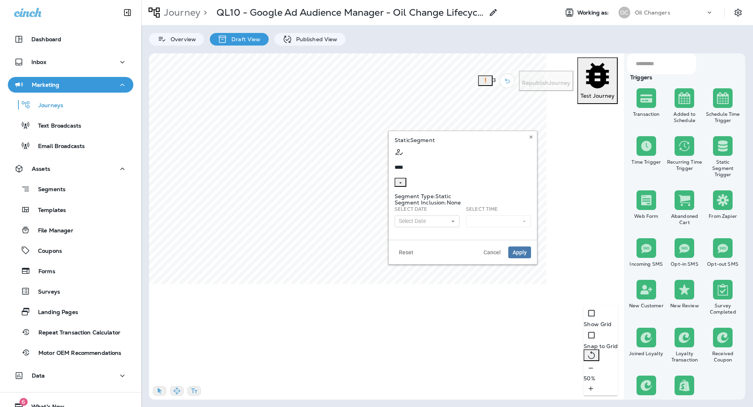
click at [456, 220] on span "VIP Customers - Min 4" at bounding box center [455, 217] width 62 height 6
type input "**********"
click at [444, 215] on button "Select Date" at bounding box center [427, 221] width 65 height 12
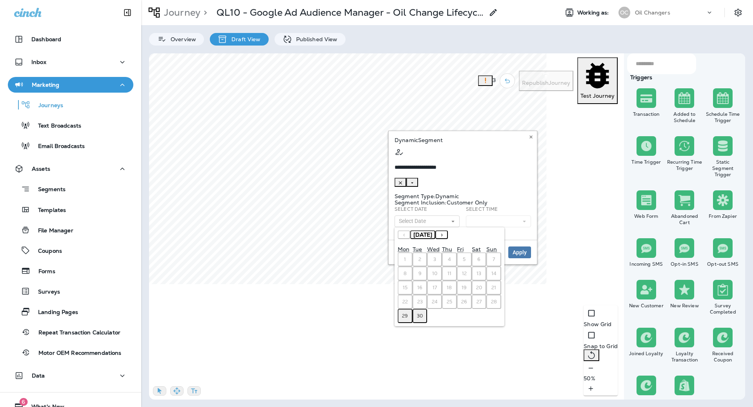
click at [406, 313] on abbr "29" at bounding box center [405, 316] width 6 height 6
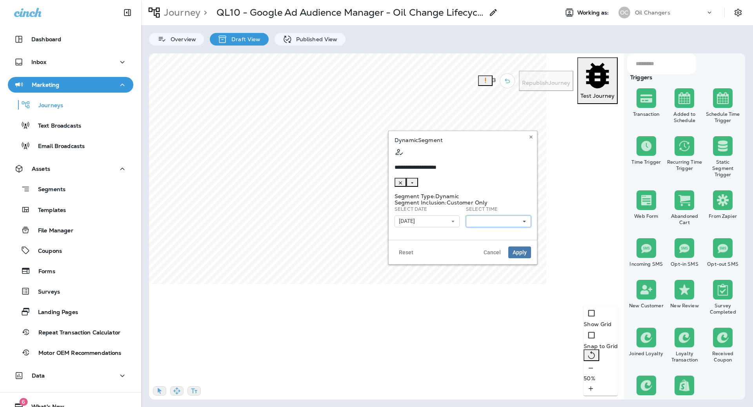
click at [486, 215] on button at bounding box center [498, 221] width 65 height 12
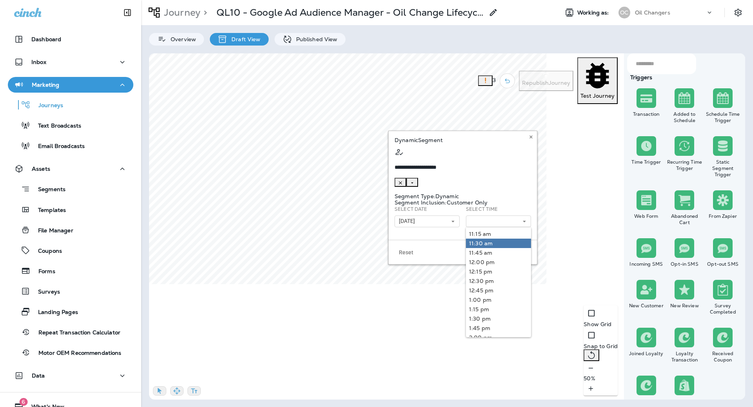
click at [494, 239] on link "11:30 am" at bounding box center [498, 243] width 65 height 9
click at [519, 193] on div "Segment Type: Dynamic Segment Inclusion: Customer Only" at bounding box center [463, 199] width 137 height 13
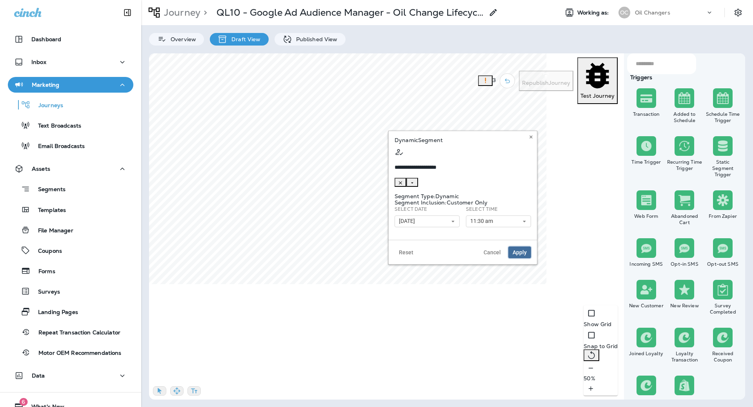
click at [523, 246] on button "Apply" at bounding box center [519, 252] width 23 height 12
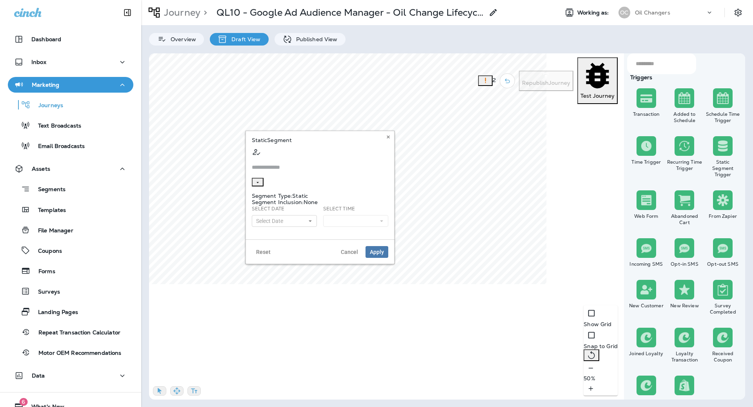
click at [328, 157] on input "text" at bounding box center [320, 167] width 137 height 21
click at [321, 231] on li "VIP Customers - Min 7" at bounding box center [321, 227] width 108 height 10
type input "**********"
click at [298, 215] on button "Select Date" at bounding box center [284, 221] width 65 height 12
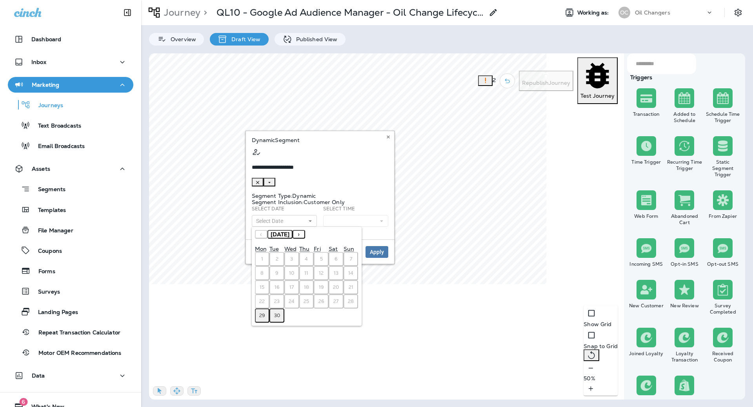
click at [279, 308] on button "30" at bounding box center [277, 315] width 15 height 14
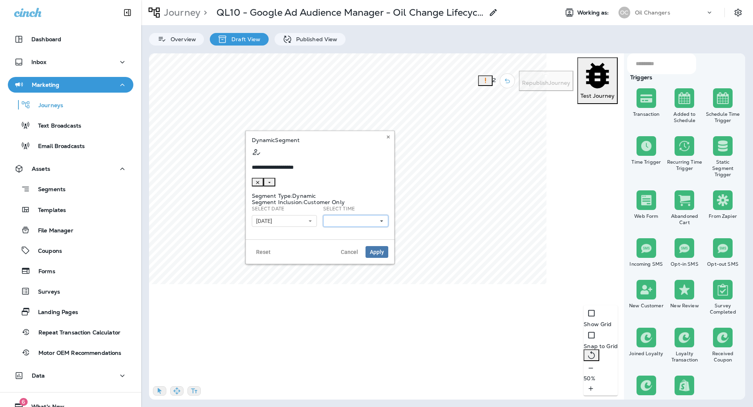
click at [364, 215] on button at bounding box center [355, 221] width 65 height 12
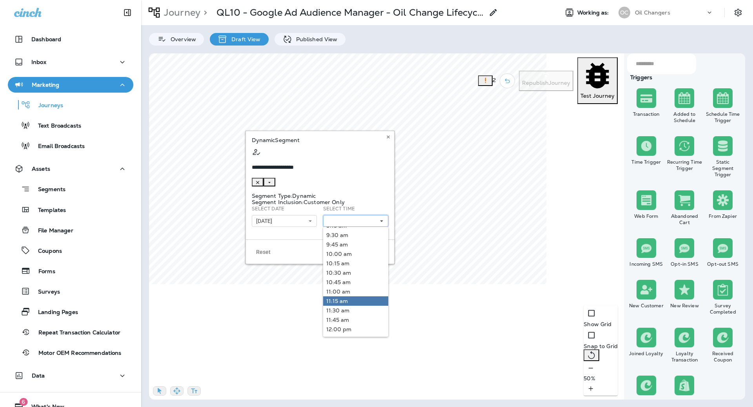
scroll to position [358, 0]
click at [356, 304] on link "11:30 am" at bounding box center [355, 308] width 65 height 9
click at [382, 193] on div "Segment Type: Dynamic Segment Inclusion: Customer Only" at bounding box center [320, 199] width 137 height 13
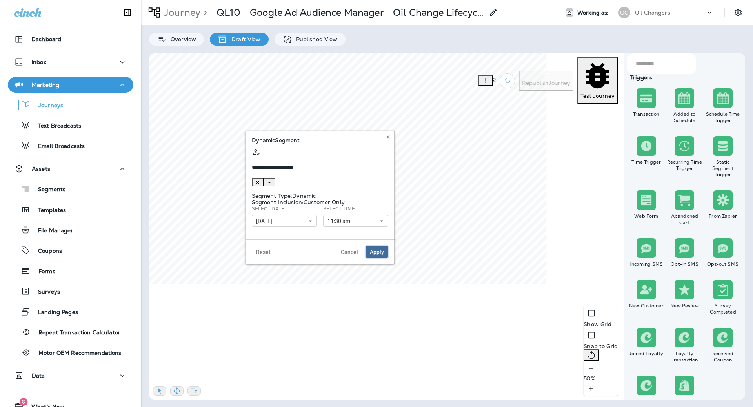
click at [383, 249] on span "Apply" at bounding box center [377, 251] width 14 height 5
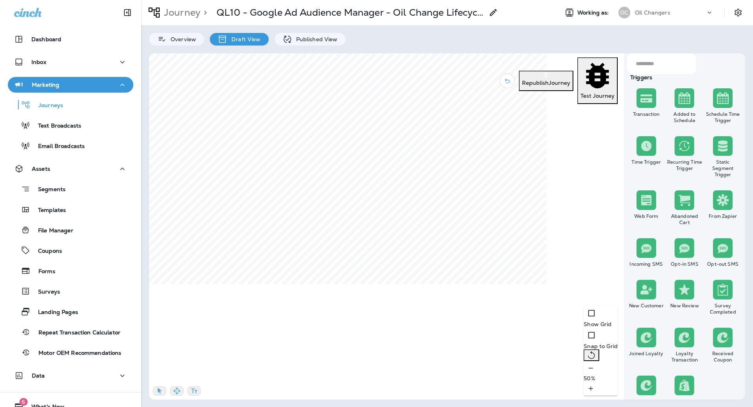
click at [193, 387] on icon "button" at bounding box center [194, 391] width 8 height 8
click at [434, 181] on div "rdw-wrapper" at bounding box center [468, 177] width 137 height 17
click at [524, 208] on span "Apply" at bounding box center [525, 210] width 14 height 5
click at [331, 170] on div "rdw-wrapper" at bounding box center [327, 174] width 137 height 17
click at [390, 208] on span "Apply" at bounding box center [384, 208] width 14 height 5
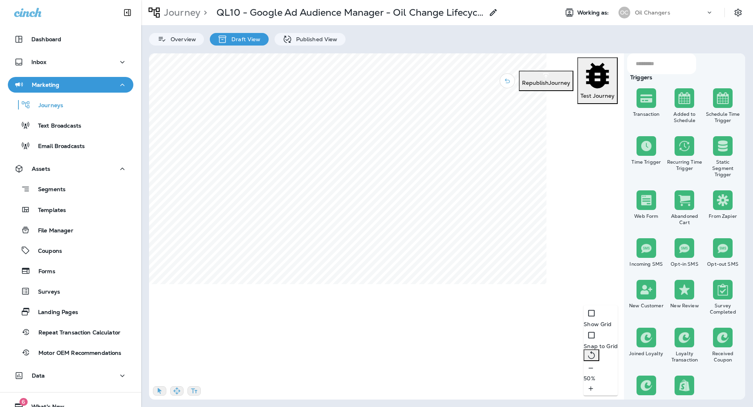
click at [677, 67] on input "text" at bounding box center [663, 63] width 55 height 21
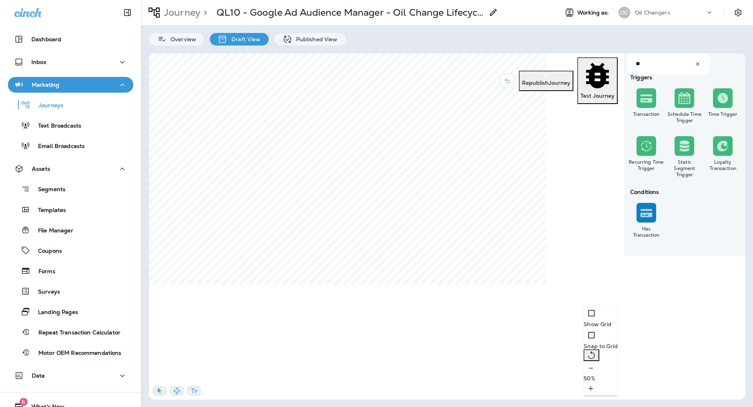
type input "**"
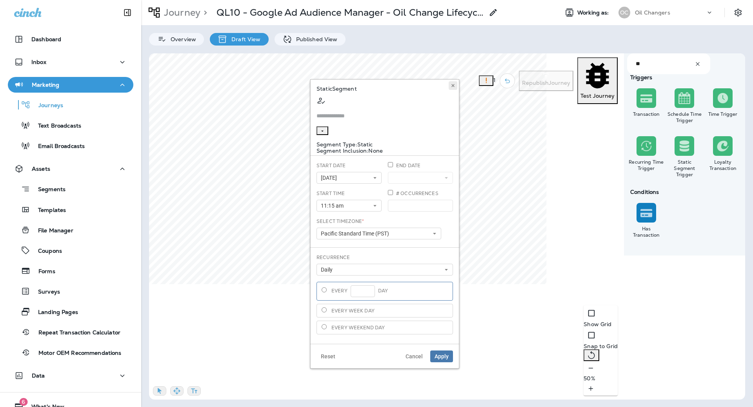
type input "**********"
click at [396, 106] on input "**********" at bounding box center [385, 116] width 137 height 21
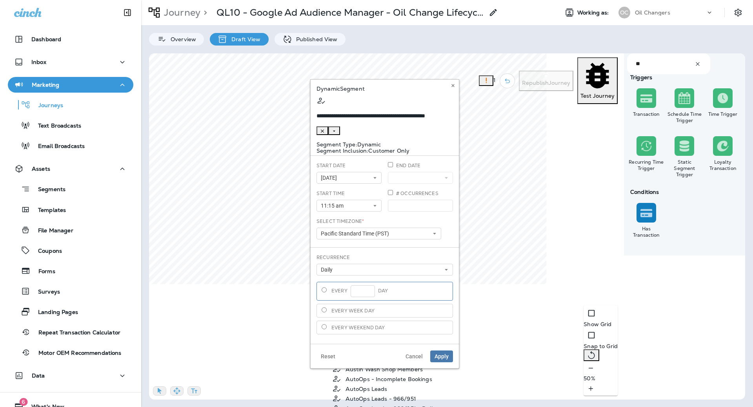
scroll to position [145, 0]
click at [443, 353] on span "Apply" at bounding box center [442, 355] width 14 height 5
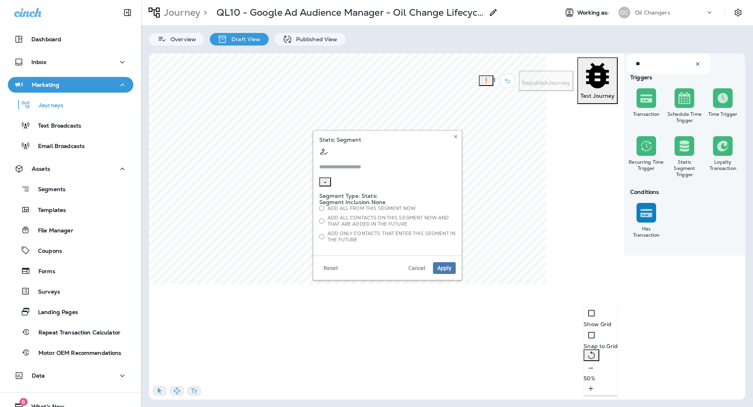
click at [410, 157] on input "text" at bounding box center [387, 167] width 137 height 21
paste input "**********"
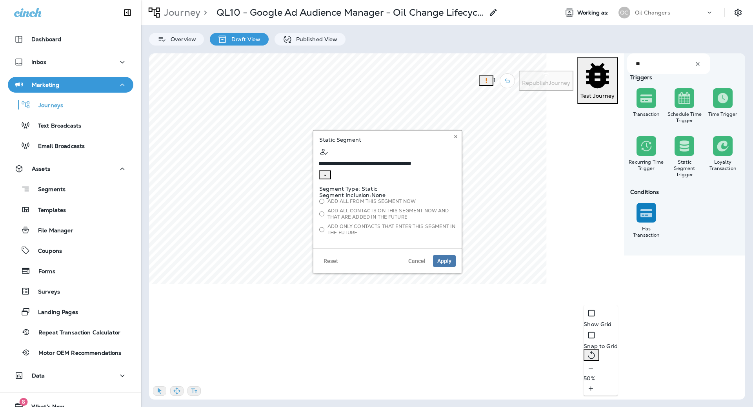
scroll to position [0, 0]
click at [412, 157] on input "**********" at bounding box center [365, 164] width 92 height 14
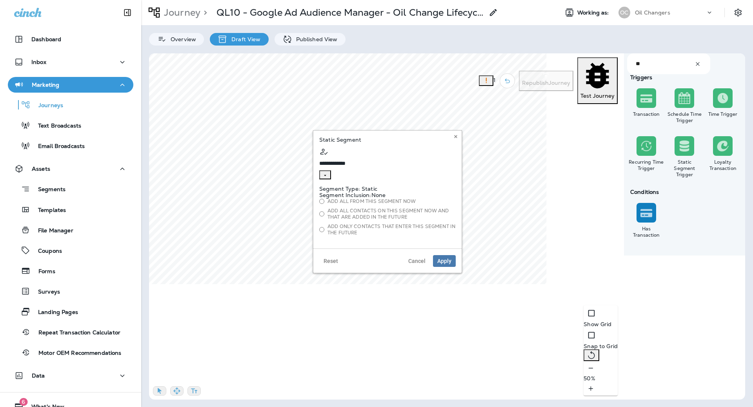
click at [399, 157] on input "**********" at bounding box center [365, 164] width 92 height 14
click at [412, 157] on input "**********" at bounding box center [365, 164] width 92 height 14
type input "**********"
click at [458, 138] on icon at bounding box center [456, 136] width 5 height 5
click at [404, 157] on input "text" at bounding box center [387, 167] width 137 height 21
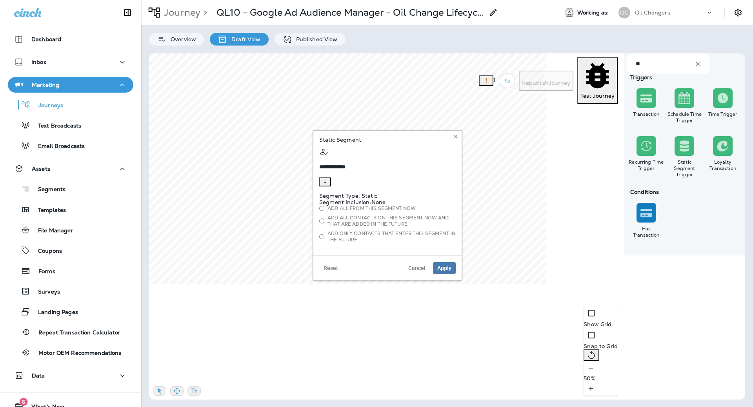
type input "**********"
click at [368, 159] on div "No options" at bounding box center [381, 160] width 124 height 6
click at [458, 137] on icon at bounding box center [456, 136] width 5 height 5
click at [417, 157] on input "text" at bounding box center [387, 167] width 137 height 21
type input "*"
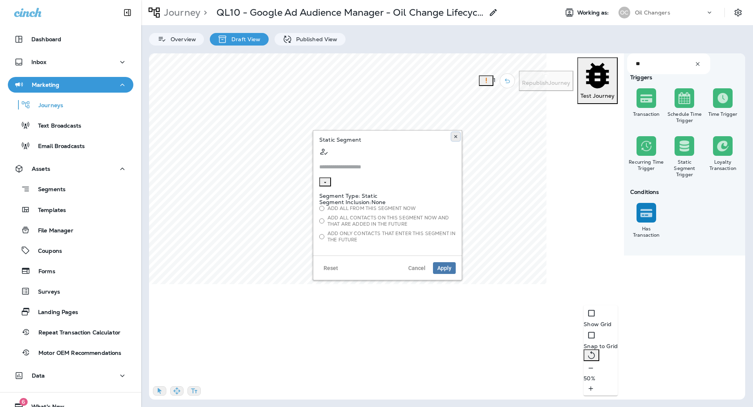
click at [457, 136] on icon at bounding box center [456, 136] width 5 height 5
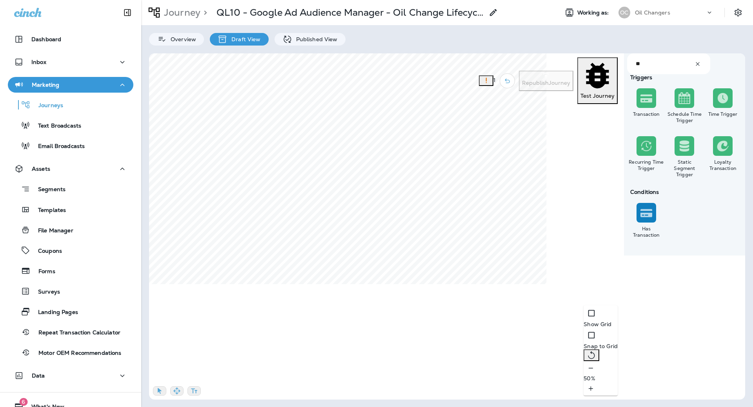
click at [648, 72] on input "**" at bounding box center [663, 63] width 55 height 21
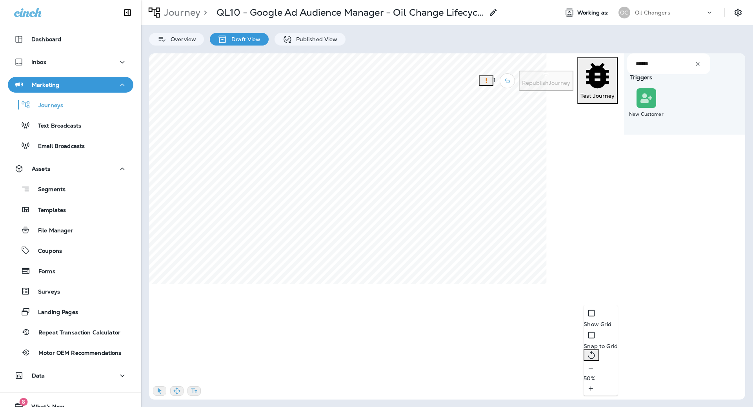
type input "******"
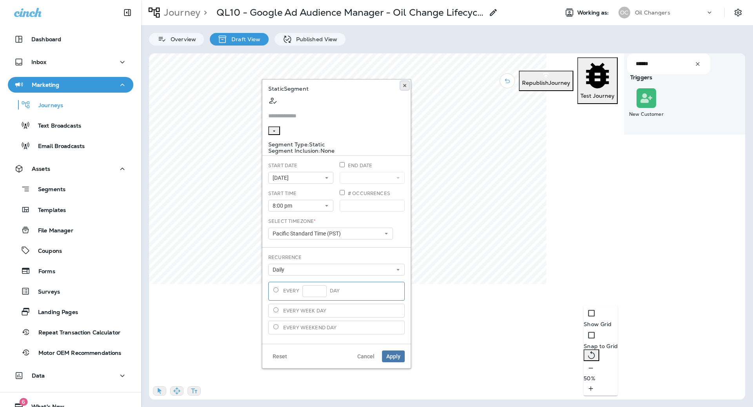
click at [404, 84] on icon at bounding box center [405, 85] width 5 height 5
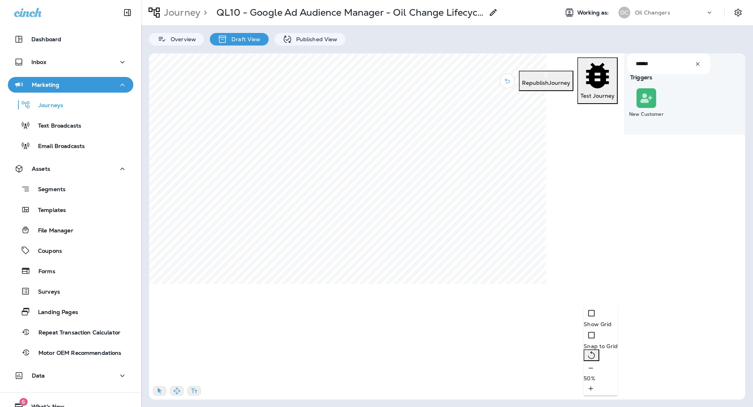
click at [528, 71] on button "Republish Journey" at bounding box center [546, 81] width 55 height 20
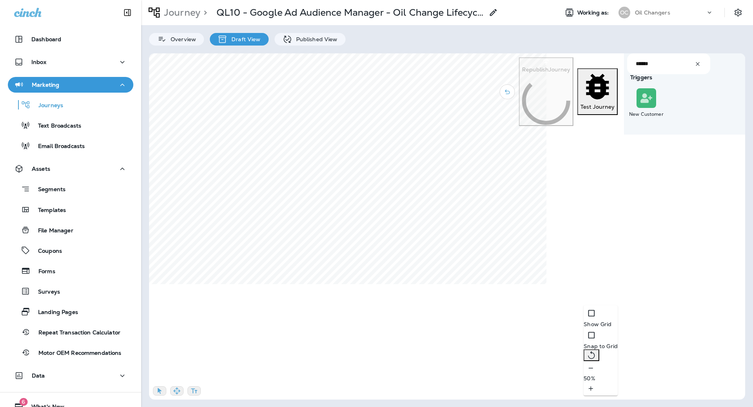
click at [500, 16] on div at bounding box center [376, 16] width 753 height 0
click at [416, 16] on div at bounding box center [376, 16] width 753 height 0
click at [13, 37] on icon "button" at bounding box center [7, 33] width 9 height 9
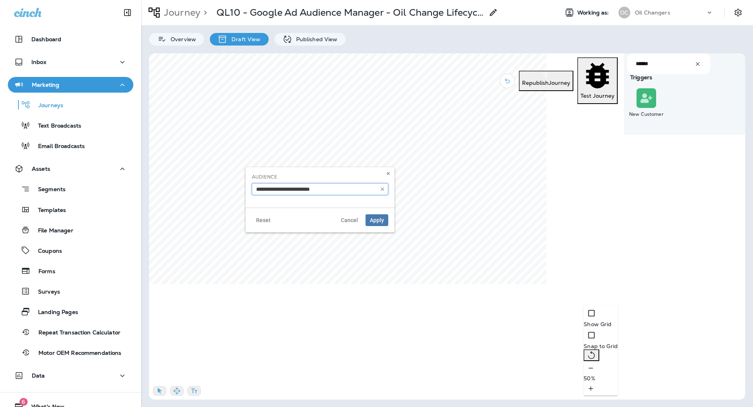
click at [374, 186] on input "text" at bounding box center [320, 189] width 137 height 12
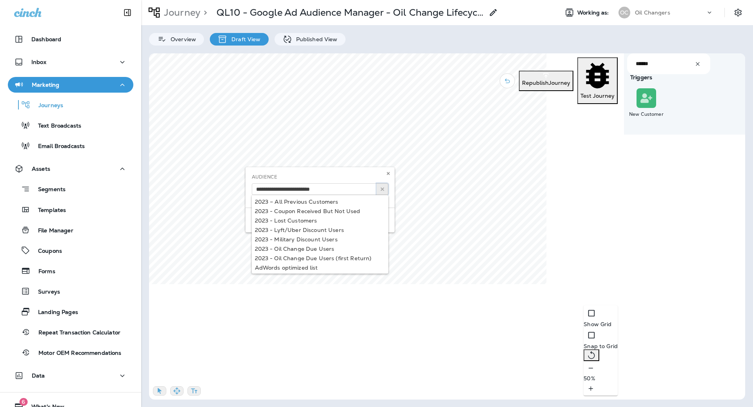
click at [380, 188] on icon "button" at bounding box center [382, 188] width 5 height 5
click at [366, 188] on input "text" at bounding box center [320, 189] width 137 height 12
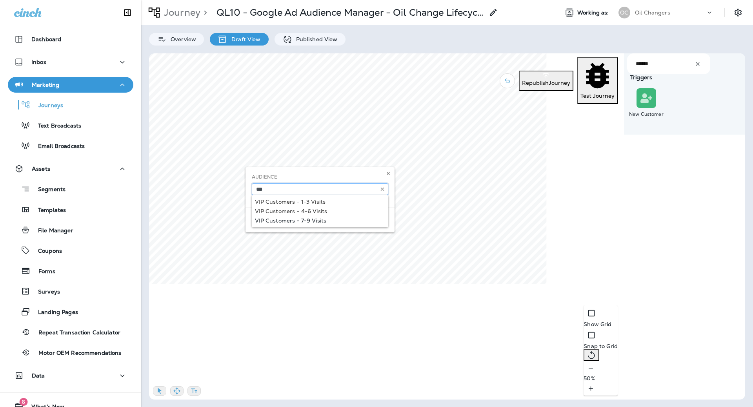
type input "**********"
click at [331, 217] on div "**********" at bounding box center [320, 199] width 149 height 65
click at [381, 219] on span "Apply" at bounding box center [377, 219] width 14 height 5
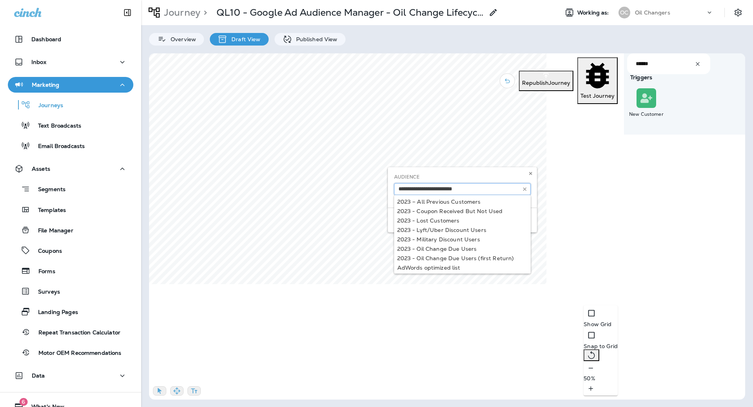
click at [441, 183] on input "text" at bounding box center [462, 189] width 137 height 12
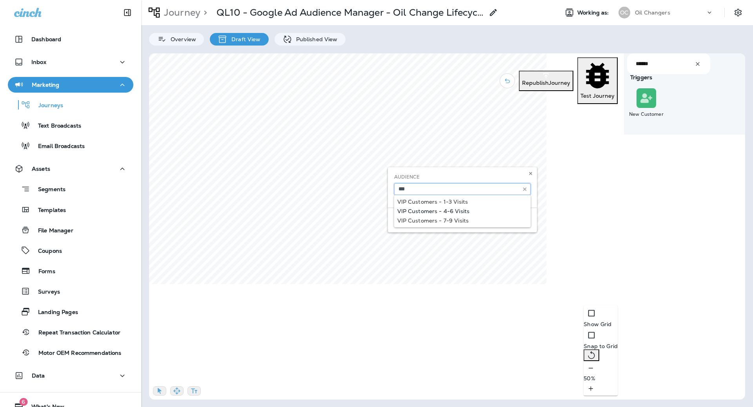
type input "**********"
click at [441, 211] on div "**********" at bounding box center [462, 199] width 149 height 65
click at [509, 218] on button "Apply" at bounding box center [519, 220] width 23 height 12
click at [371, 183] on input "text" at bounding box center [423, 189] width 137 height 12
type input "**********"
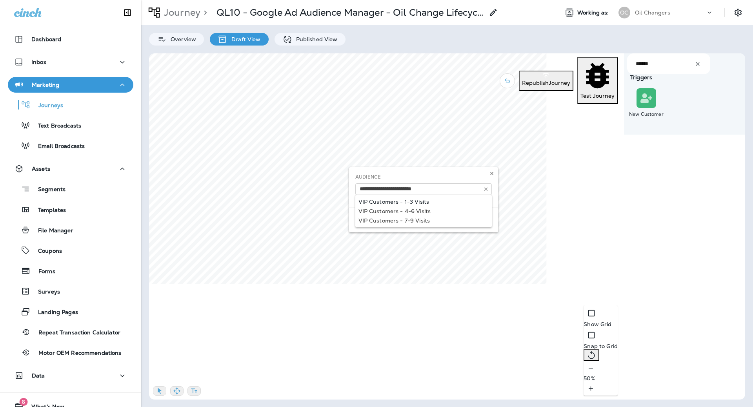
click at [393, 200] on div "**********" at bounding box center [423, 187] width 149 height 40
click at [484, 224] on button "Apply" at bounding box center [480, 220] width 23 height 12
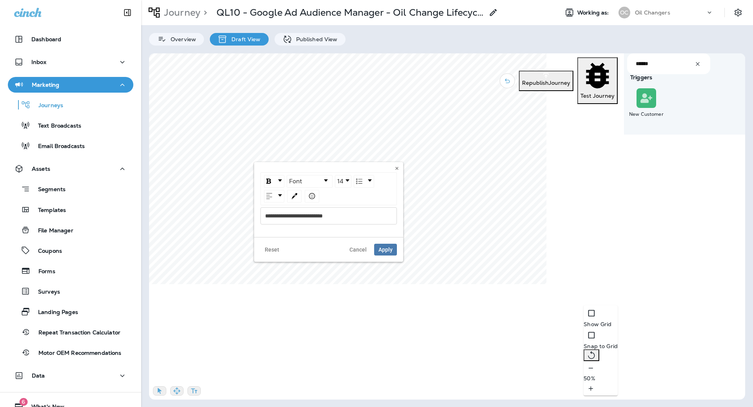
click at [265, 214] on span "**********" at bounding box center [294, 215] width 58 height 5
click at [391, 260] on span "Apply" at bounding box center [386, 260] width 14 height 5
click at [528, 80] on p "Republish Journey" at bounding box center [546, 83] width 48 height 6
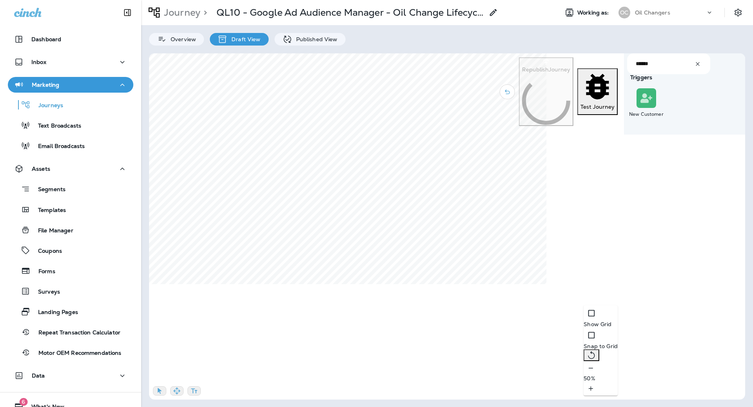
drag, startPoint x: 628, startPoint y: 137, endPoint x: 700, endPoint y: 138, distance: 71.8
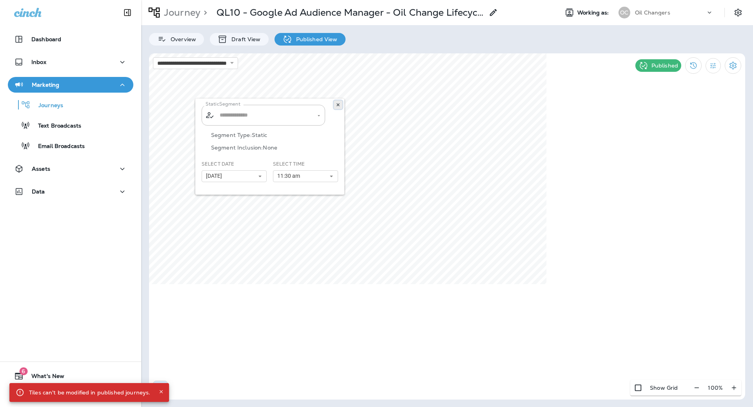
click at [336, 105] on icon at bounding box center [338, 104] width 5 height 5
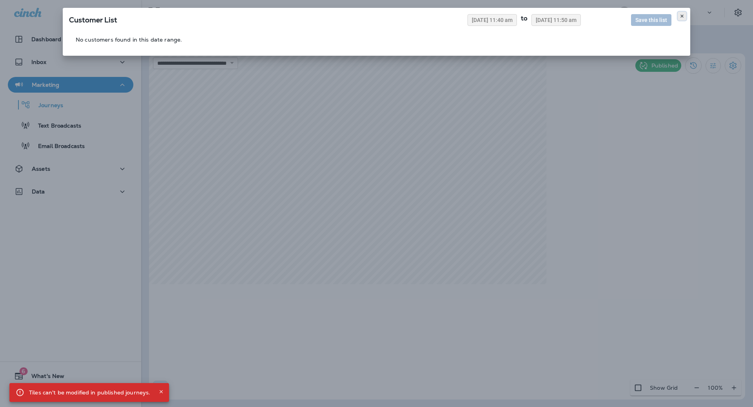
click at [685, 14] on button at bounding box center [682, 16] width 9 height 9
